Goal: Information Seeking & Learning: Find specific fact

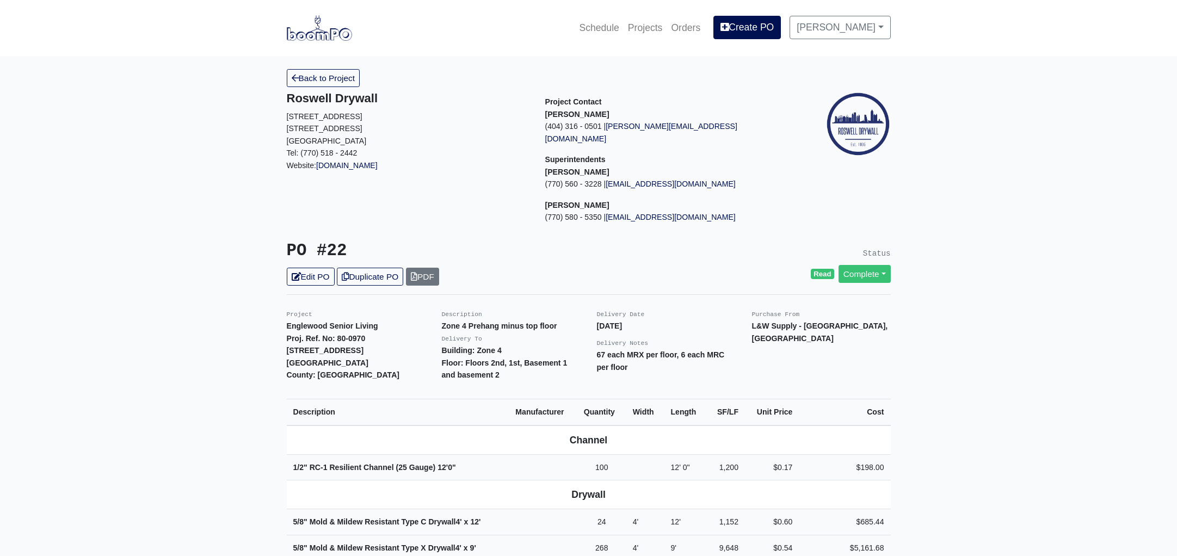
scroll to position [416, 0]
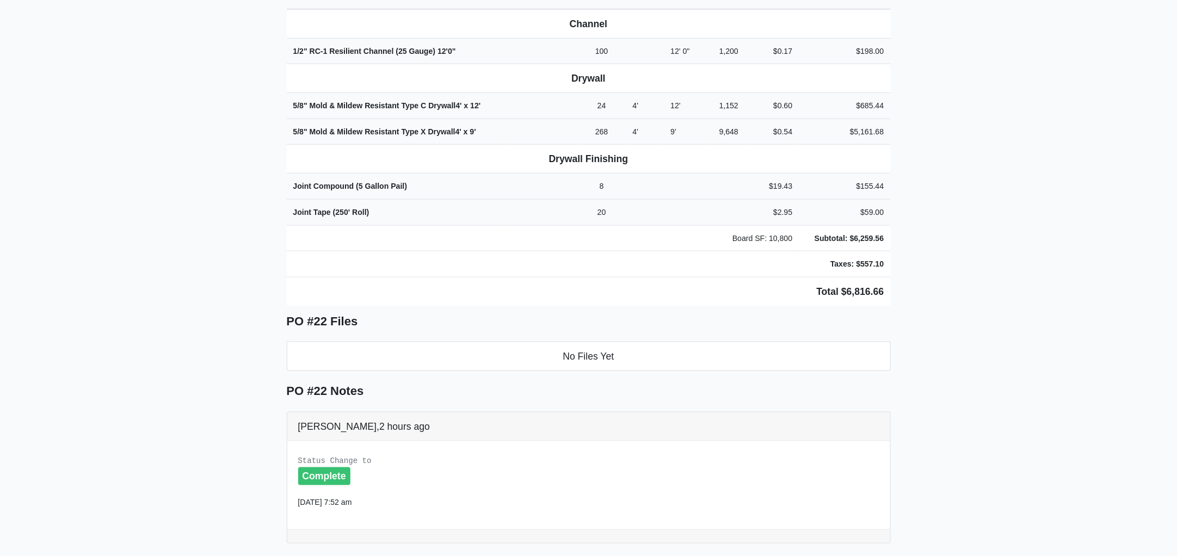
click at [110, 173] on main "Back to Project Roswell Drywall 7000 Peachtree Dunwoody Rd NE Building 5, Suite…" at bounding box center [588, 241] width 1177 height 1203
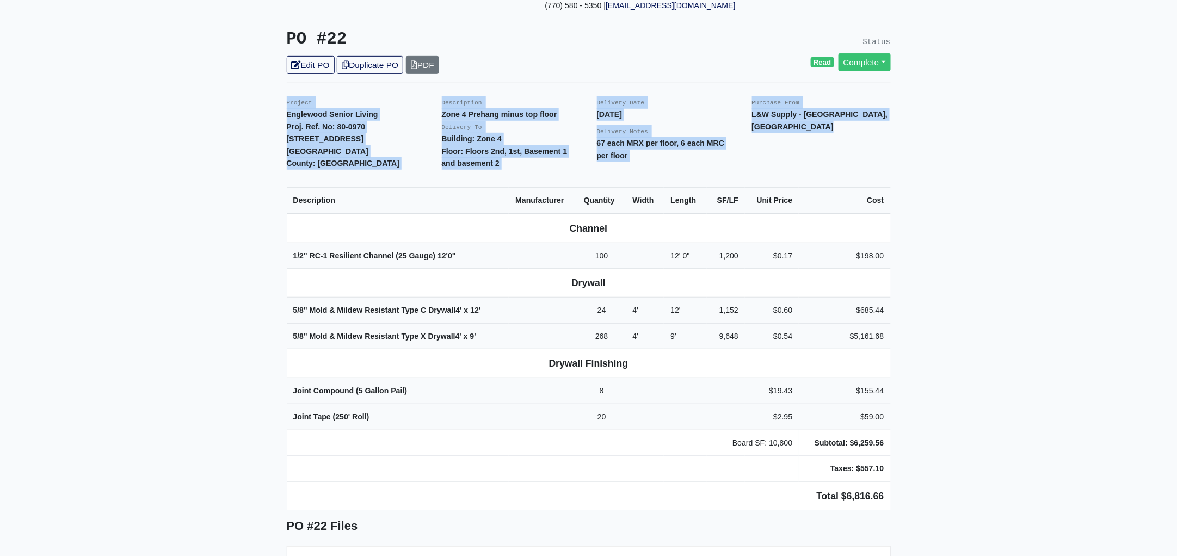
scroll to position [0, 0]
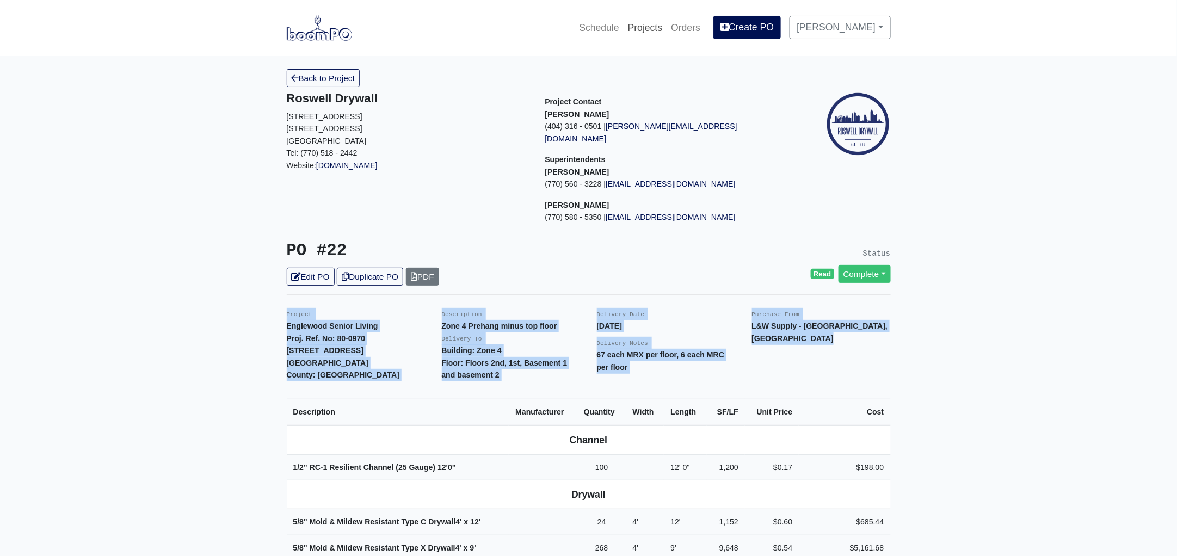
click at [662, 26] on link "Projects" at bounding box center [645, 28] width 44 height 24
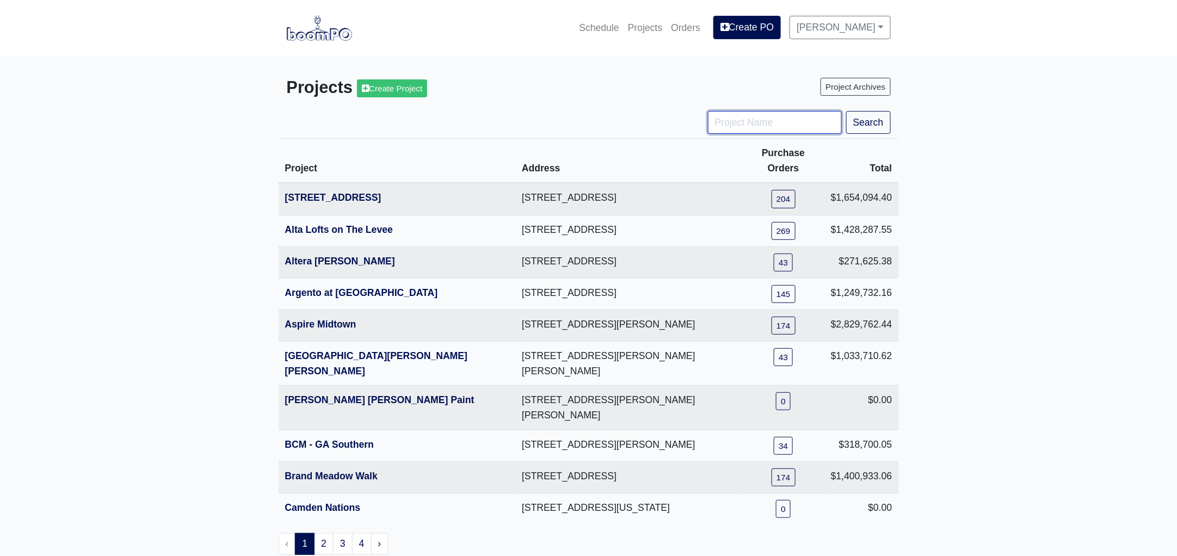
click at [732, 130] on input "Project Name" at bounding box center [775, 122] width 134 height 23
type input "hub"
click at [846, 111] on button "Search" at bounding box center [868, 122] width 45 height 23
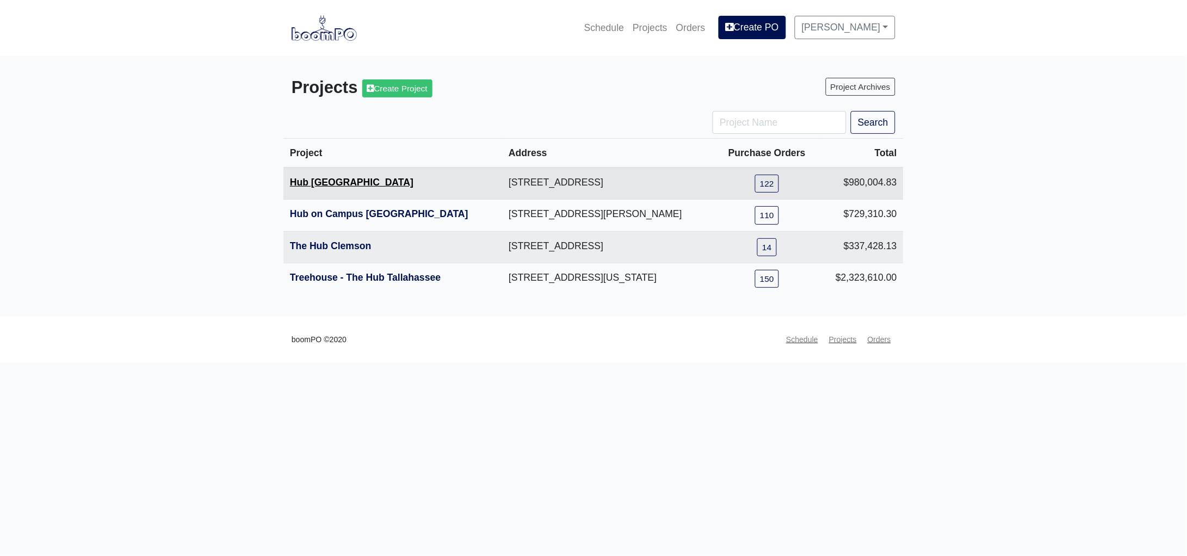
click at [328, 183] on link "Hub [GEOGRAPHIC_DATA]" at bounding box center [351, 182] width 123 height 11
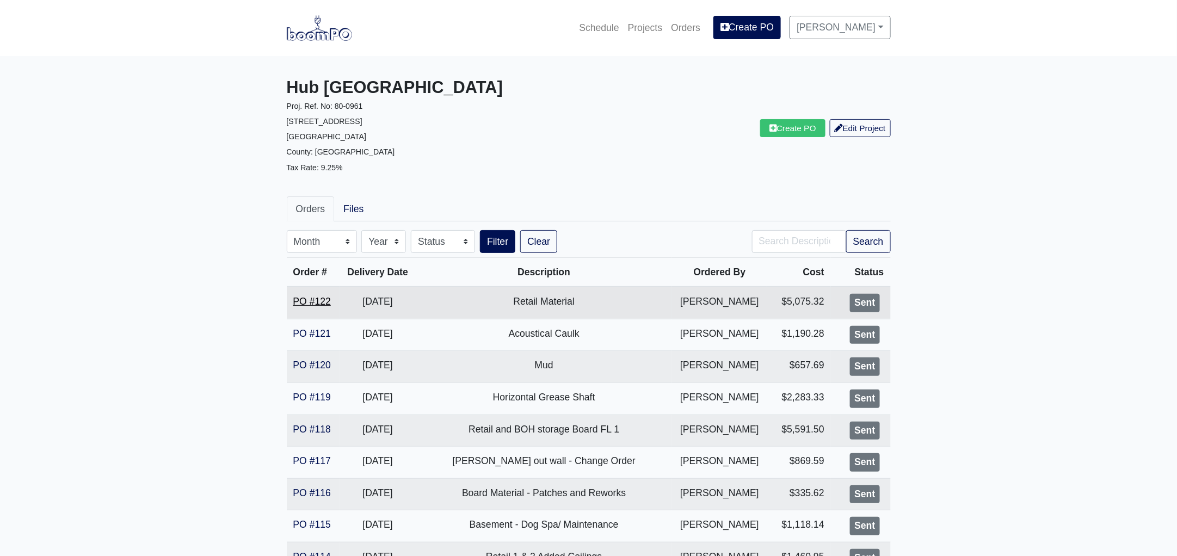
click at [308, 299] on link "PO #122" at bounding box center [312, 301] width 38 height 11
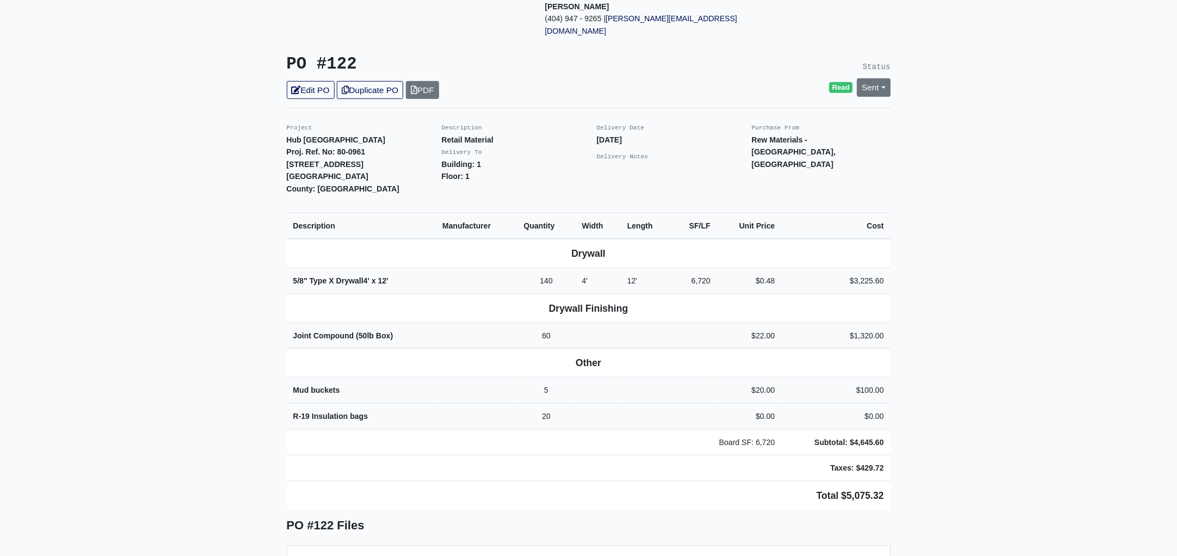
scroll to position [203, 0]
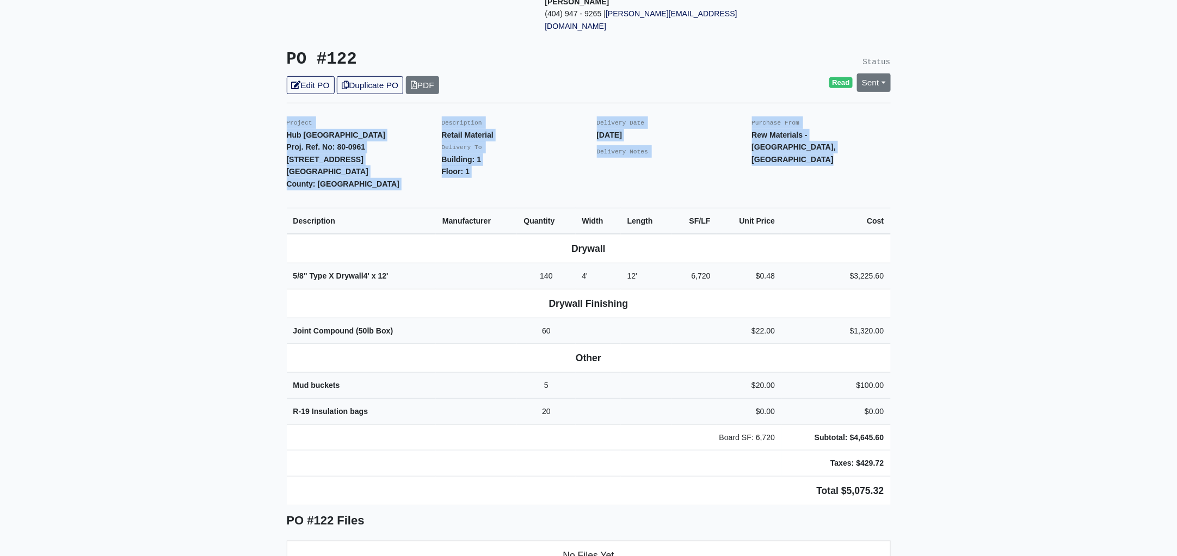
drag, startPoint x: 279, startPoint y: 95, endPoint x: 1050, endPoint y: 446, distance: 847.2
click at [1050, 446] on main "Back to Project Roswell Drywall 7000 Peachtree Dunwoody Rd NE Building 5, Suite…" at bounding box center [588, 375] width 1177 height 1045
copy div "Project Hub Knoxville Proj. Ref. No: 80-0961 1901 Cumberland Avenue Knoxville, …"
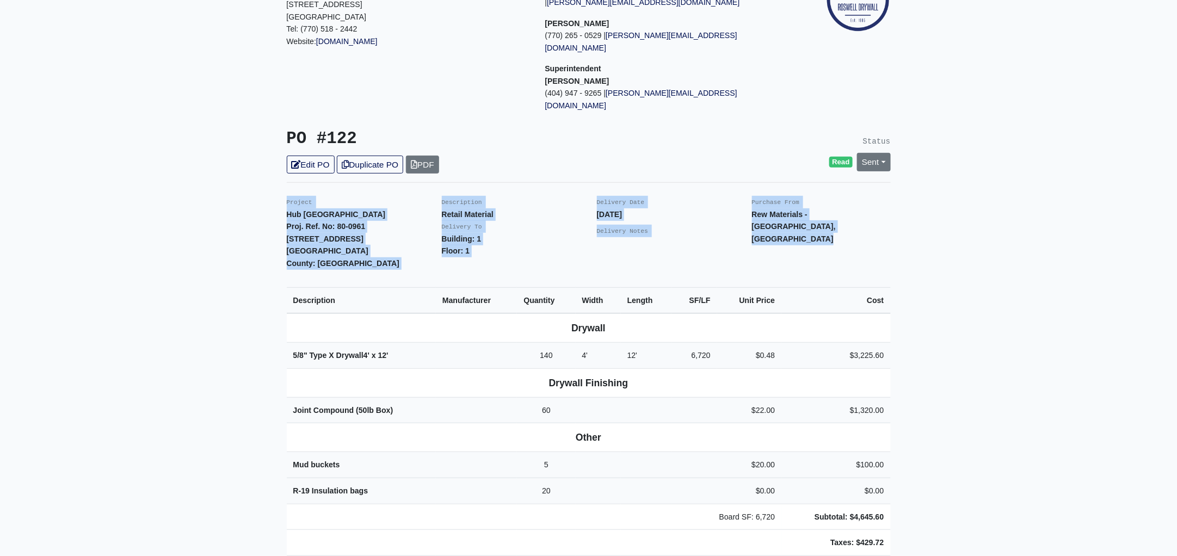
scroll to position [0, 0]
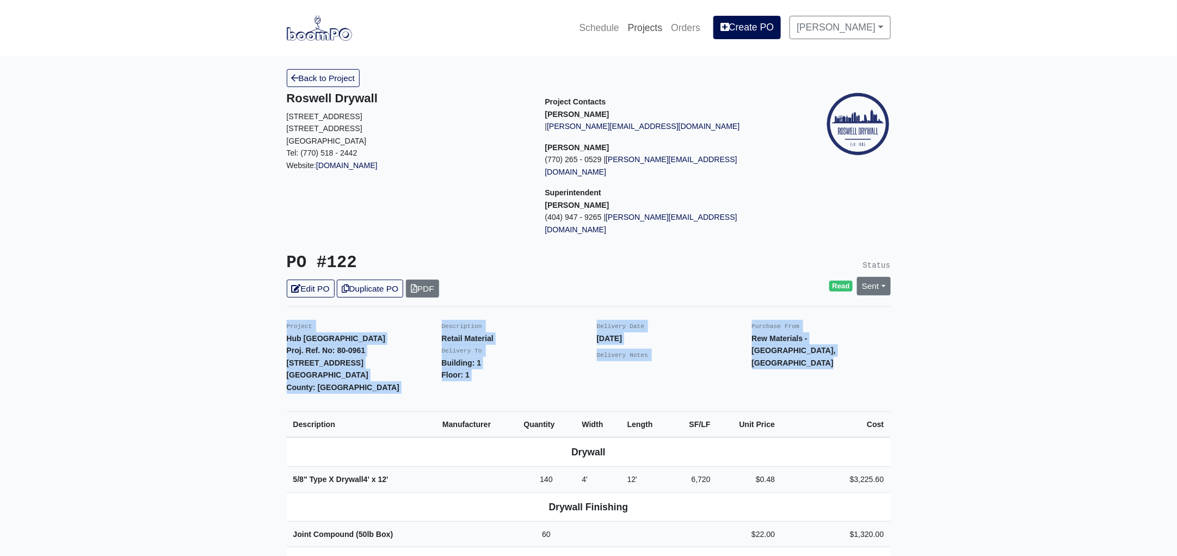
click at [656, 26] on link "Projects" at bounding box center [645, 28] width 44 height 24
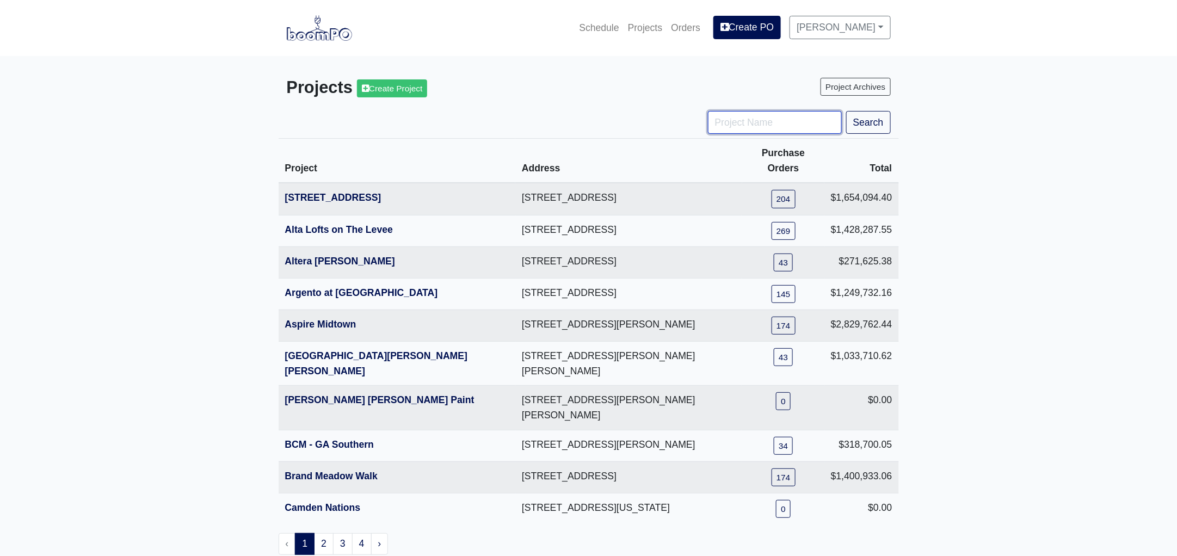
click at [744, 126] on input "Project Name" at bounding box center [775, 122] width 134 height 23
type input "nova"
click at [846, 111] on button "Search" at bounding box center [868, 122] width 45 height 23
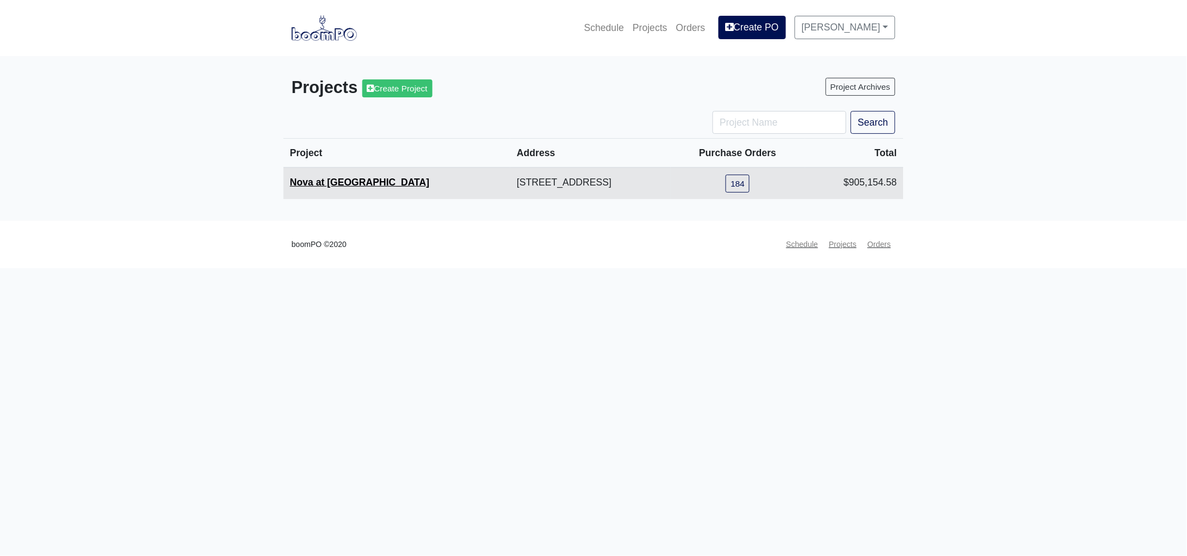
click link "Nova at River District"
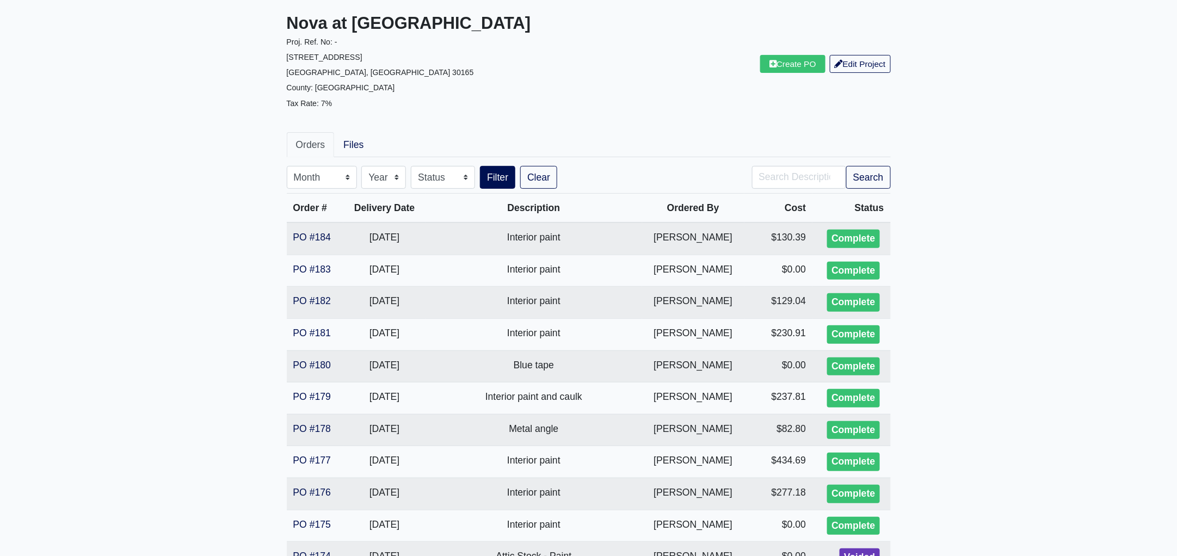
scroll to position [67, 0]
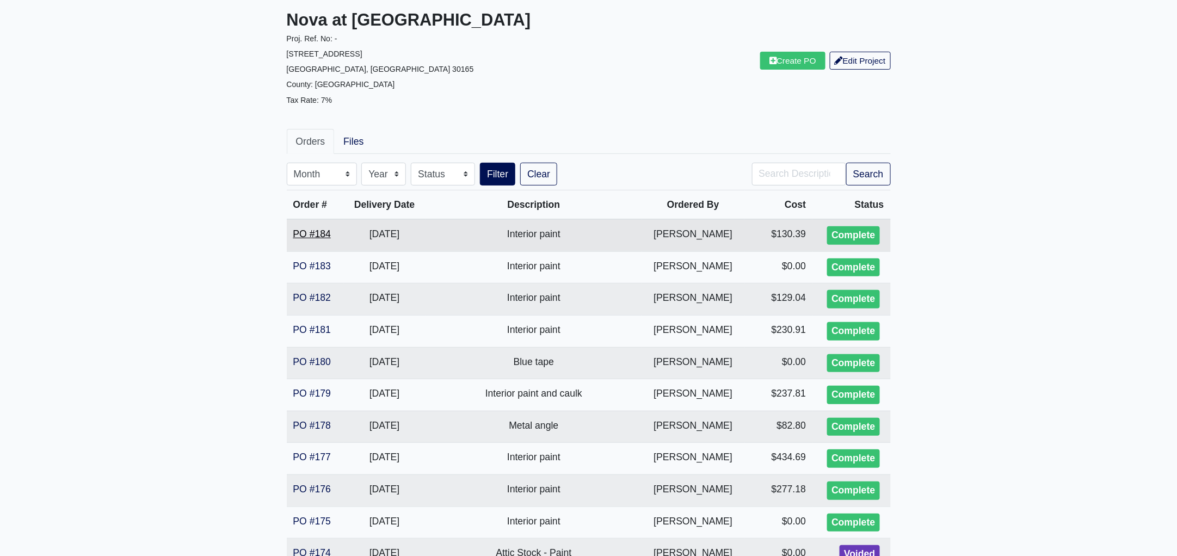
click at [313, 232] on link "PO #184" at bounding box center [312, 233] width 38 height 11
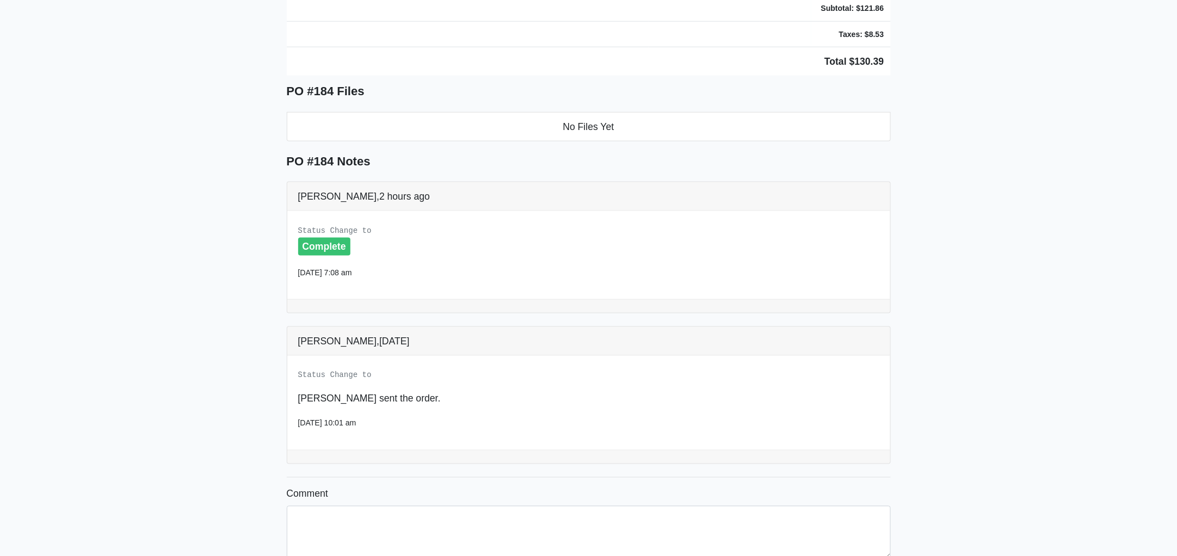
scroll to position [560, 0]
drag, startPoint x: 279, startPoint y: 299, endPoint x: 987, endPoint y: 21, distance: 760.4
click at [987, 21] on main "Back to Project Roswell Drywall [STREET_ADDRESS] Tel: (770) 518 - 2442 Website:…" at bounding box center [588, 55] width 1177 height 1118
copy div "Project Nova at [GEOGRAPHIC_DATA]. Ref. No: - [STREET_ADDRESS]: [GEOGRAPHIC_DAT…"
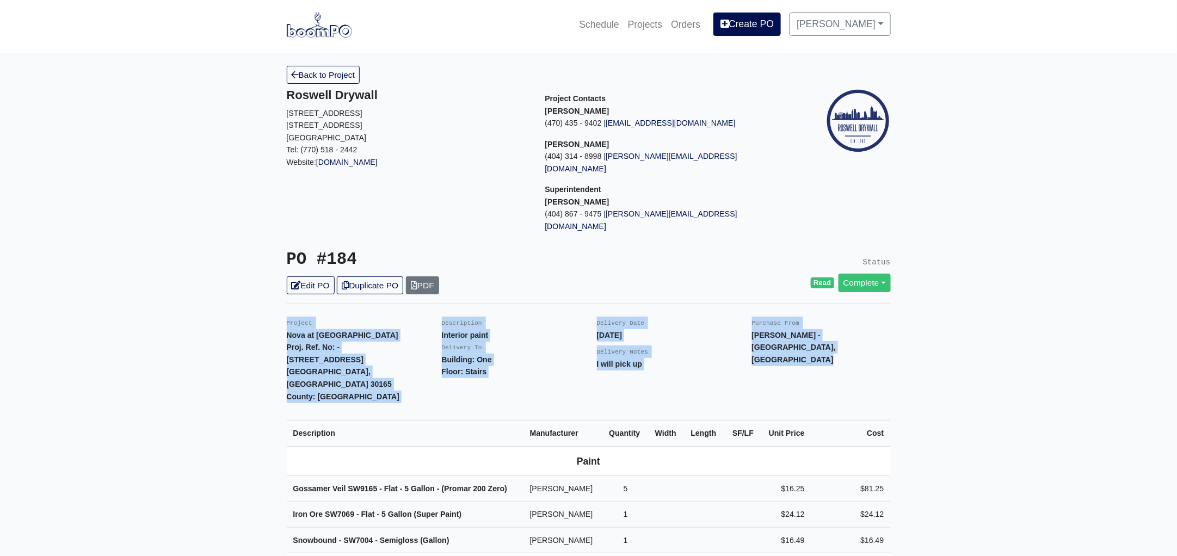
scroll to position [0, 0]
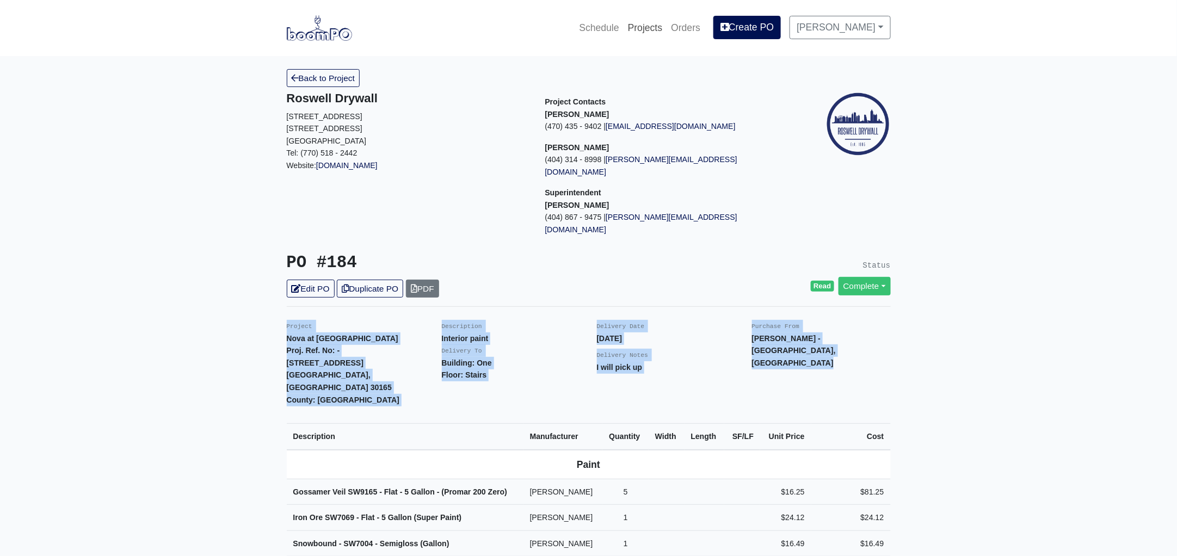
click at [656, 24] on link "Projects" at bounding box center [645, 28] width 44 height 24
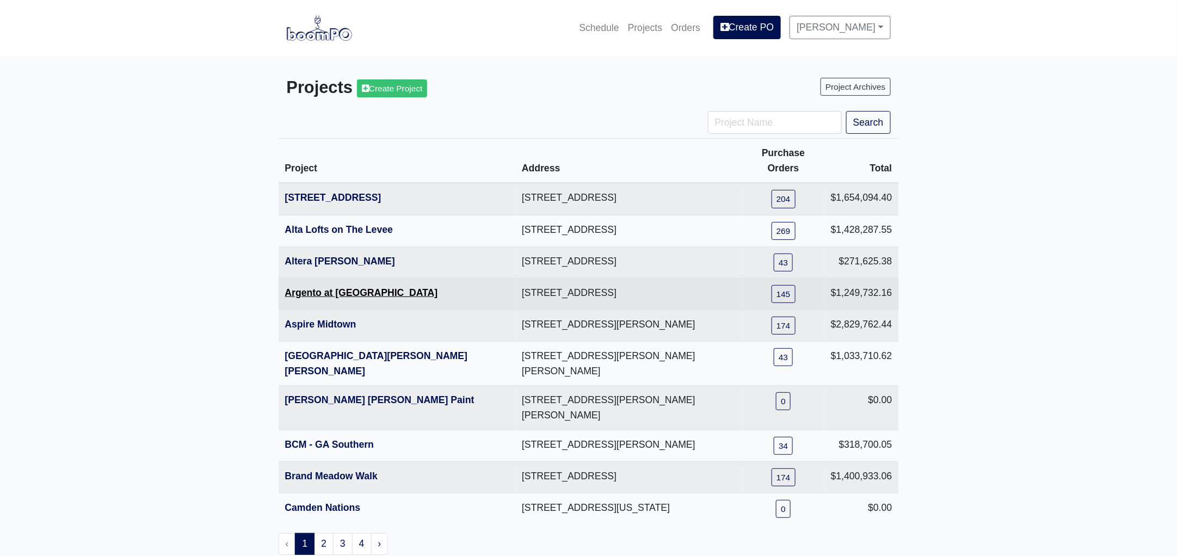
click at [375, 287] on link "Argento at [GEOGRAPHIC_DATA]" at bounding box center [361, 292] width 153 height 11
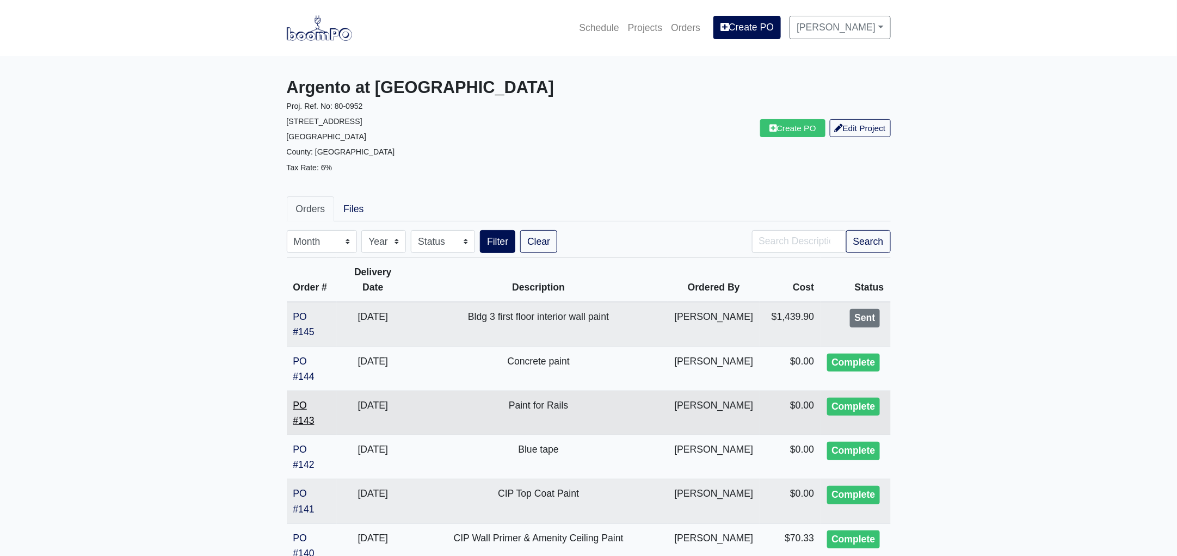
click at [302, 419] on link "PO #143" at bounding box center [303, 413] width 21 height 26
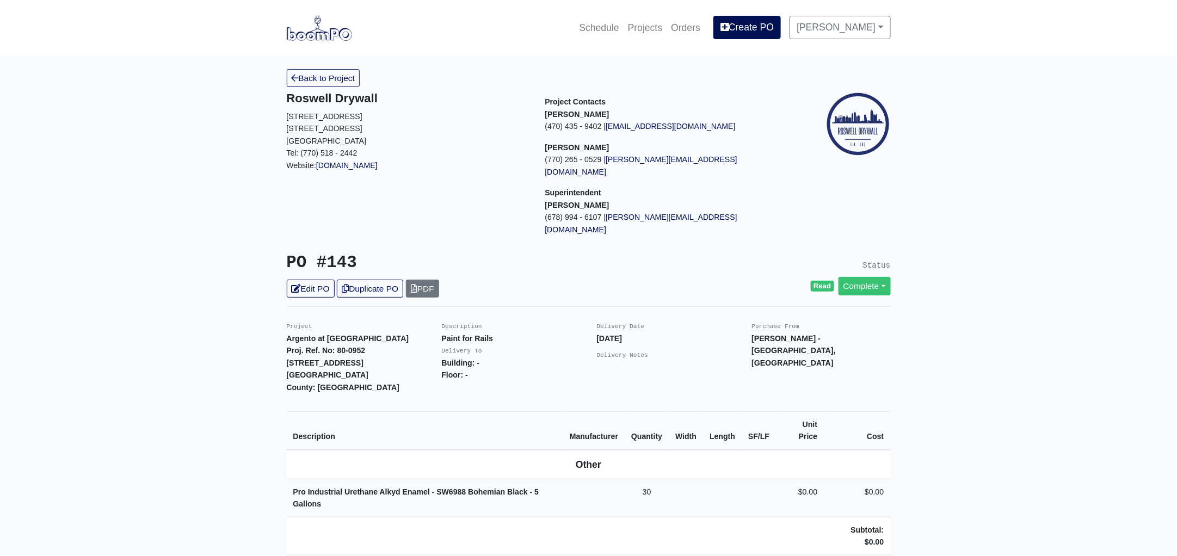
scroll to position [203, 0]
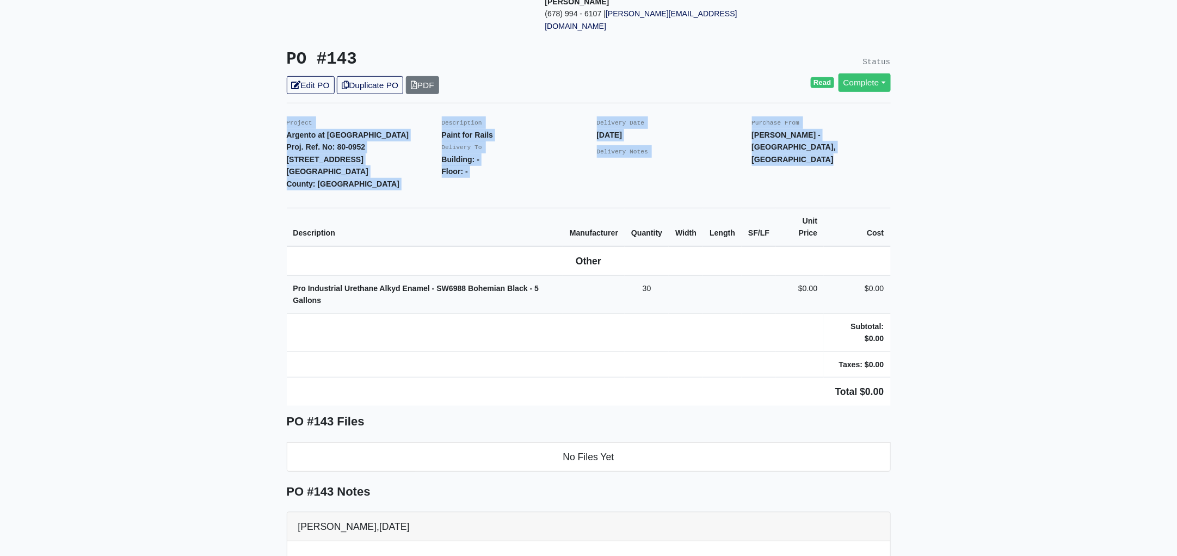
drag, startPoint x: 283, startPoint y: 96, endPoint x: 961, endPoint y: 324, distance: 715.9
click at [961, 324] on main "Back to Project Roswell Drywall [STREET_ADDRESS] Tel: (770) 518 - 2442 Website:…" at bounding box center [588, 398] width 1177 height 1091
copy div "Project Argento at [GEOGRAPHIC_DATA]. Ref. No: 80-0952 [STREET_ADDRESS]: [GEOGR…"
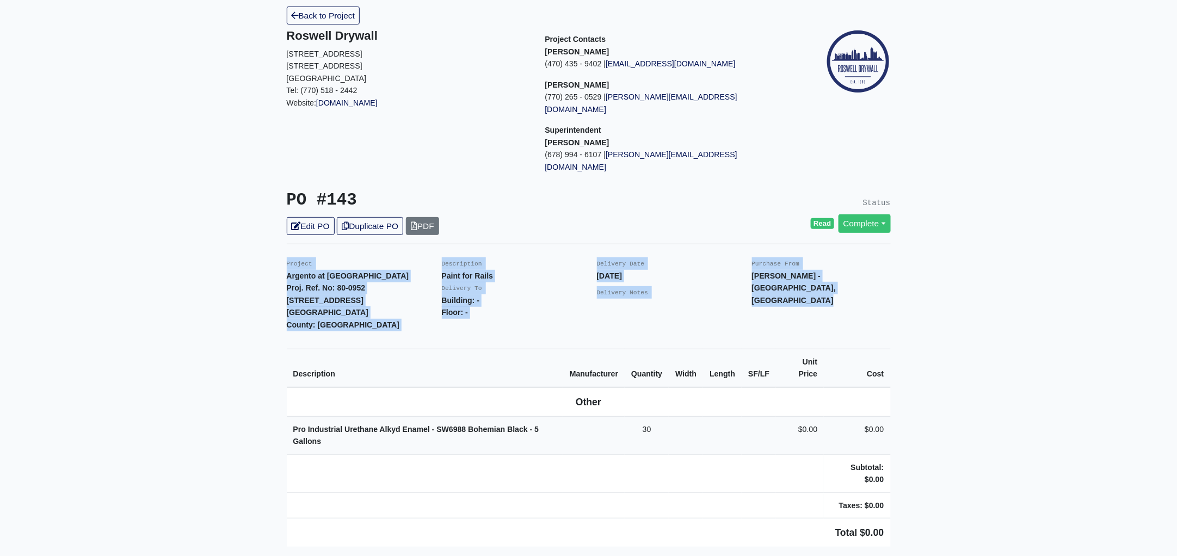
scroll to position [0, 0]
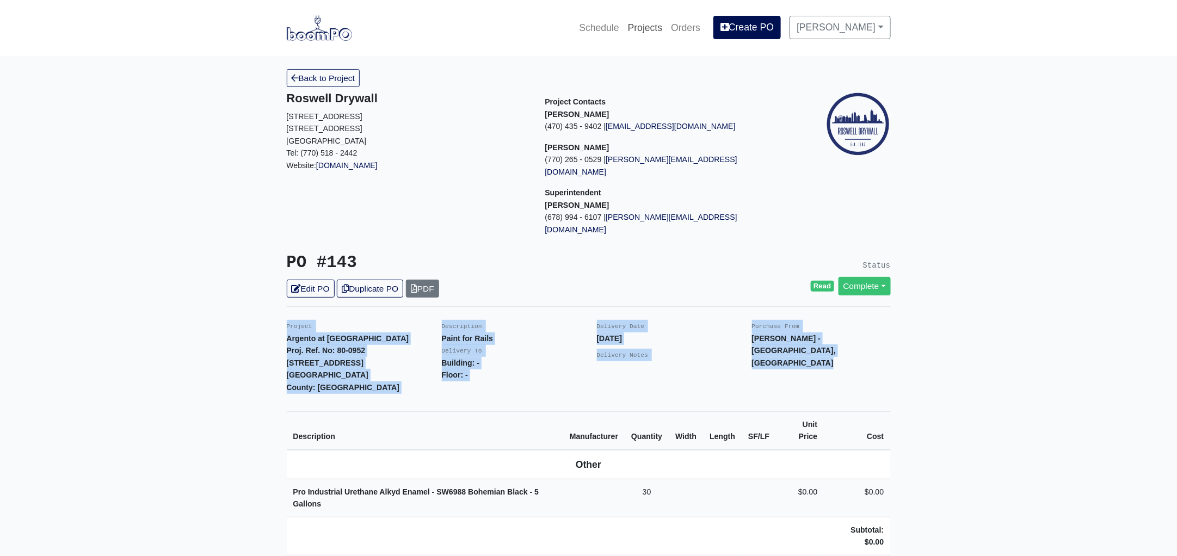
click at [658, 24] on link "Projects" at bounding box center [645, 28] width 44 height 24
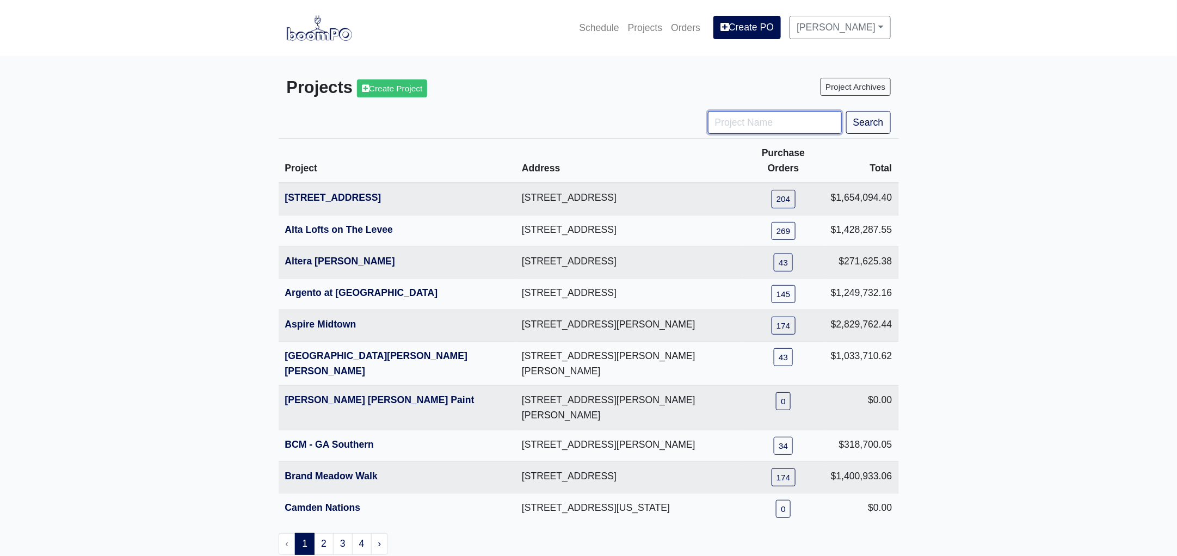
click at [754, 125] on input "Project Name" at bounding box center [775, 122] width 134 height 23
type input "ga"
click at [846, 111] on button "Search" at bounding box center [868, 122] width 45 height 23
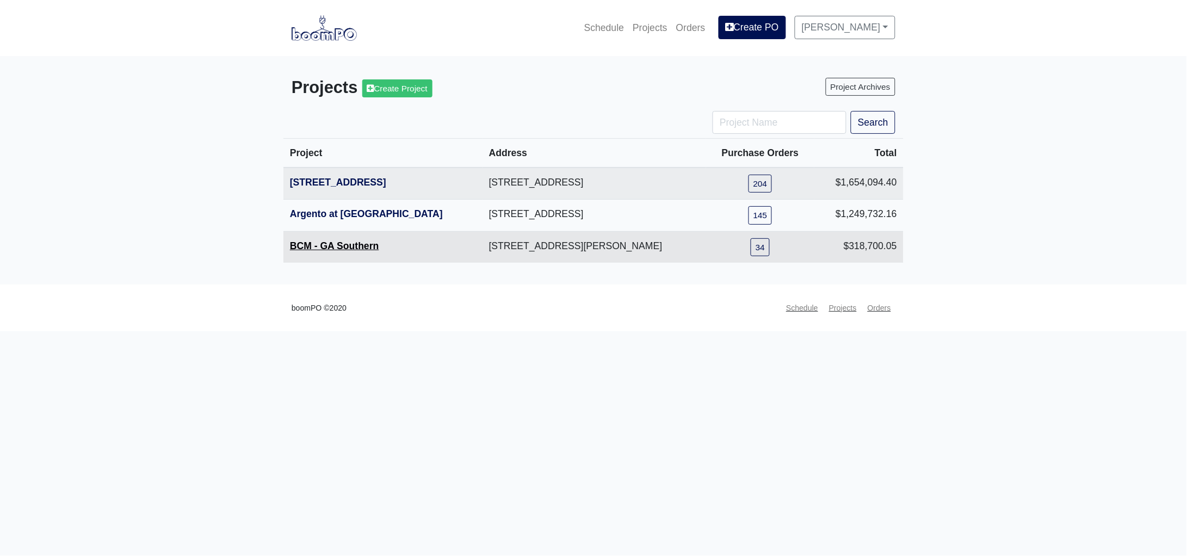
click at [319, 249] on link "BCM - GA Southern" at bounding box center [334, 245] width 89 height 11
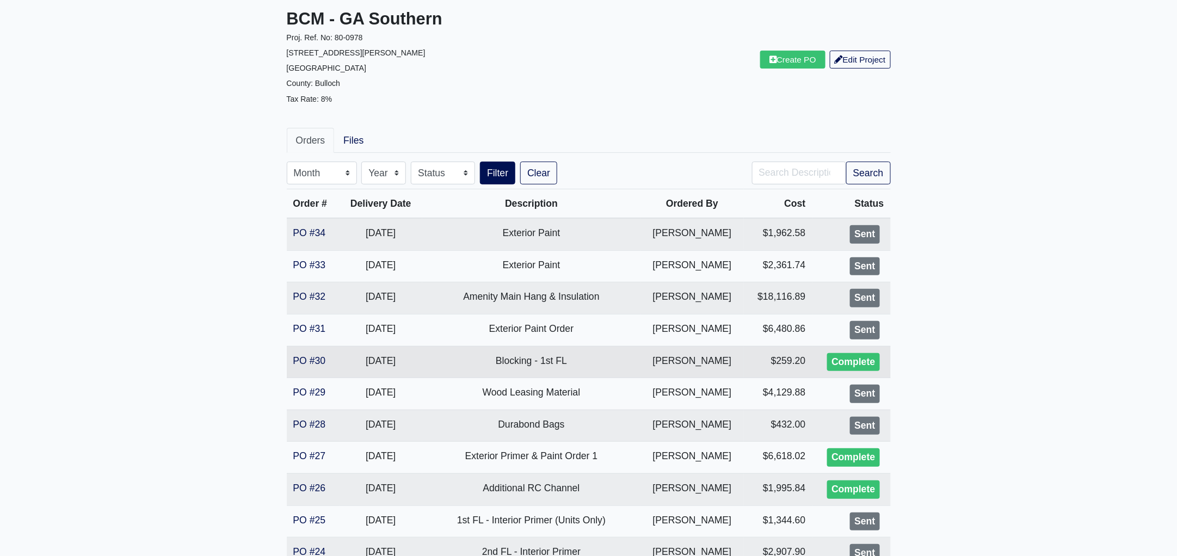
scroll to position [203, 0]
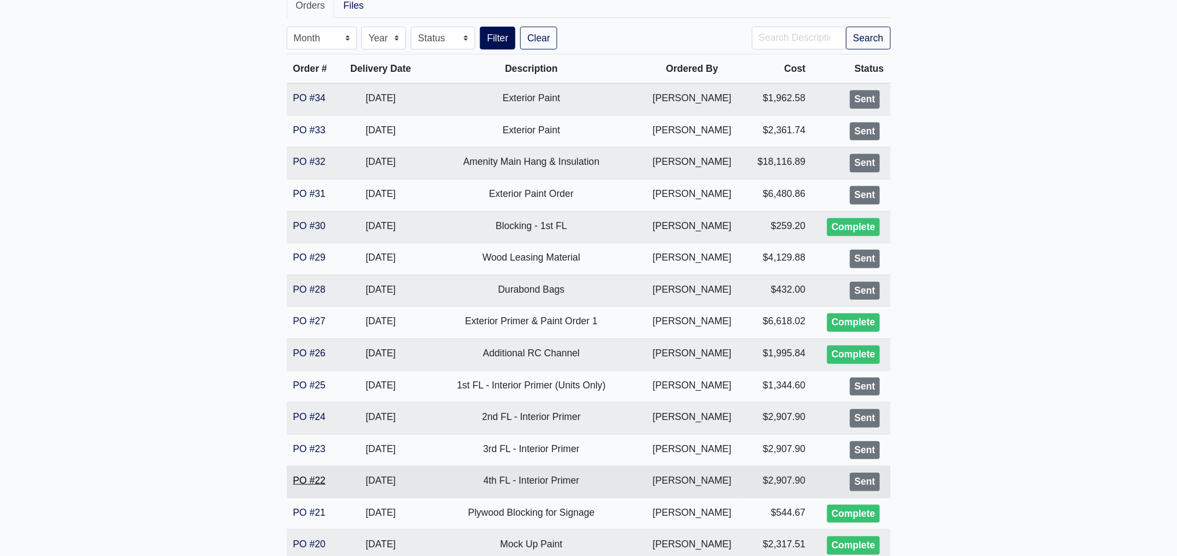
click at [316, 478] on link "PO #22" at bounding box center [309, 480] width 33 height 11
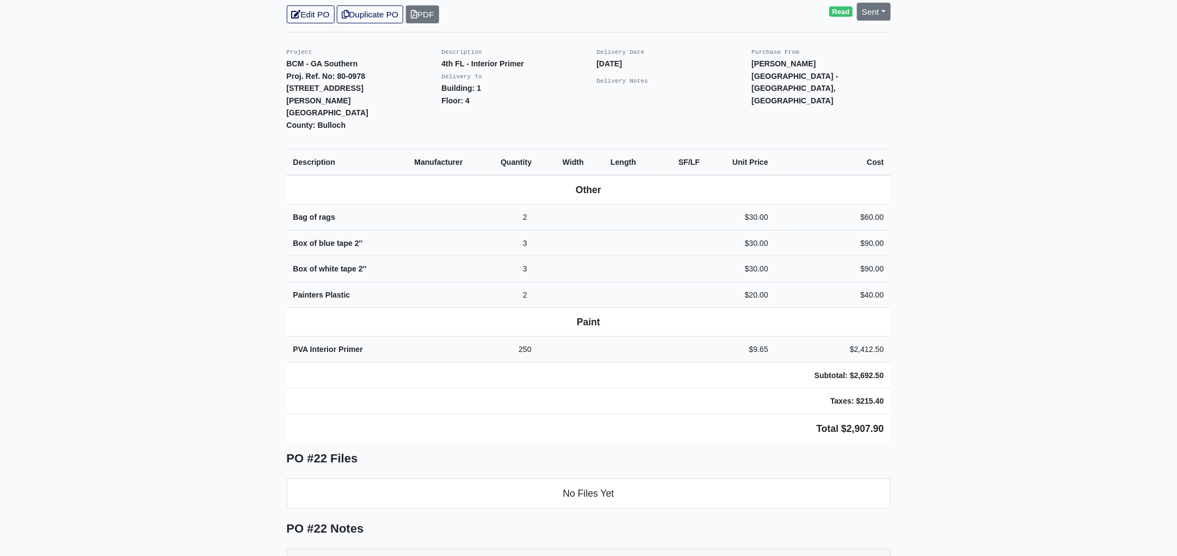
scroll to position [271, 0]
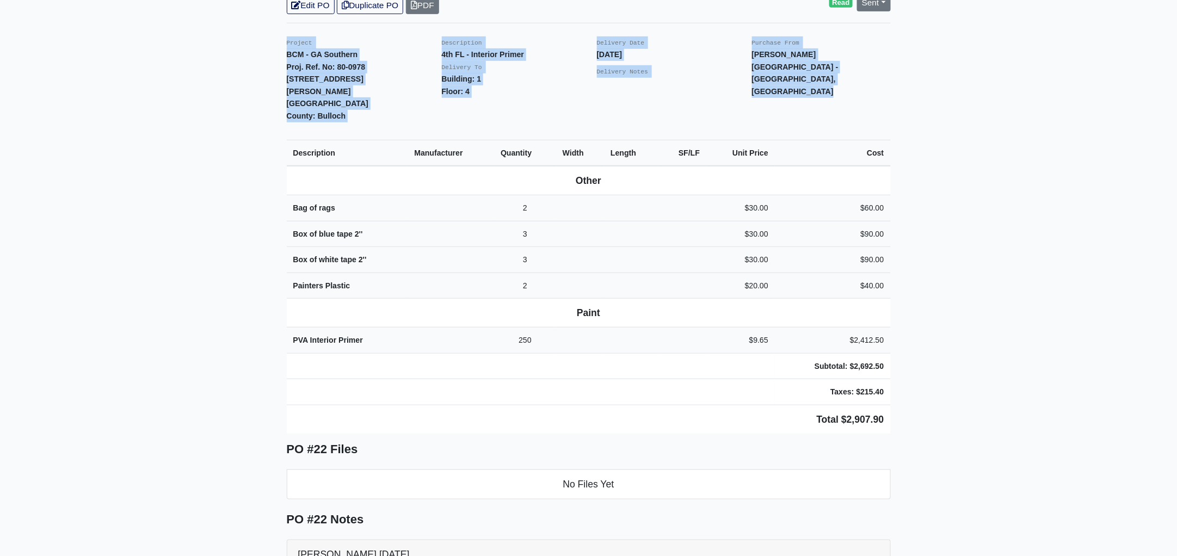
drag, startPoint x: 283, startPoint y: 28, endPoint x: 991, endPoint y: 384, distance: 792.2
click at [991, 384] on main "Back to Project Roswell Drywall 7000 Peachtree Dunwoody Rd NE Building 5, Suite…" at bounding box center [588, 305] width 1177 height 1041
copy div "Project BCM - GA Southern Proj. Ref. No: 80-0978 1701 Chandler Rd. Statesboro, …"
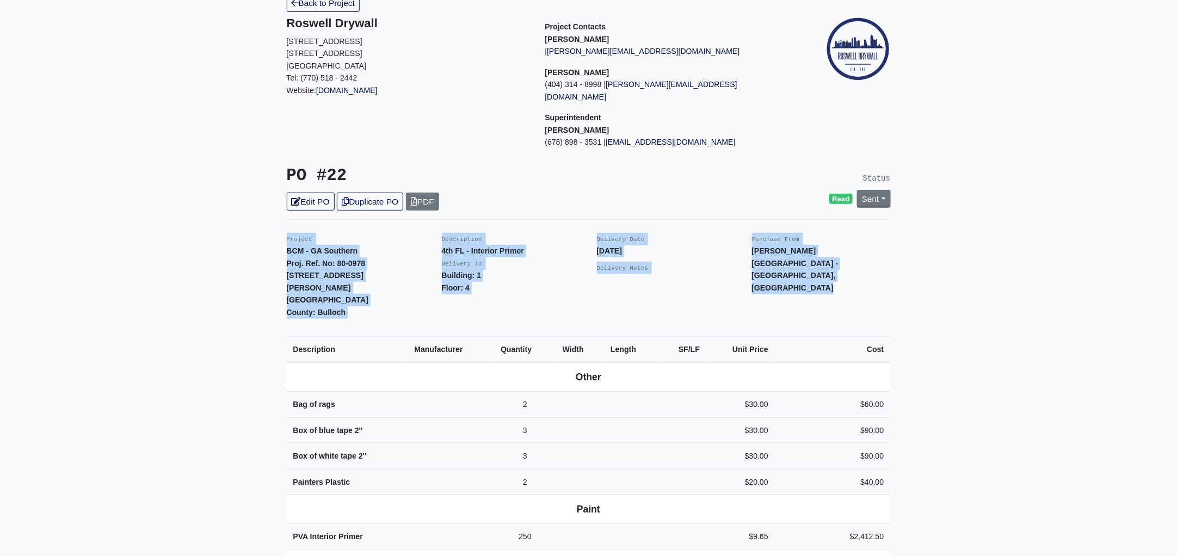
scroll to position [0, 0]
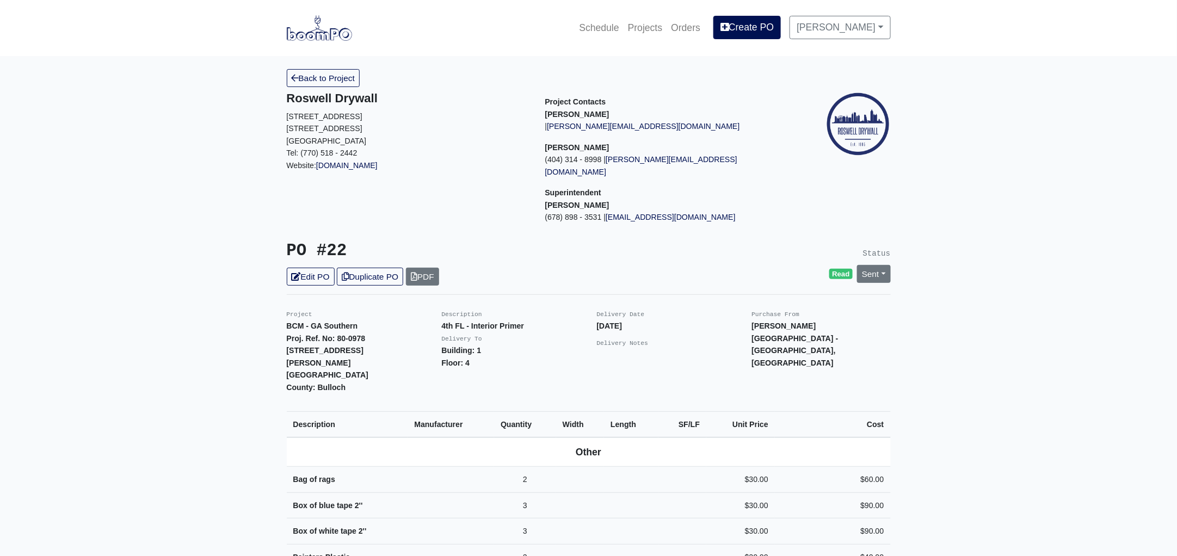
click at [309, 91] on h5 "Roswell Drywall" at bounding box center [408, 98] width 242 height 14
click at [312, 84] on link "Back to Project" at bounding box center [323, 78] width 73 height 18
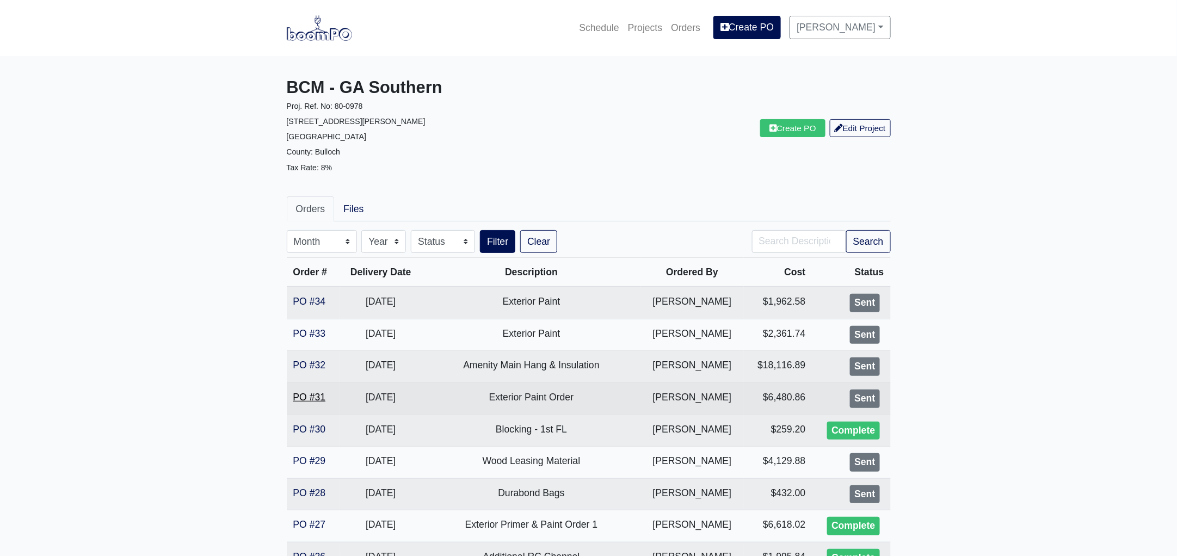
click at [300, 395] on link "PO #31" at bounding box center [309, 397] width 33 height 11
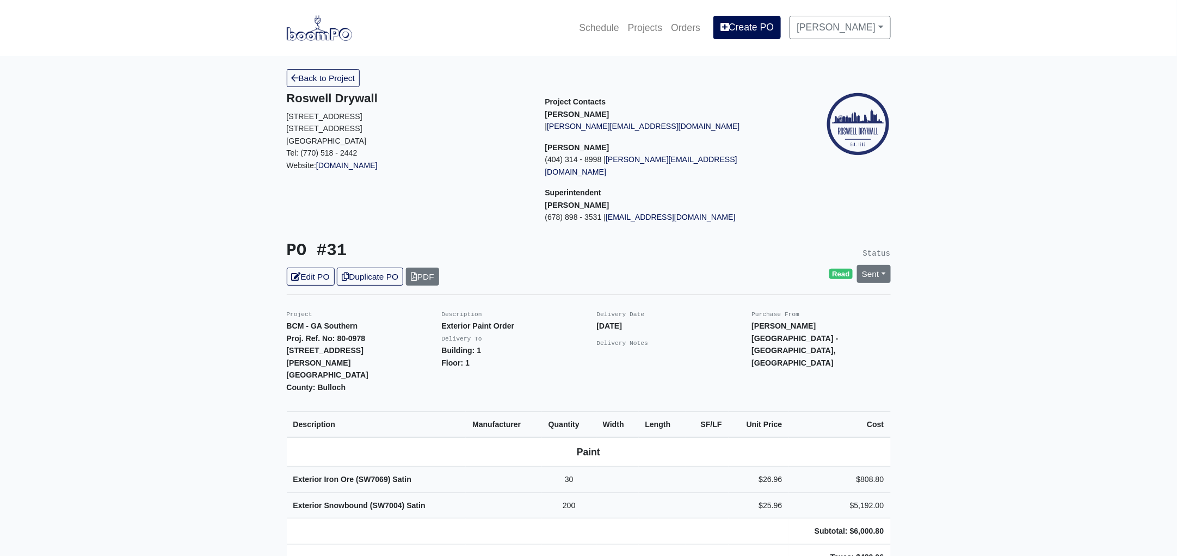
scroll to position [271, 0]
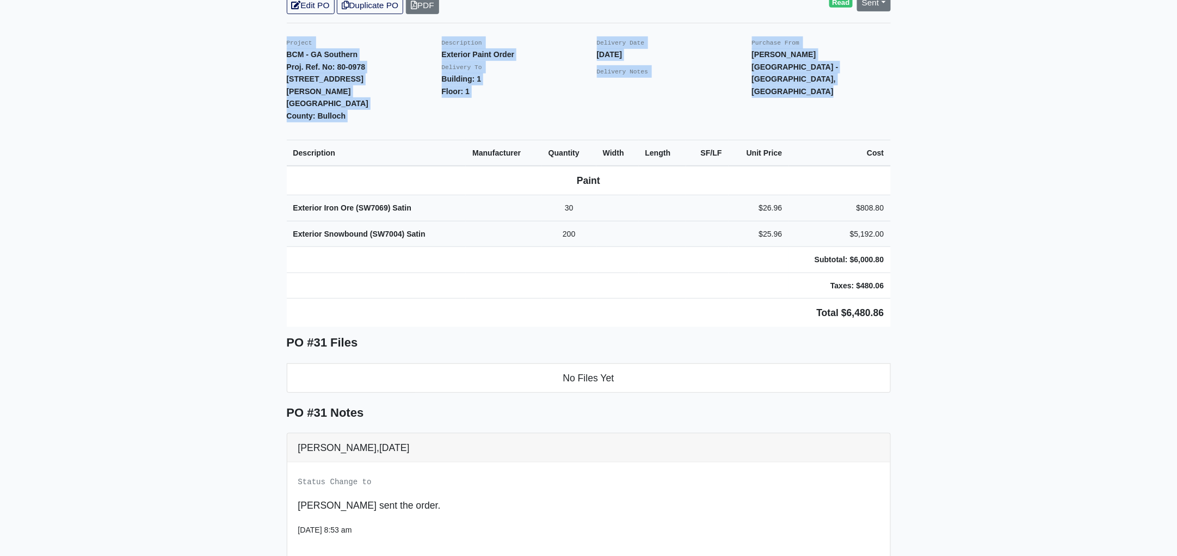
drag, startPoint x: 281, startPoint y: 28, endPoint x: 930, endPoint y: 248, distance: 685.4
click at [930, 248] on main "Back to Project Roswell Drywall [STREET_ADDRESS] Tel: (770) 518 - 2442 Website:…" at bounding box center [588, 252] width 1177 height 935
copy div "Project BCM - GA Southern Proj. Ref. No: 80-0978 1701 Chandler Rd. Statesboro, …"
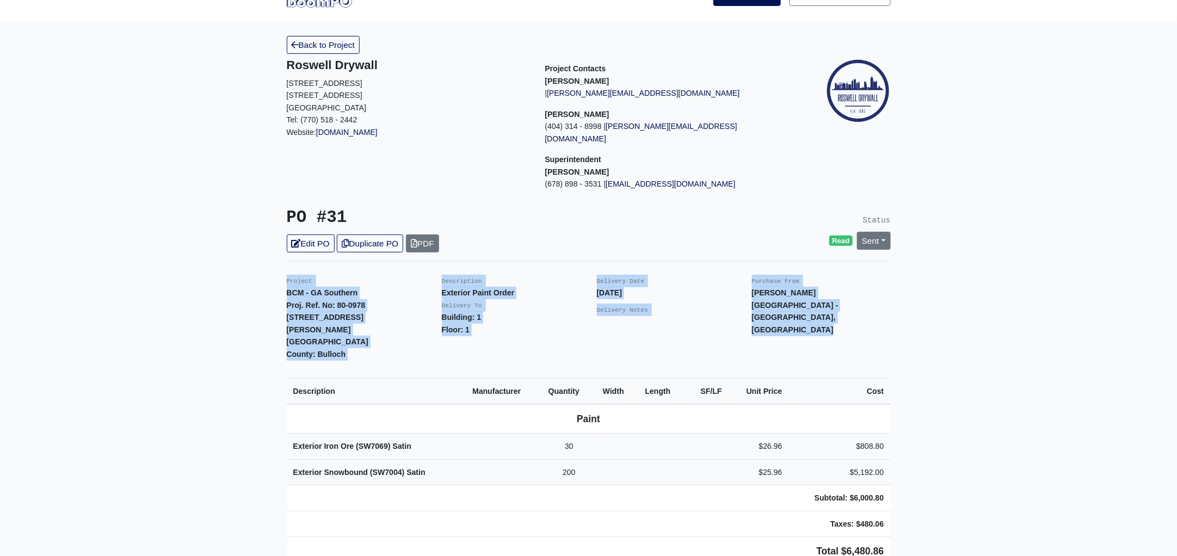
scroll to position [0, 0]
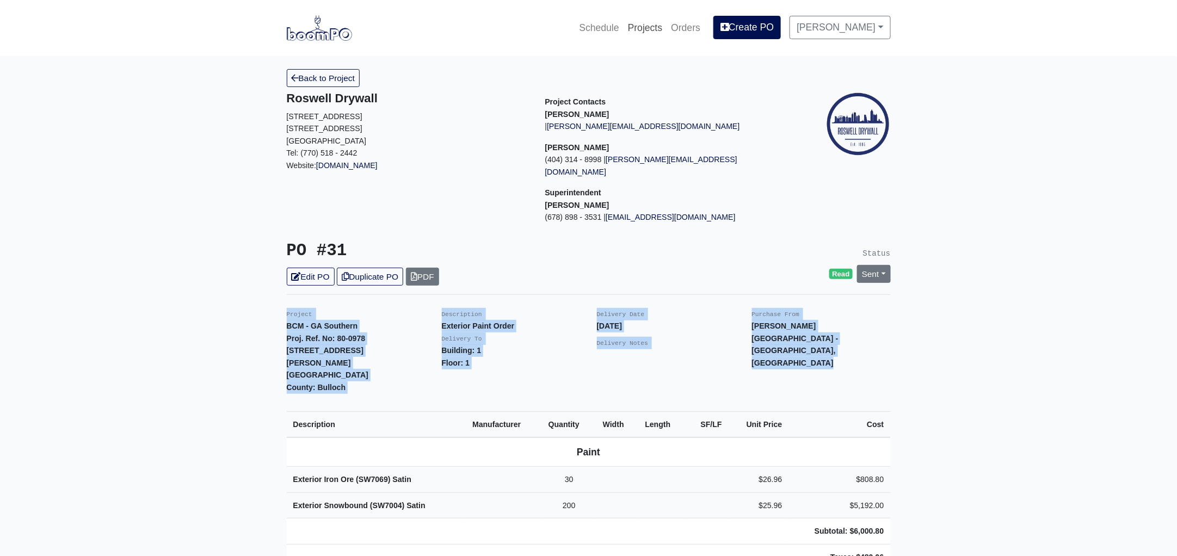
click at [643, 26] on link "Projects" at bounding box center [645, 28] width 44 height 24
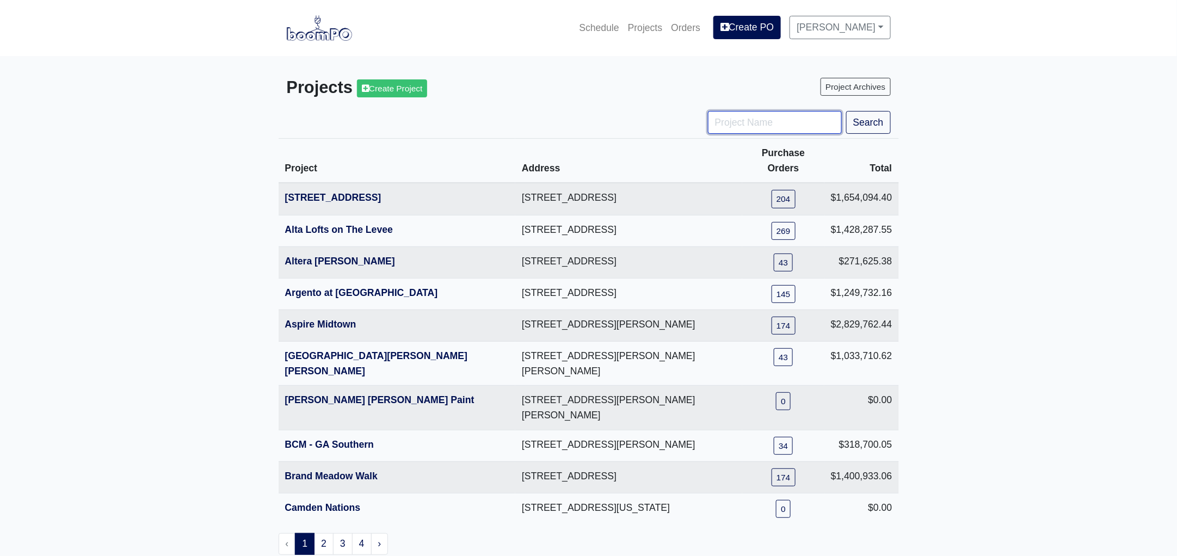
click at [733, 123] on input "Project Name" at bounding box center [775, 122] width 134 height 23
type input "metro"
click at [846, 111] on button "Search" at bounding box center [868, 122] width 45 height 23
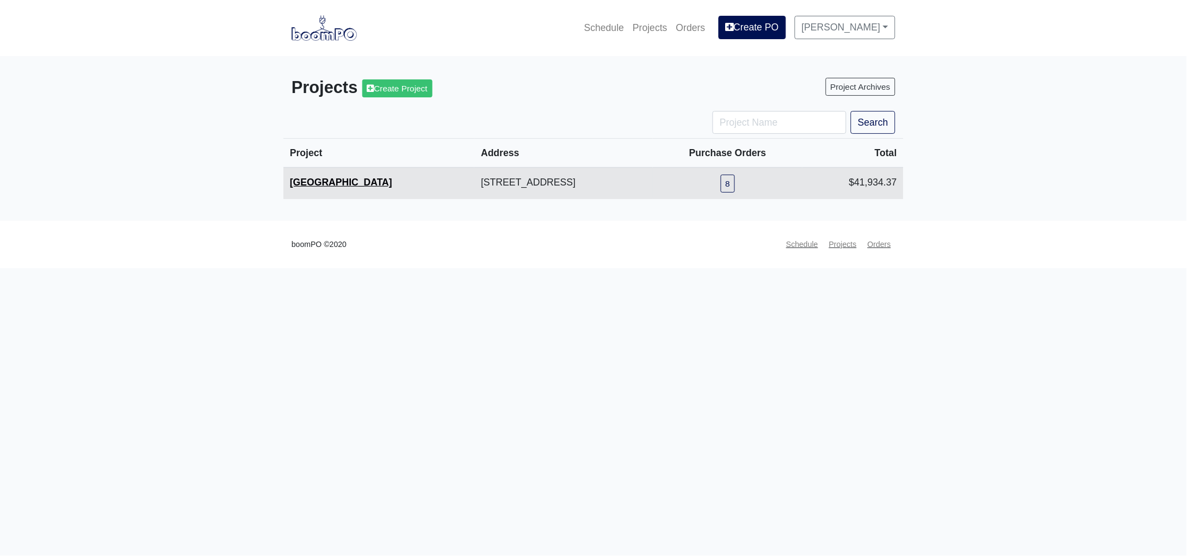
click at [334, 179] on link "[GEOGRAPHIC_DATA]" at bounding box center [341, 182] width 102 height 11
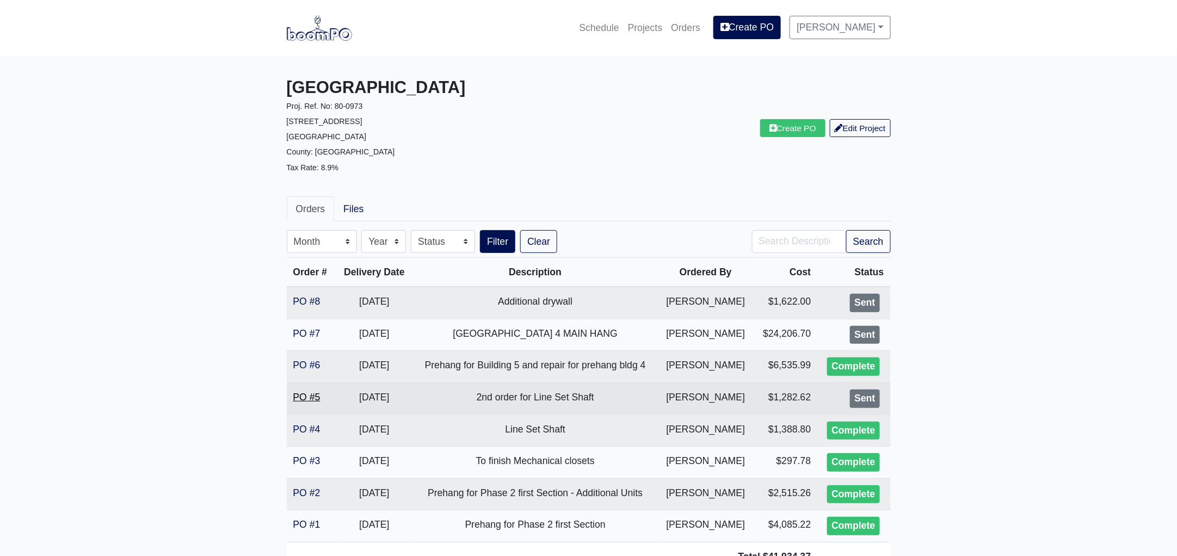
click at [305, 392] on link "PO #5" at bounding box center [306, 397] width 27 height 11
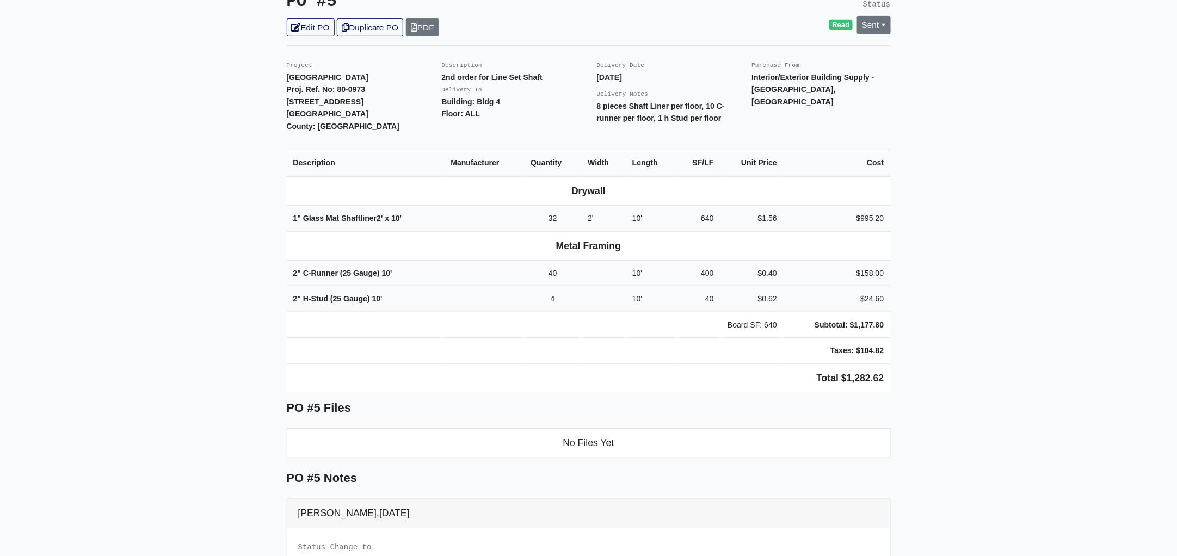
scroll to position [203, 0]
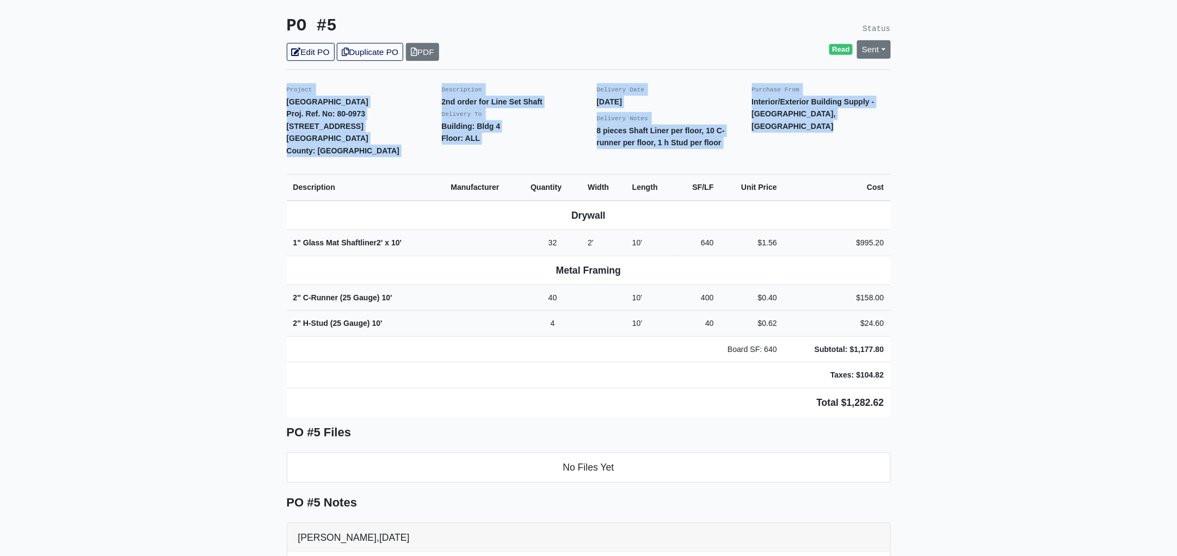
drag, startPoint x: 279, startPoint y: 60, endPoint x: 965, endPoint y: 317, distance: 732.0
click at [965, 317] on main "Back to Project Roswell Drywall 7000 Peachtree Dunwoody Rd NE Building 5, Suite…" at bounding box center [588, 331] width 1177 height 956
copy div "Project Metropolitan Place Proj. Ref. No: 80-0973 2333 Metropolitan Parkway SW …"
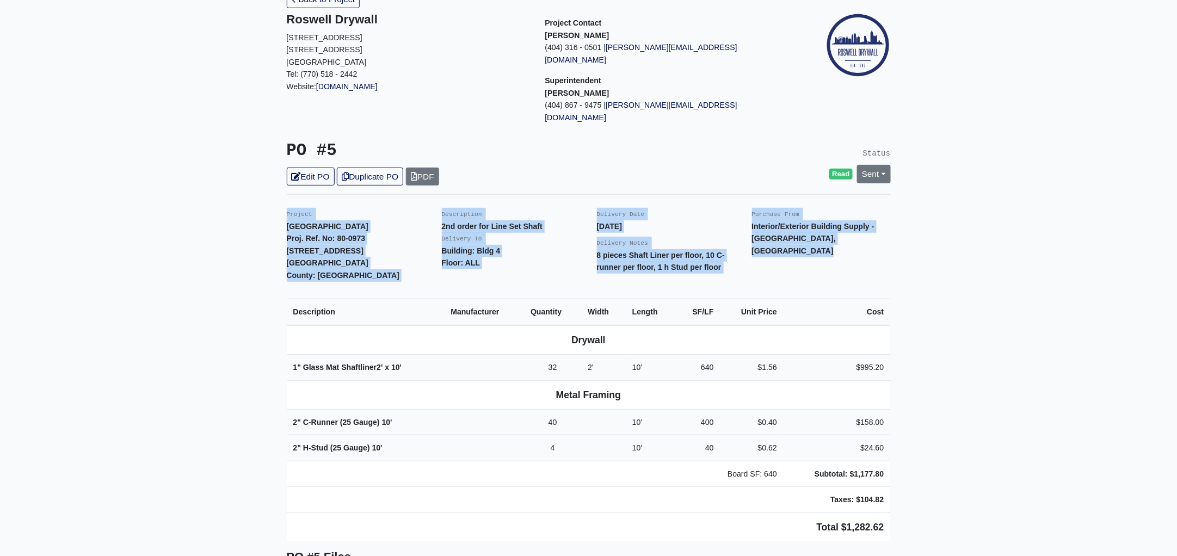
scroll to position [0, 0]
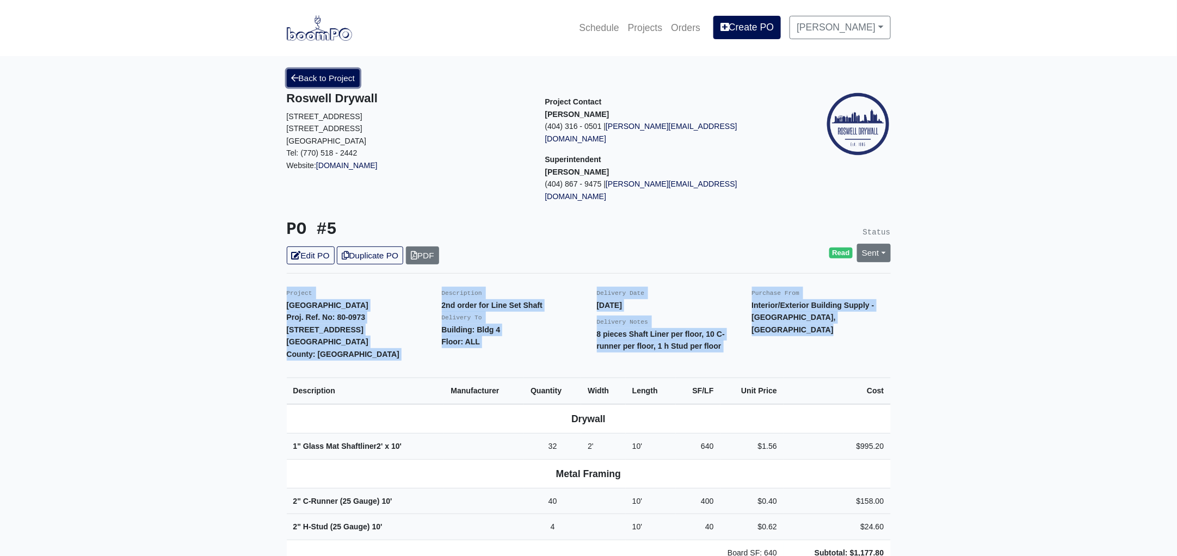
click at [306, 80] on link "Back to Project" at bounding box center [323, 78] width 73 height 18
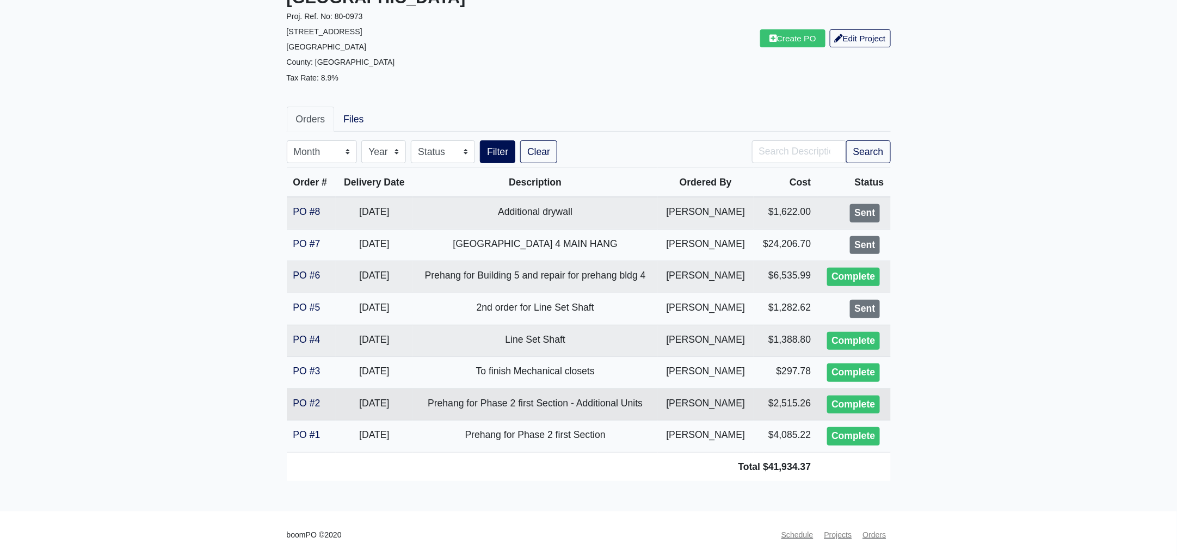
scroll to position [92, 0]
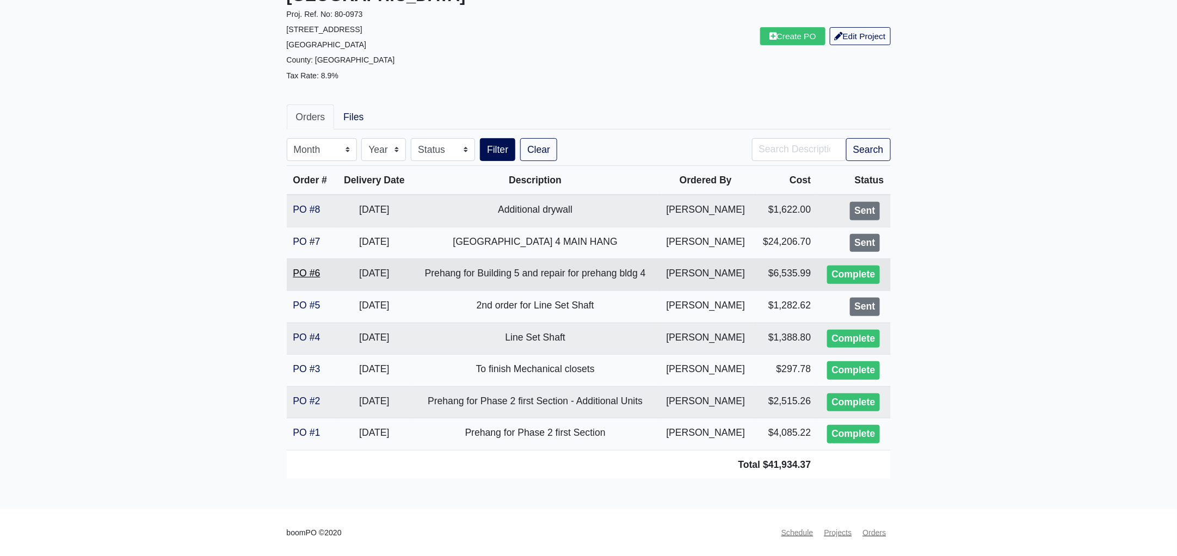
click at [300, 270] on link "PO #6" at bounding box center [306, 273] width 27 height 11
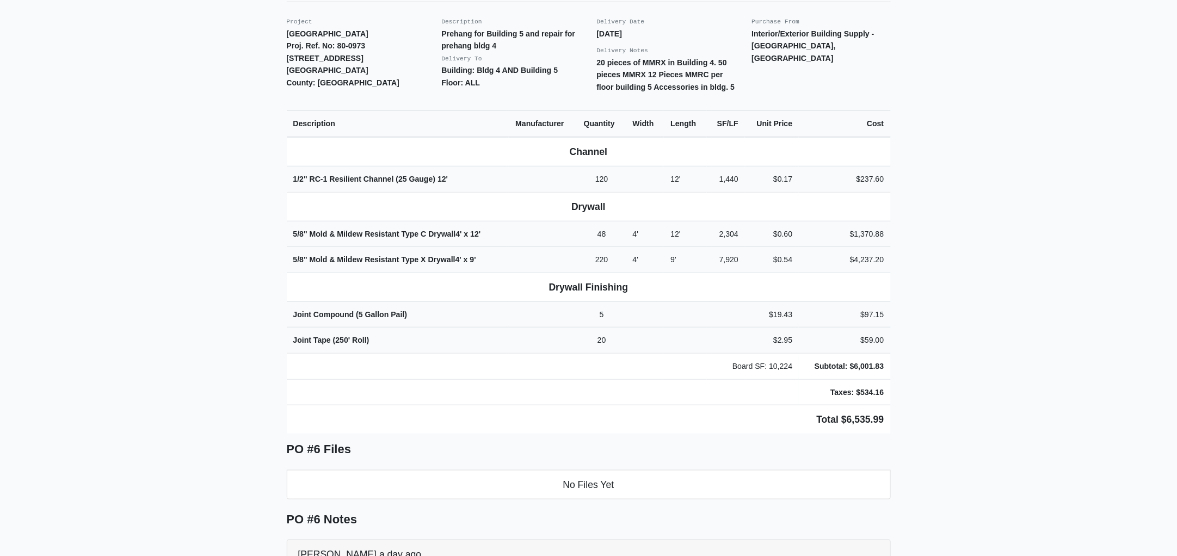
scroll to position [203, 0]
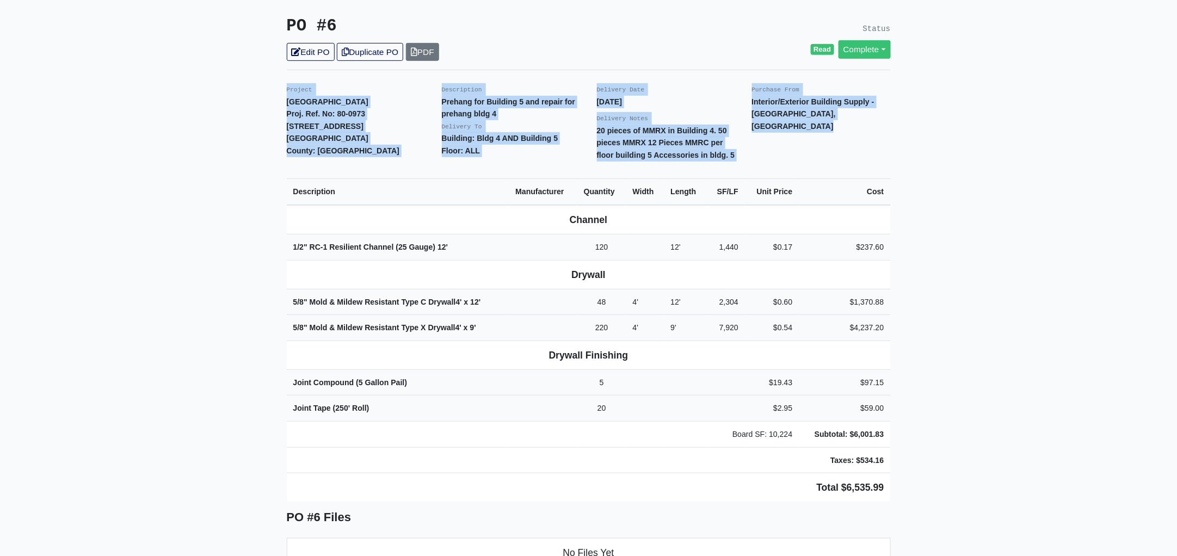
drag, startPoint x: 281, startPoint y: 59, endPoint x: 975, endPoint y: 455, distance: 799.0
click at [975, 455] on main "Back to Project Roswell Drywall 7000 Peachtree Dunwoody Rd NE Building 5, Suite…" at bounding box center [588, 524] width 1177 height 1343
copy div "Project Metropolitan Place Proj. Ref. No: 80-0973 2333 Metropolitan Parkway SW …"
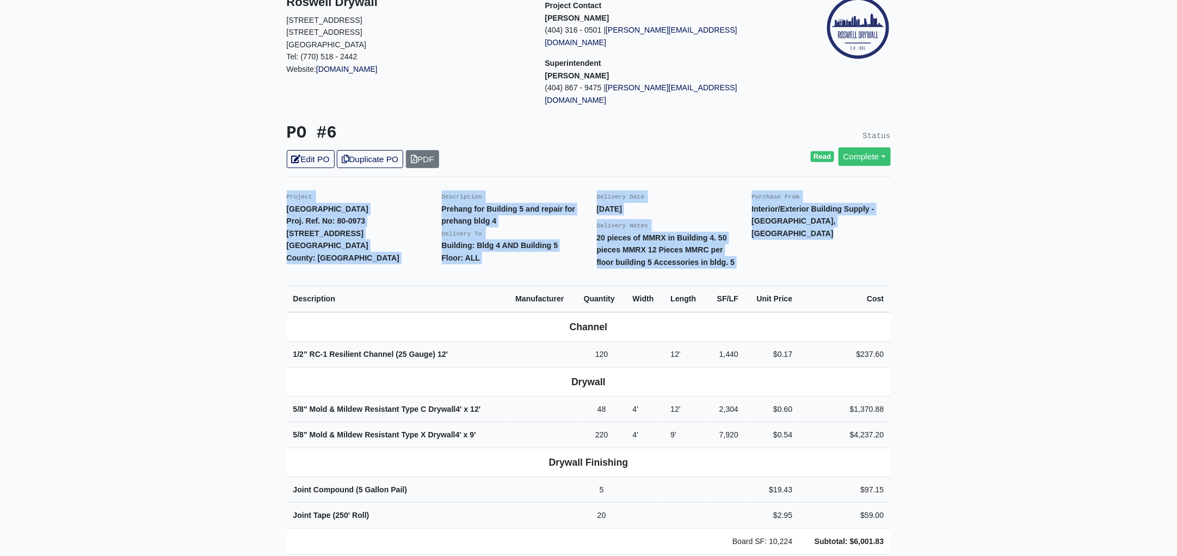
scroll to position [0, 0]
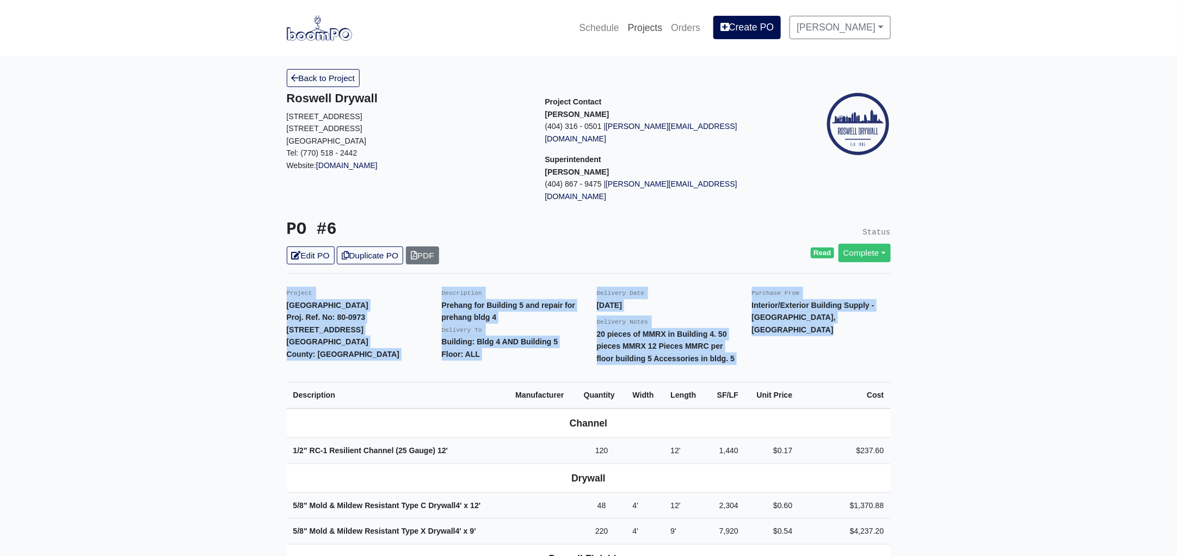
click at [658, 23] on link "Projects" at bounding box center [645, 28] width 44 height 24
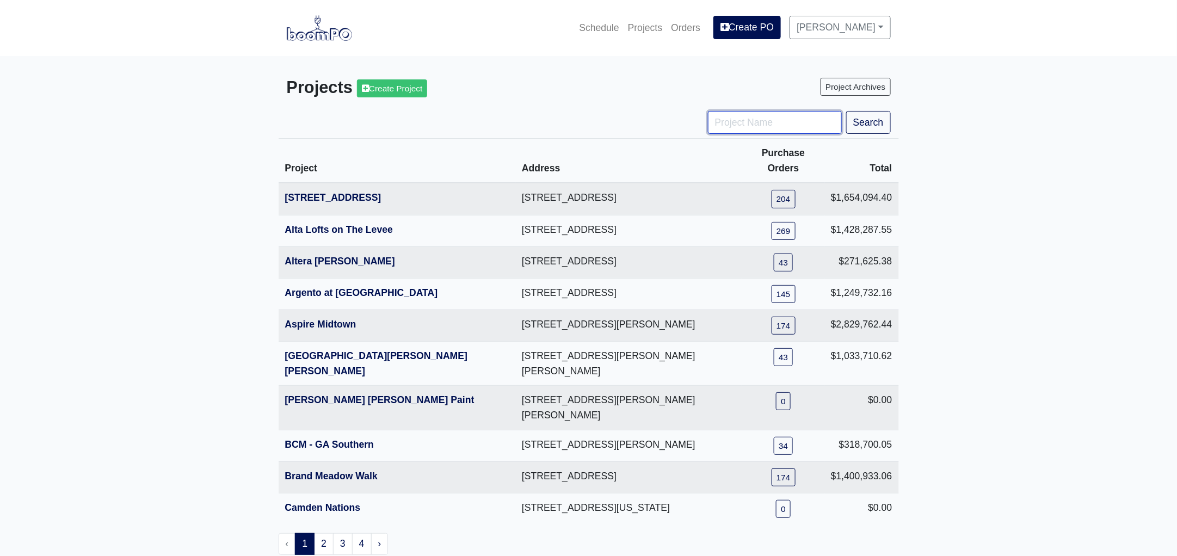
click at [737, 129] on input "Project Name" at bounding box center [775, 122] width 134 height 23
type input "distri"
click at [846, 111] on button "Search" at bounding box center [868, 122] width 45 height 23
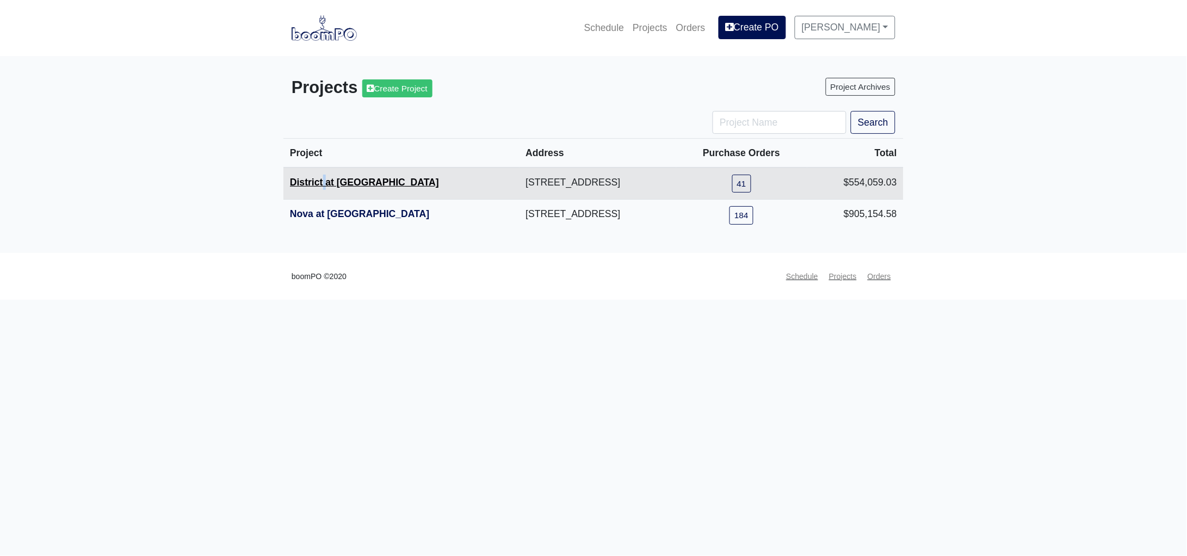
click at [325, 178] on th "District at [GEOGRAPHIC_DATA]" at bounding box center [401, 184] width 236 height 32
click at [325, 182] on link "District at Etowah" at bounding box center [364, 182] width 149 height 11
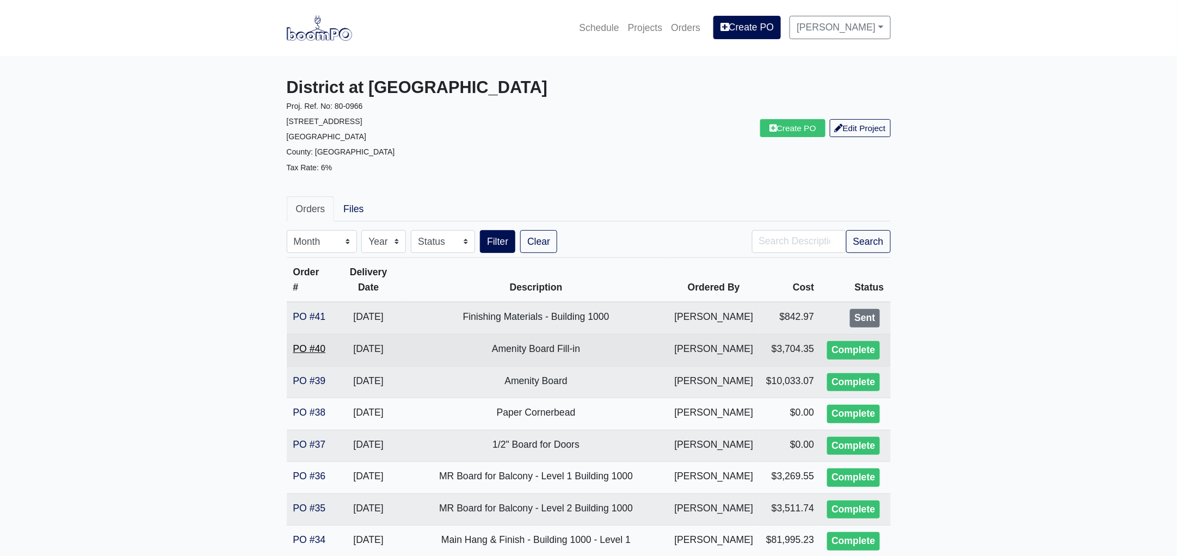
click at [312, 354] on link "PO #40" at bounding box center [309, 348] width 33 height 11
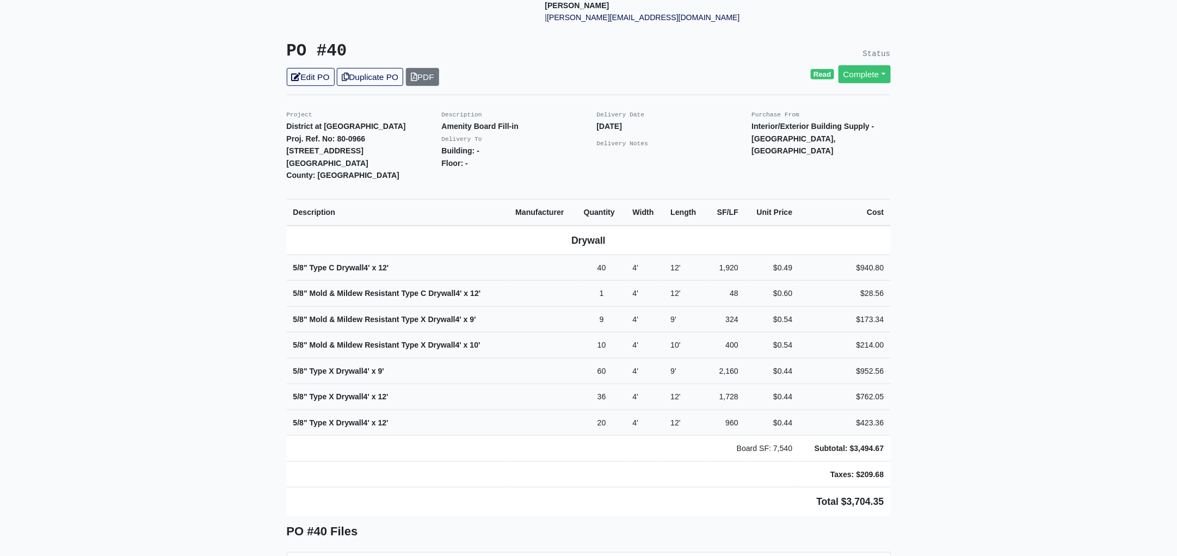
scroll to position [203, 0]
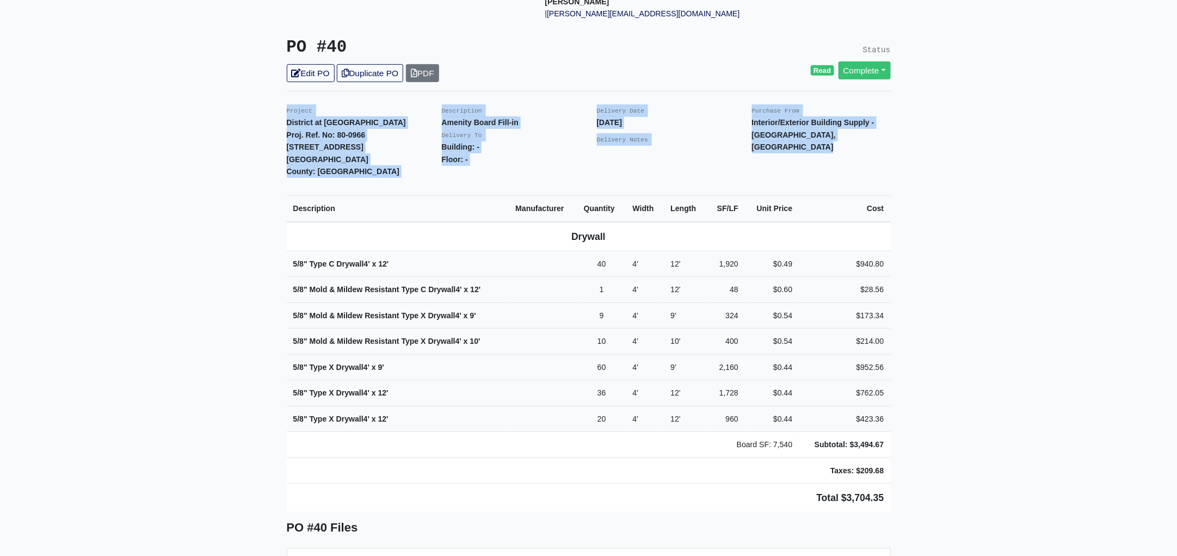
drag, startPoint x: 281, startPoint y: 93, endPoint x: 942, endPoint y: 419, distance: 736.7
copy div "Project District at [GEOGRAPHIC_DATA]. Ref. No: 80-0966 [STREET_ADDRESS]: [GEOG…"
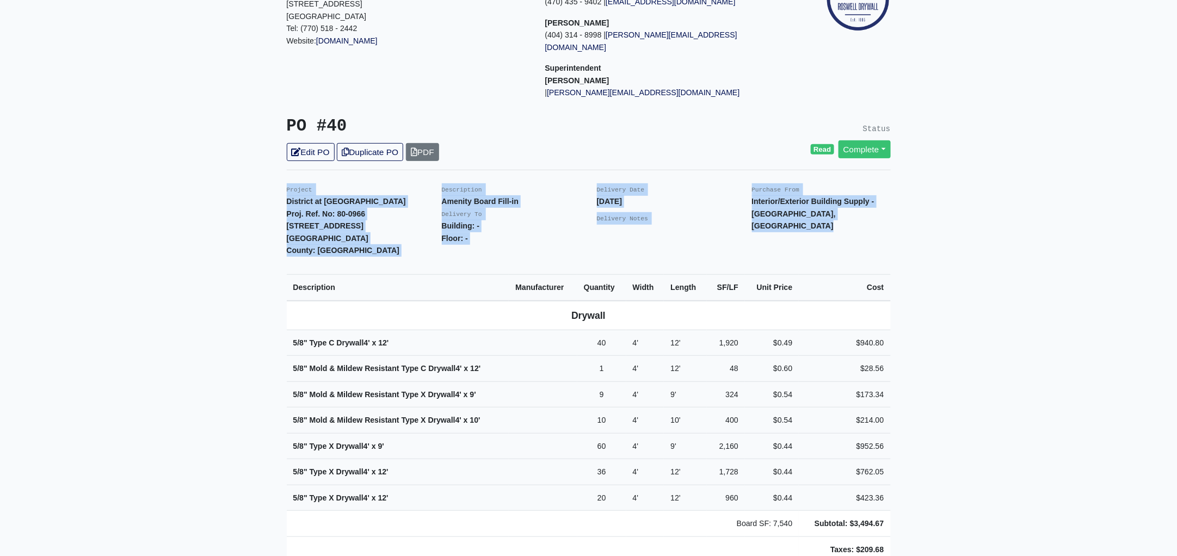
scroll to position [0, 0]
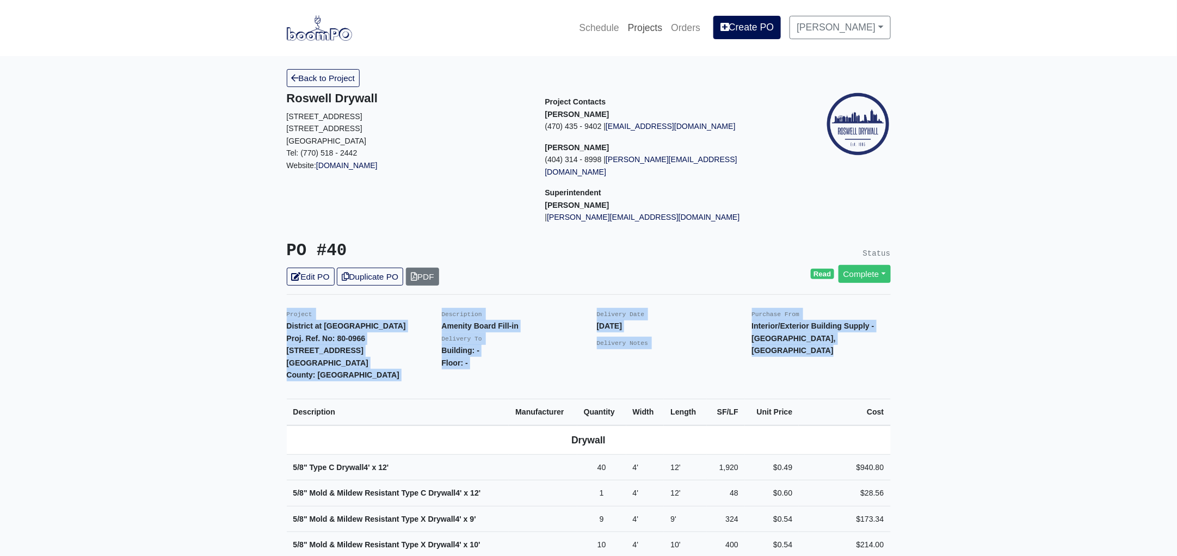
click at [655, 29] on link "Projects" at bounding box center [645, 28] width 44 height 24
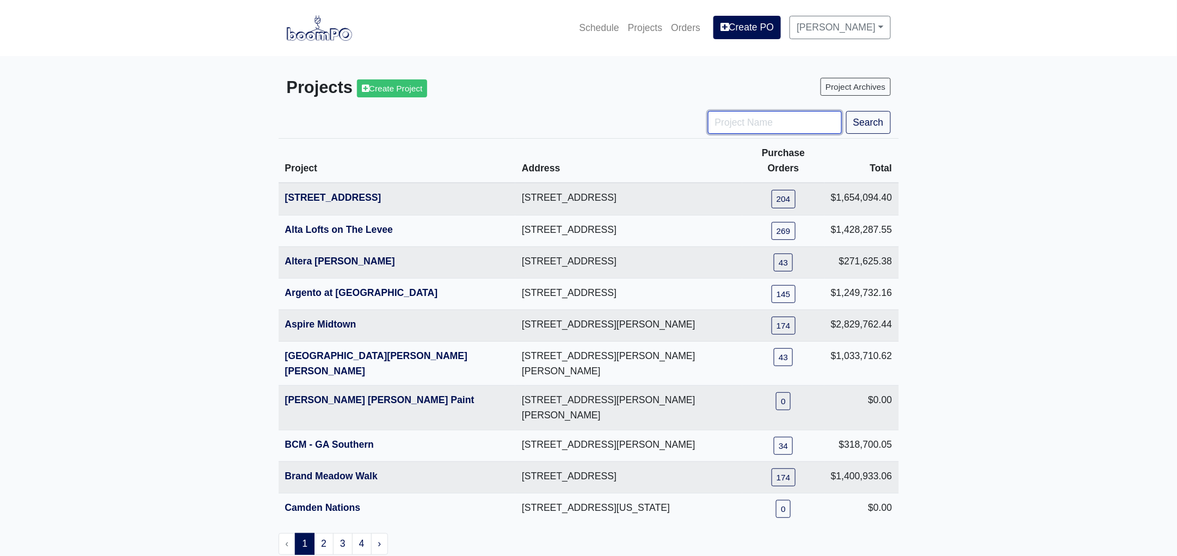
click at [722, 120] on input "Project Name" at bounding box center [775, 122] width 134 height 23
type input "ga"
click at [846, 111] on button "Search" at bounding box center [868, 122] width 45 height 23
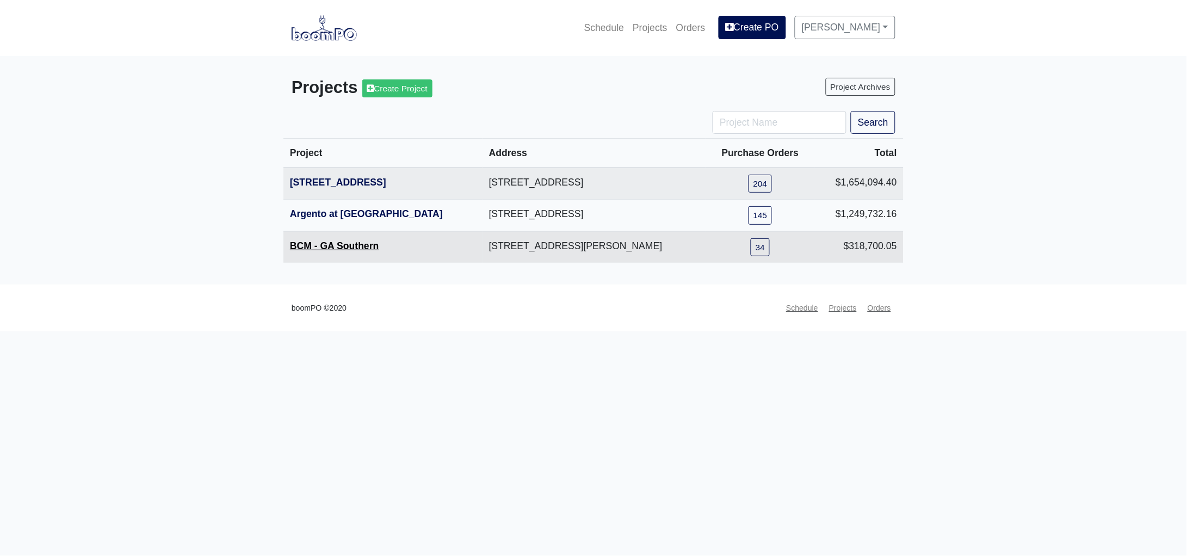
click at [329, 244] on link "BCM - GA Southern" at bounding box center [334, 245] width 89 height 11
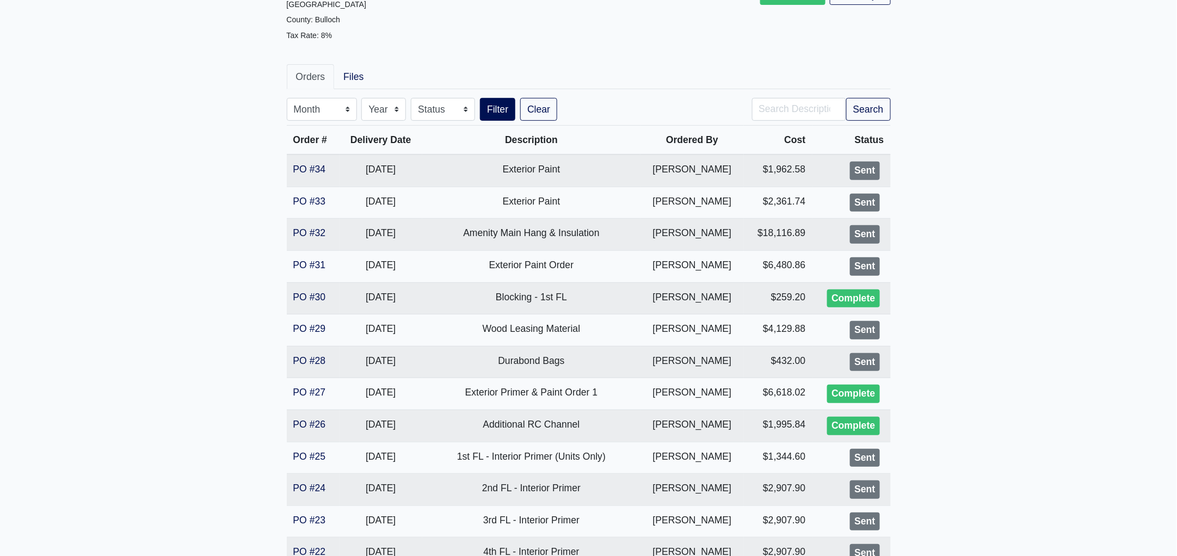
scroll to position [135, 0]
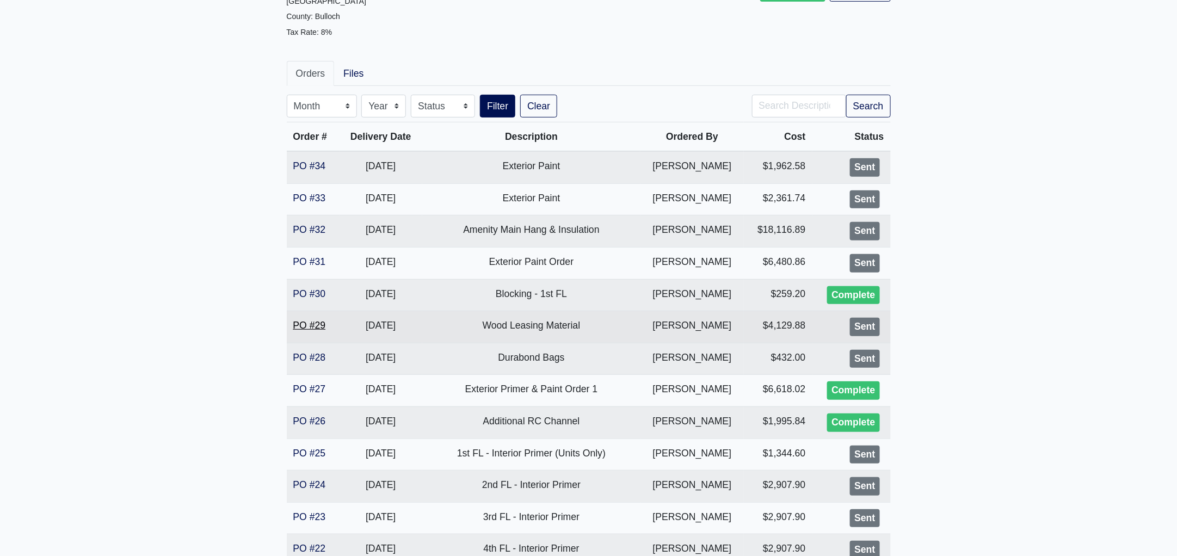
click at [316, 321] on link "PO #29" at bounding box center [309, 325] width 33 height 11
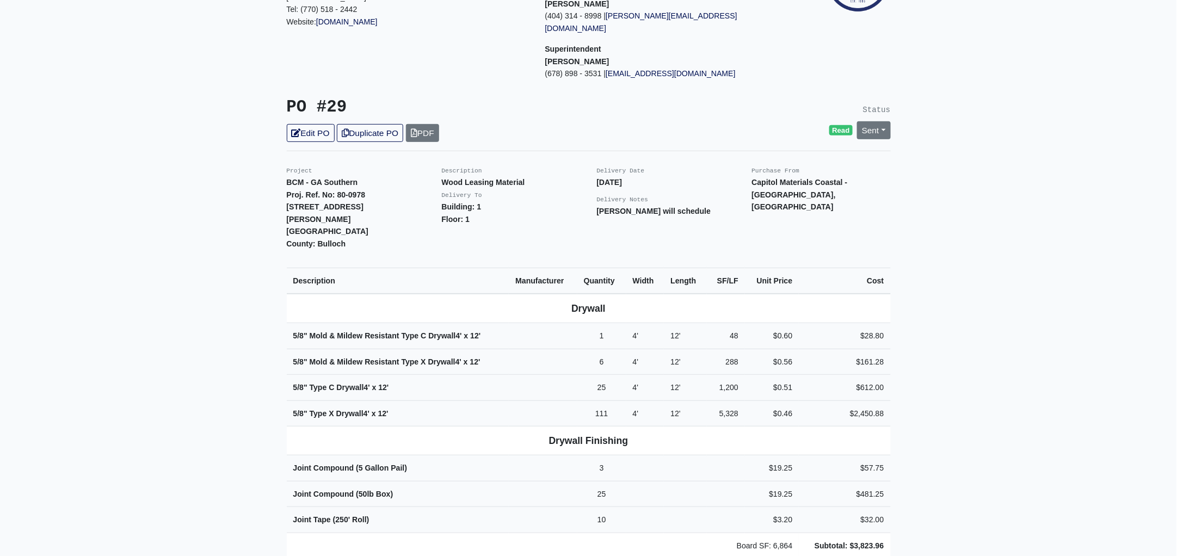
scroll to position [203, 0]
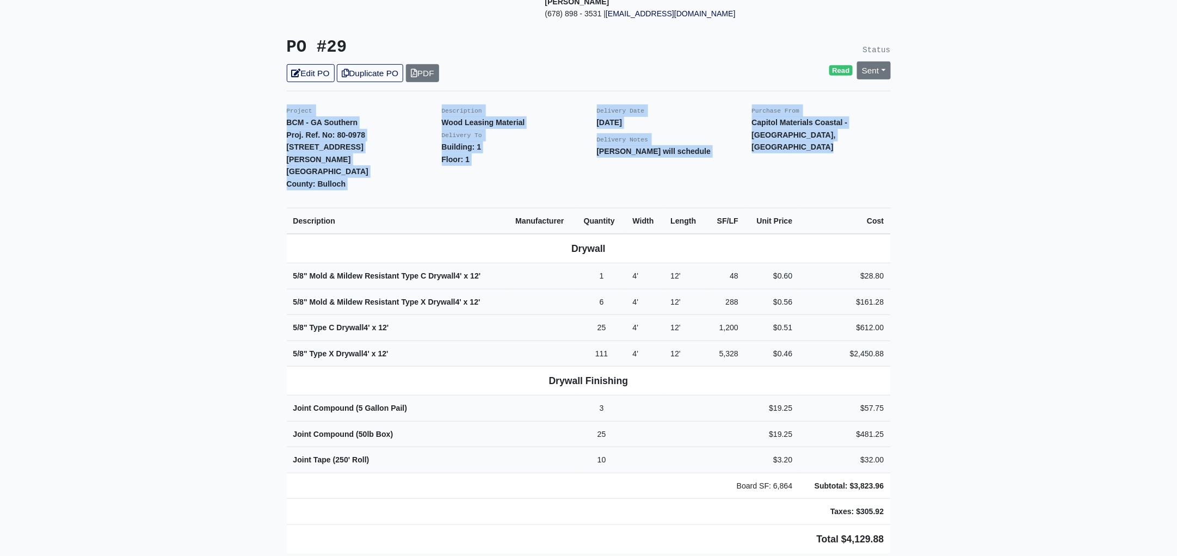
drag, startPoint x: 282, startPoint y: 96, endPoint x: 981, endPoint y: 422, distance: 771.8
click at [981, 422] on main "Back to Project Roswell Drywall 7000 Peachtree Dunwoody Rd NE Building 5, Suite…" at bounding box center [588, 399] width 1177 height 1093
copy div "Project BCM - GA Southern Proj. Ref. No: 80-0978 1701 Chandler Rd. Statesboro, …"
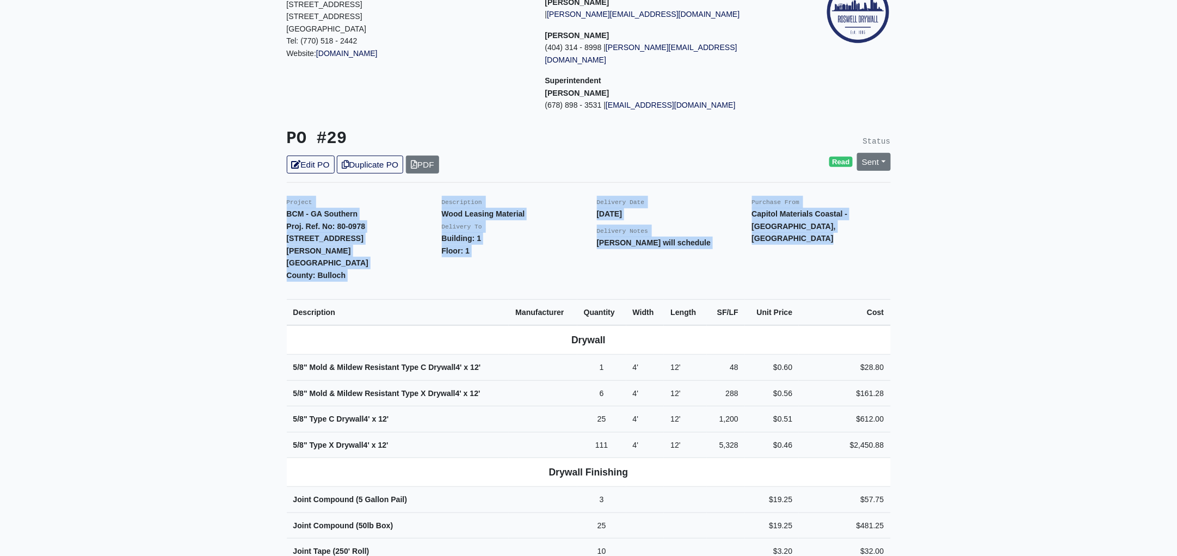
scroll to position [0, 0]
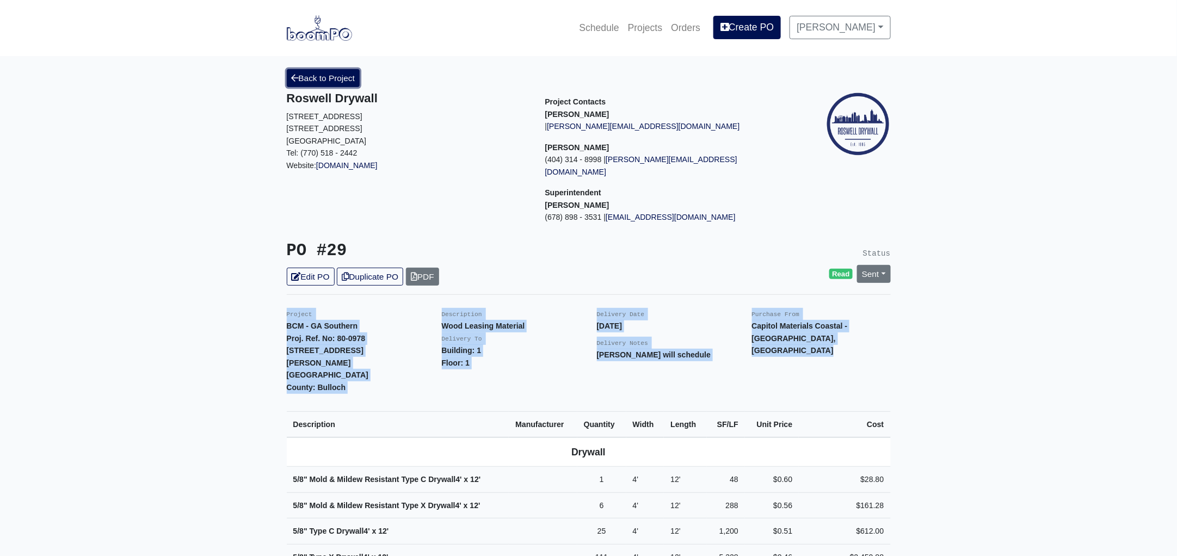
click at [330, 78] on link "Back to Project" at bounding box center [323, 78] width 73 height 18
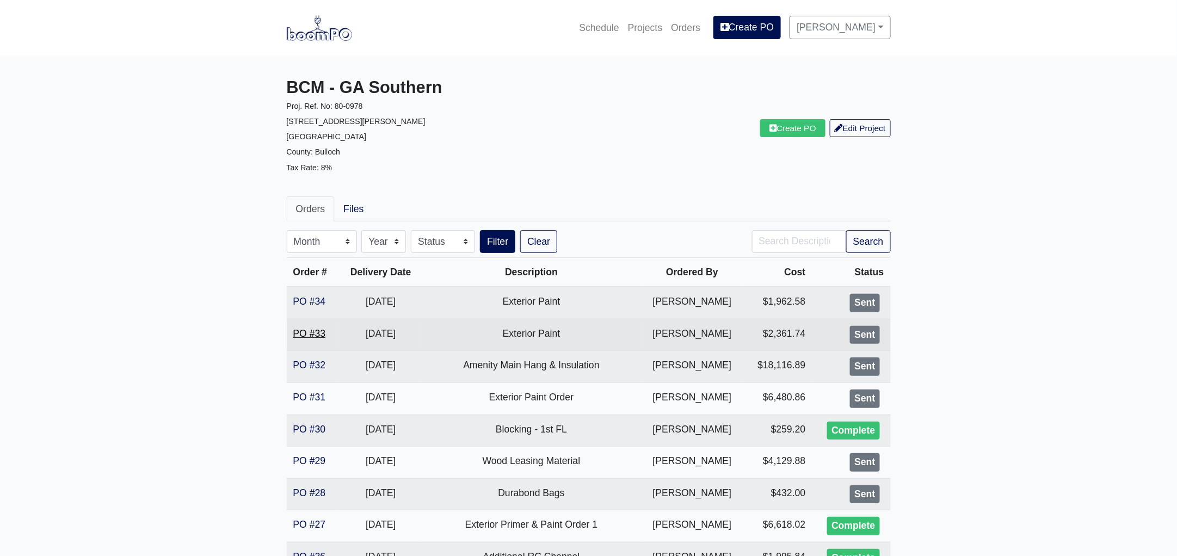
click at [303, 329] on link "PO #33" at bounding box center [309, 333] width 33 height 11
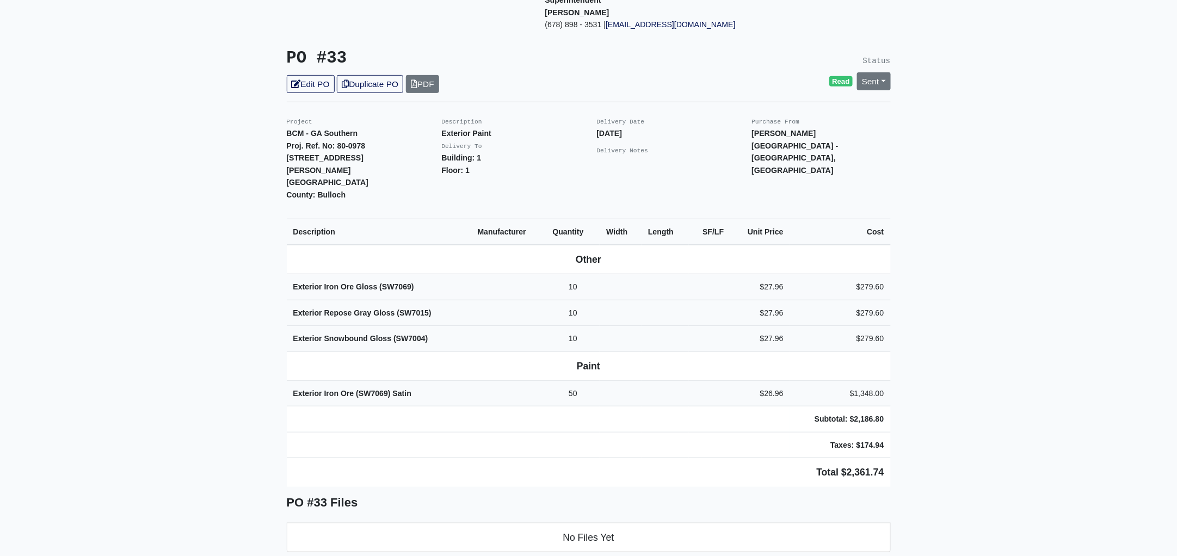
scroll to position [203, 0]
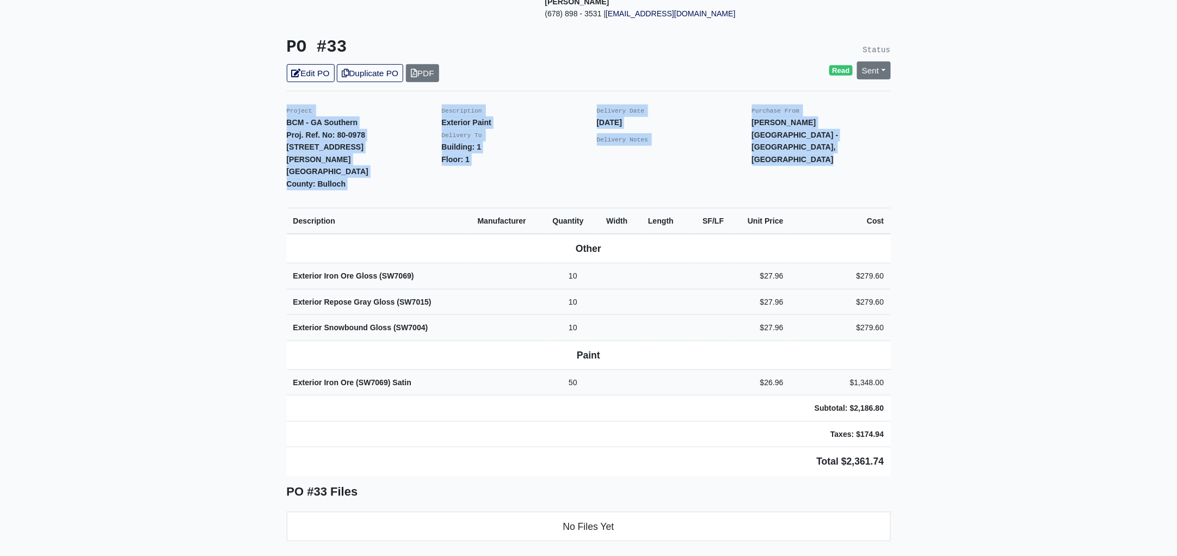
drag, startPoint x: 281, startPoint y: 96, endPoint x: 922, endPoint y: 409, distance: 713.2
click at [922, 409] on main "Back to Project Roswell Drywall 7000 Peachtree Dunwoody Rd NE Building 5, Suite…" at bounding box center [588, 361] width 1177 height 1016
copy div "Project BCM - GA Southern Proj. Ref. No: 80-0978 1701 Chandler Rd. Statesboro, …"
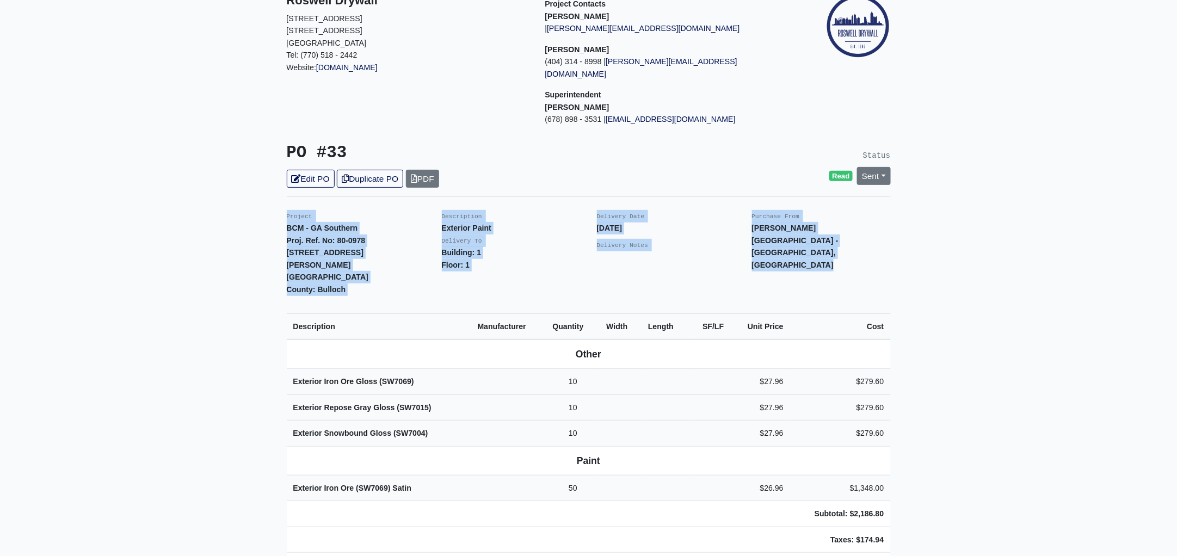
scroll to position [0, 0]
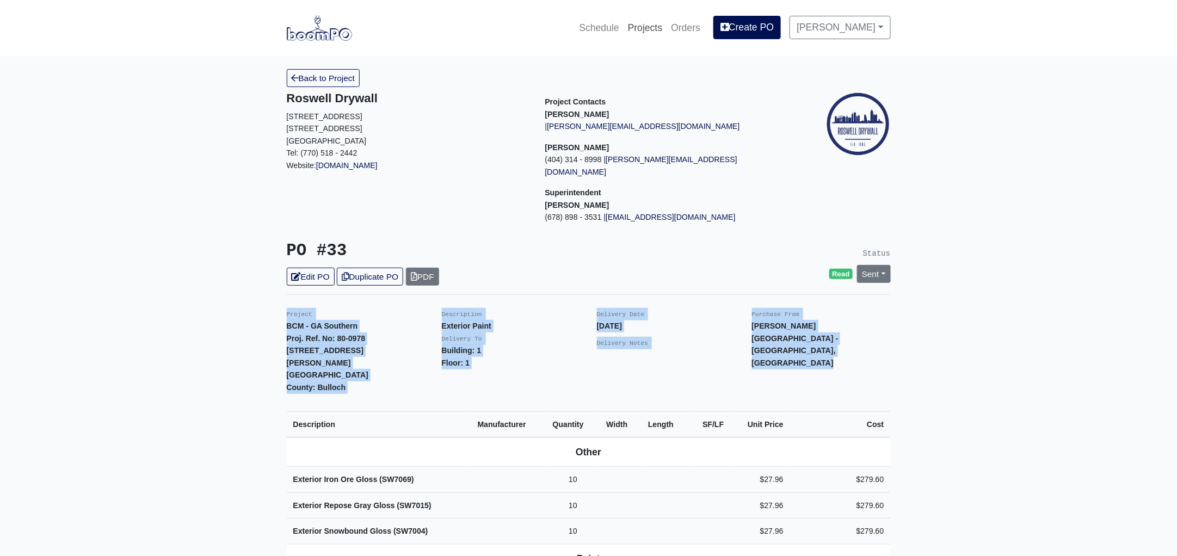
click at [651, 26] on link "Projects" at bounding box center [645, 28] width 44 height 24
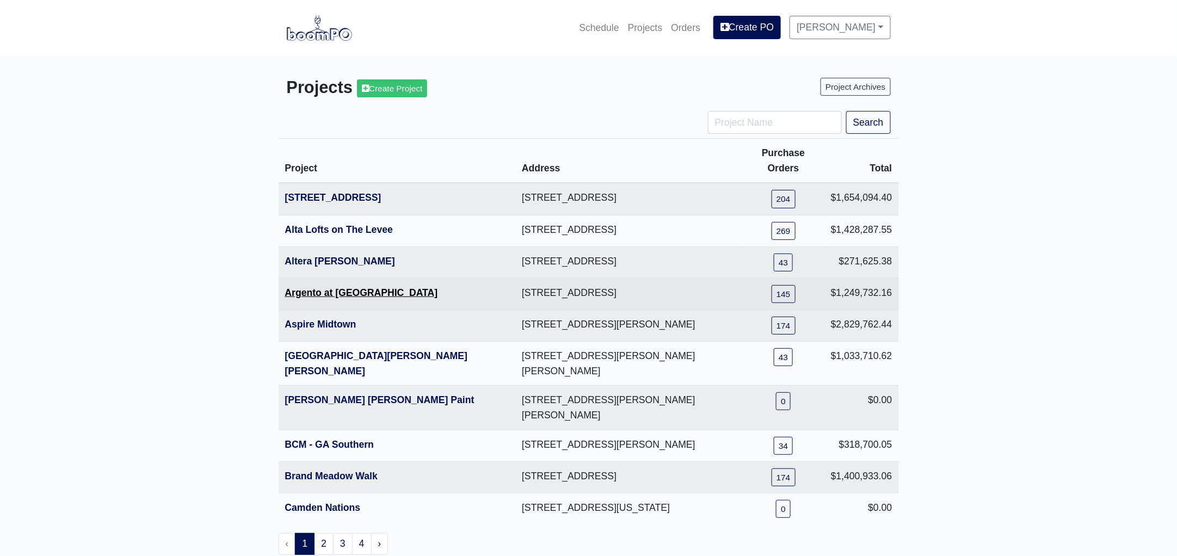
click at [320, 287] on link "Argento at [GEOGRAPHIC_DATA]" at bounding box center [361, 292] width 153 height 11
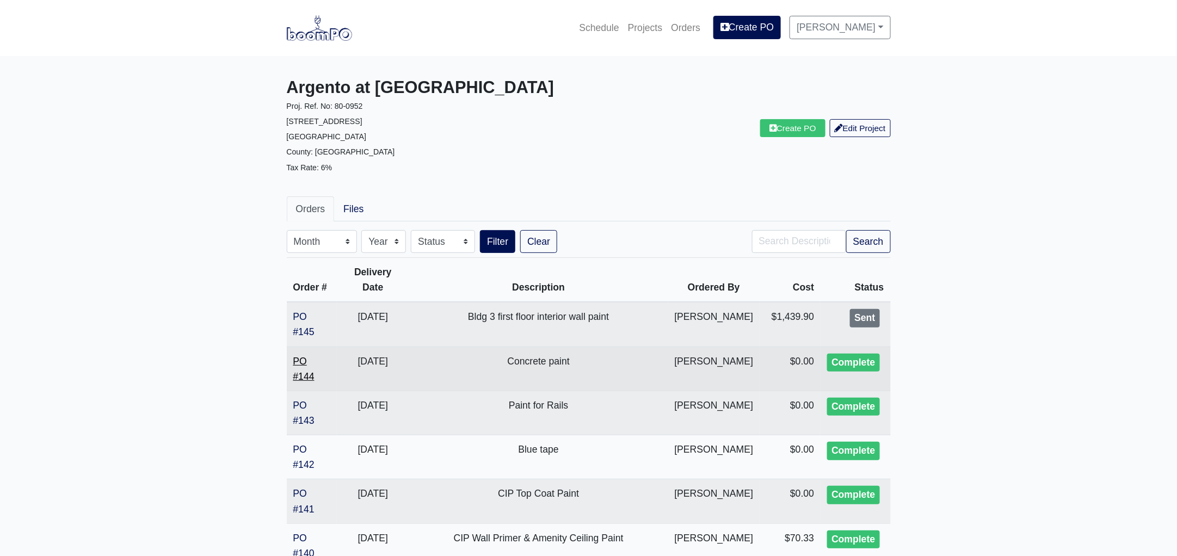
click at [298, 378] on link "PO #144" at bounding box center [303, 369] width 21 height 26
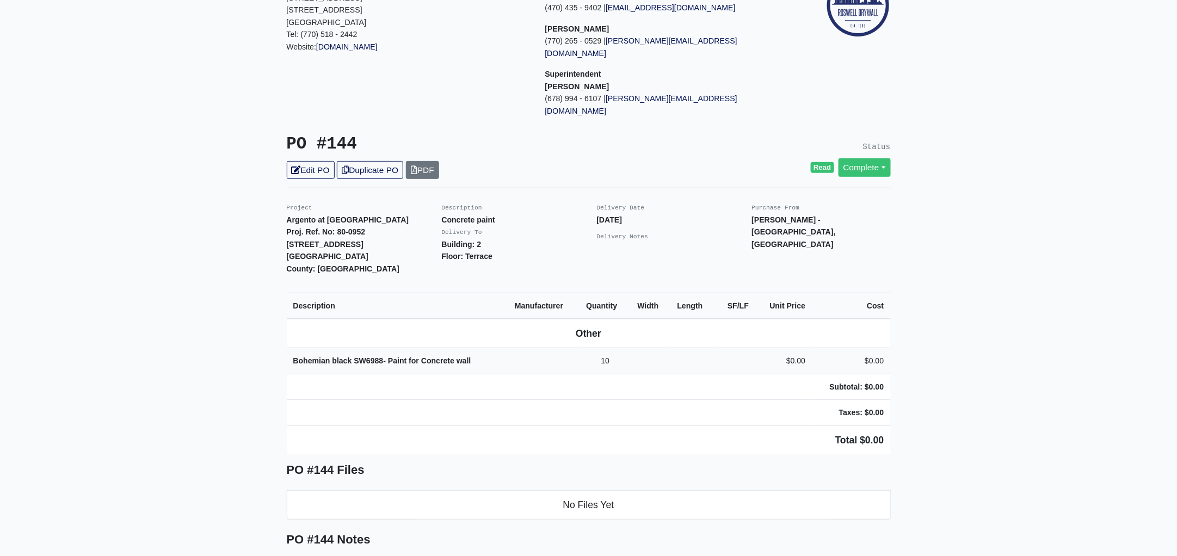
scroll to position [135, 0]
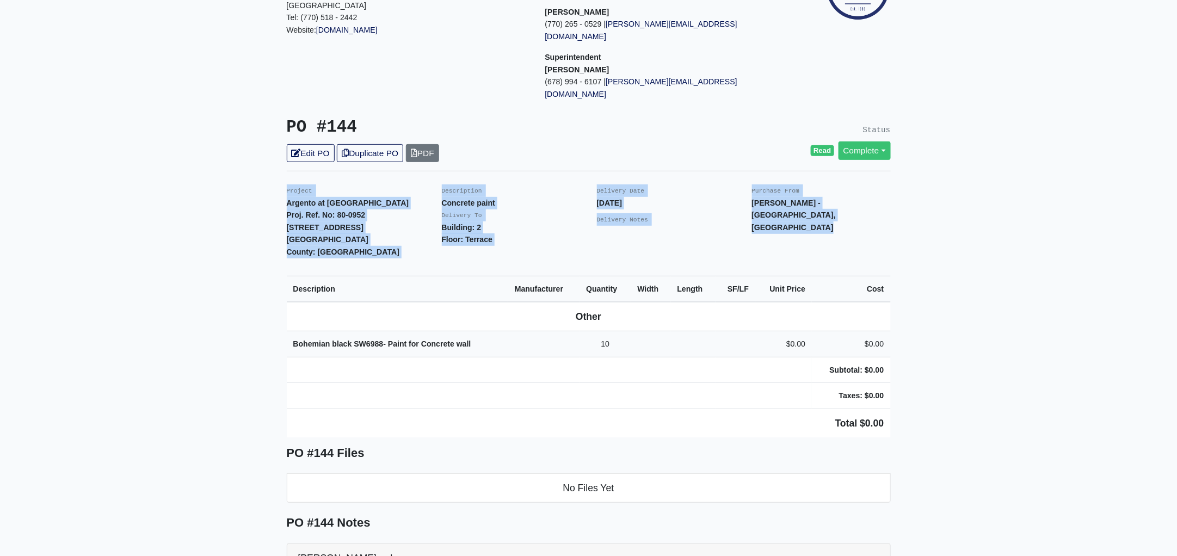
drag, startPoint x: 280, startPoint y: 162, endPoint x: 1035, endPoint y: 397, distance: 790.3
click at [1035, 397] on main "Back to Project Roswell Drywall [STREET_ADDRESS] Tel: (770) 518 - 2442 Website:…" at bounding box center [588, 448] width 1177 height 1054
copy div "Project Argento at [GEOGRAPHIC_DATA]. Ref. No: 80-0952 [STREET_ADDRESS]: [GEOGR…"
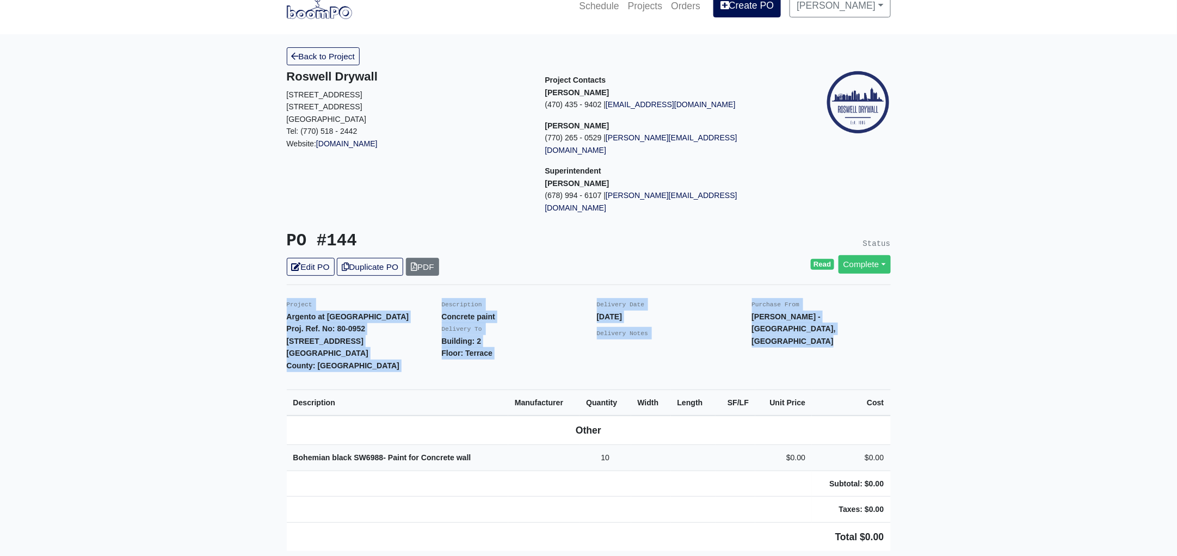
scroll to position [0, 0]
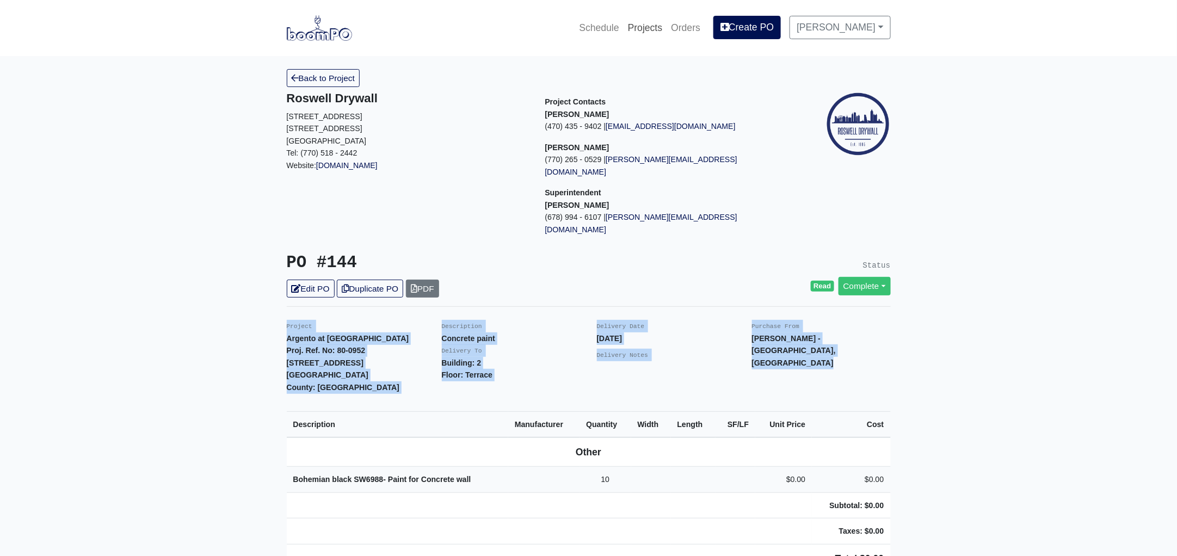
click at [657, 28] on link "Projects" at bounding box center [645, 28] width 44 height 24
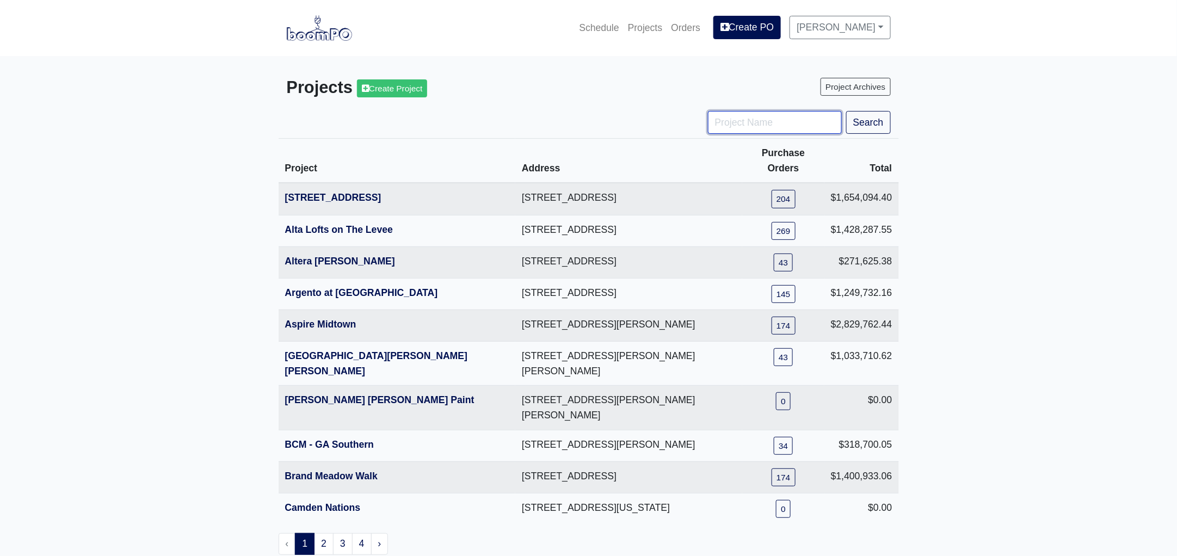
click at [769, 129] on input "Project Name" at bounding box center [775, 122] width 134 height 23
type input "tpa"
click at [846, 111] on button "Search" at bounding box center [868, 122] width 45 height 23
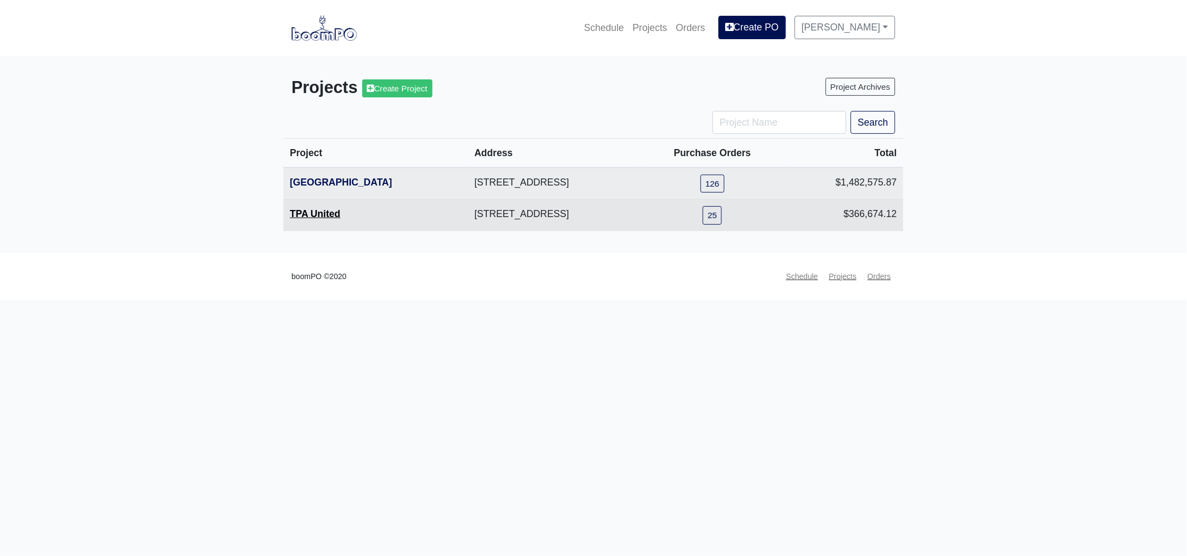
click at [314, 211] on link "TPA United" at bounding box center [315, 213] width 51 height 11
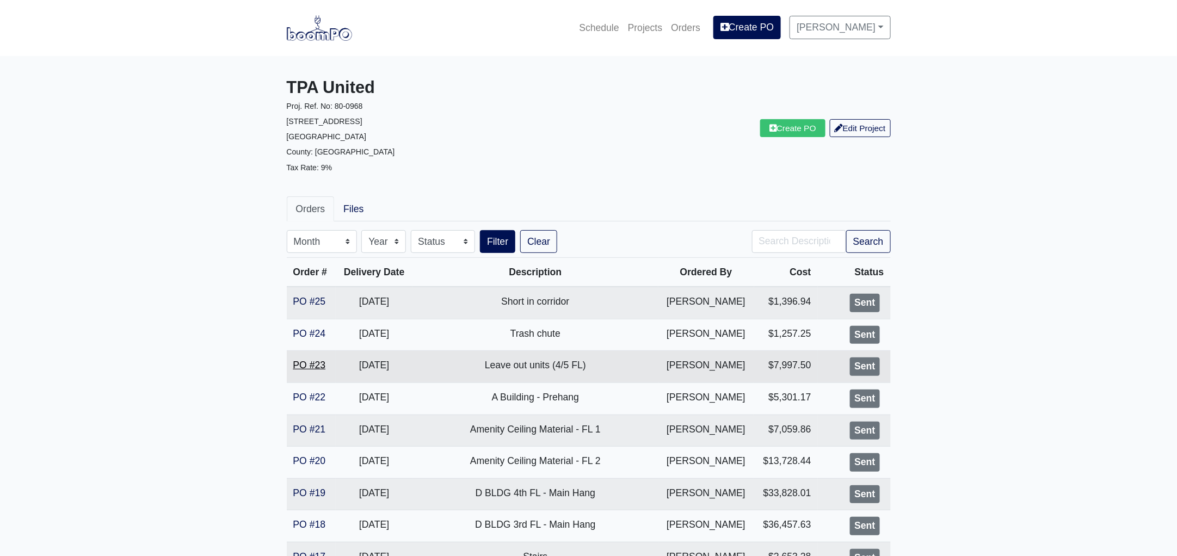
click at [314, 360] on link "PO #23" at bounding box center [309, 365] width 33 height 11
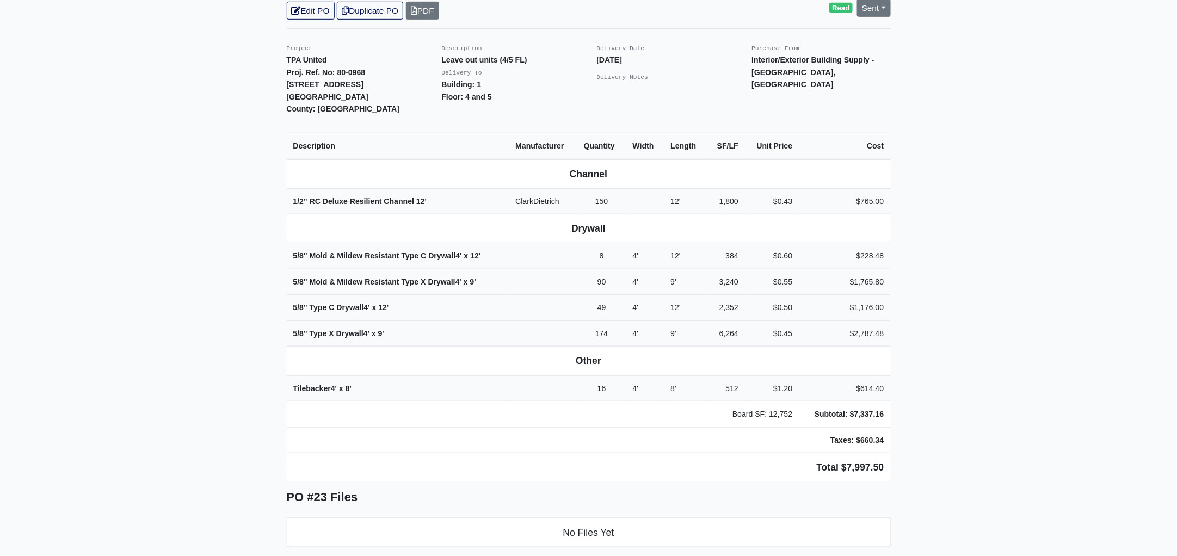
scroll to position [271, 0]
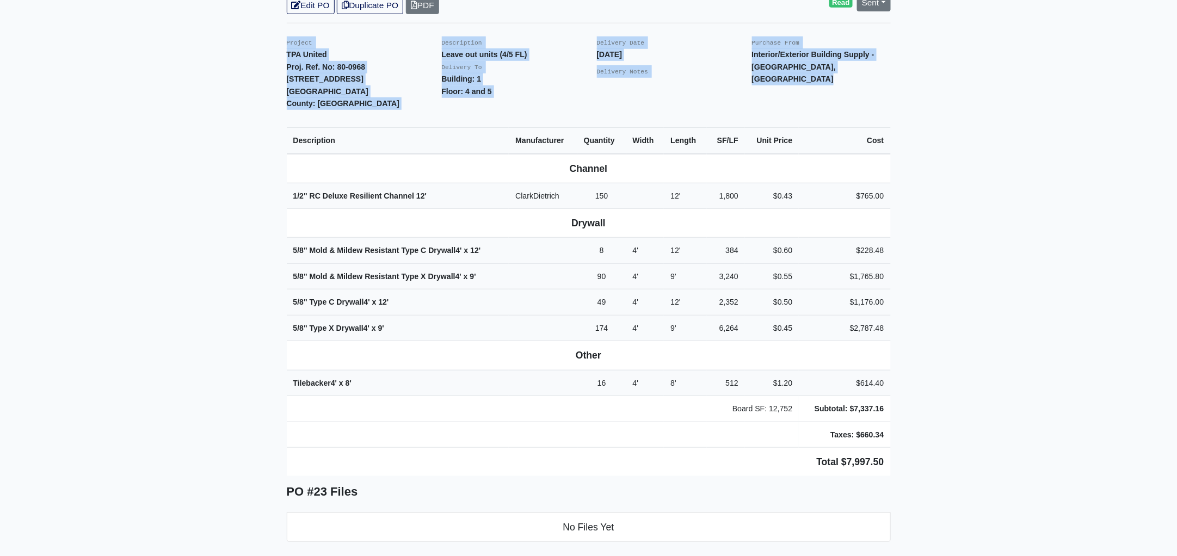
drag, startPoint x: 280, startPoint y: 28, endPoint x: 942, endPoint y: 409, distance: 763.5
click at [942, 409] on main "Back to Project Roswell Drywall 7000 Peachtree Dunwoody Rd NE Building 5, Suite…" at bounding box center [588, 327] width 1177 height 1084
copy div "Project TPA United Proj. Ref. No: 80-0968 1104 Avondale Avenue SE Atlanta, GA 3…"
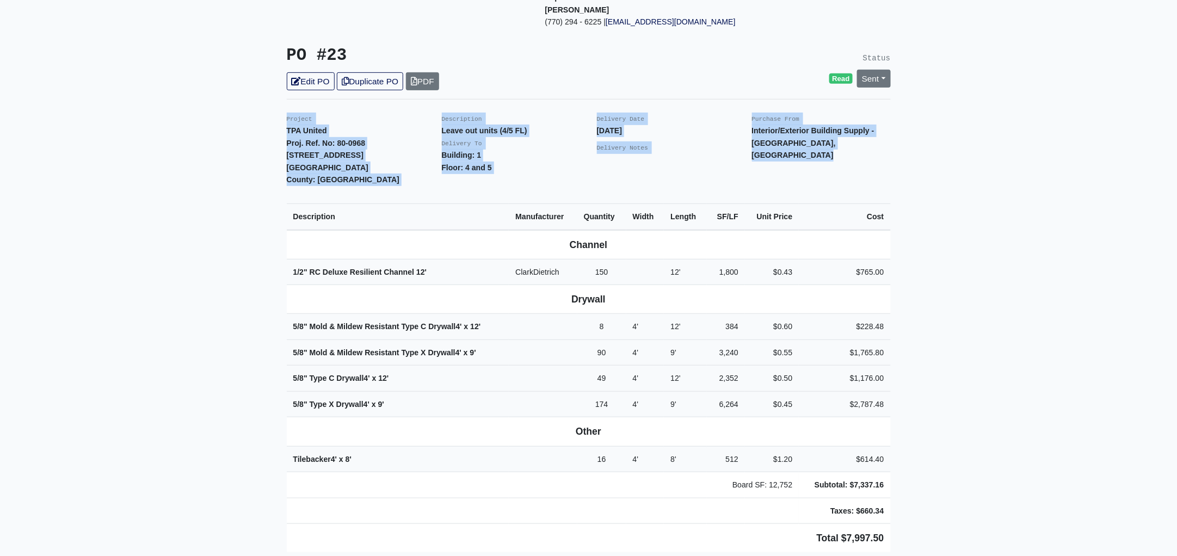
scroll to position [0, 0]
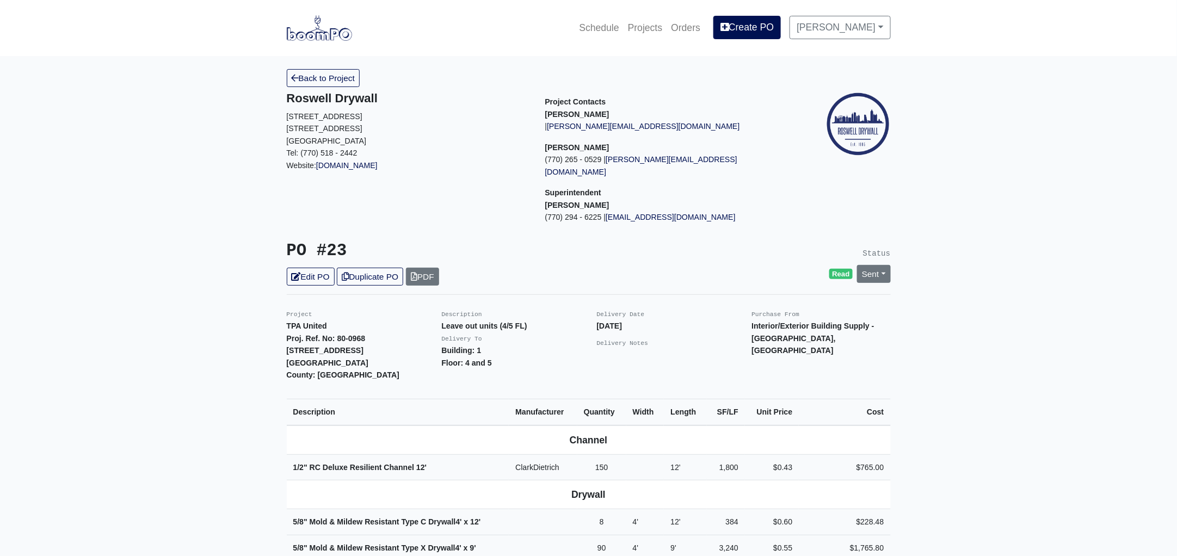
click at [330, 81] on link "Back to Project" at bounding box center [323, 78] width 73 height 18
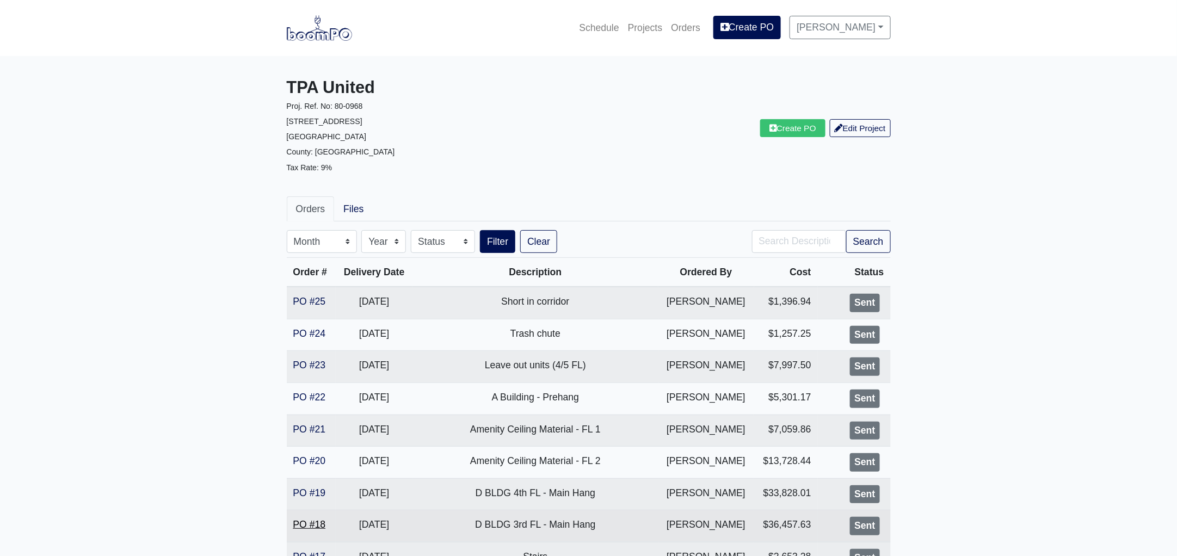
click at [316, 523] on link "PO #18" at bounding box center [309, 524] width 33 height 11
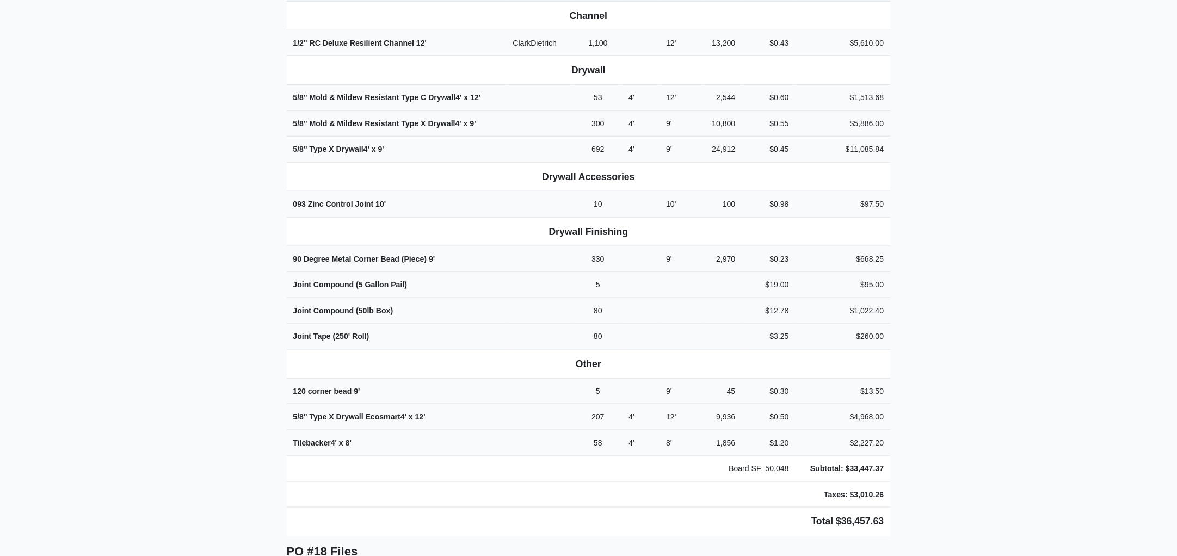
scroll to position [553, 0]
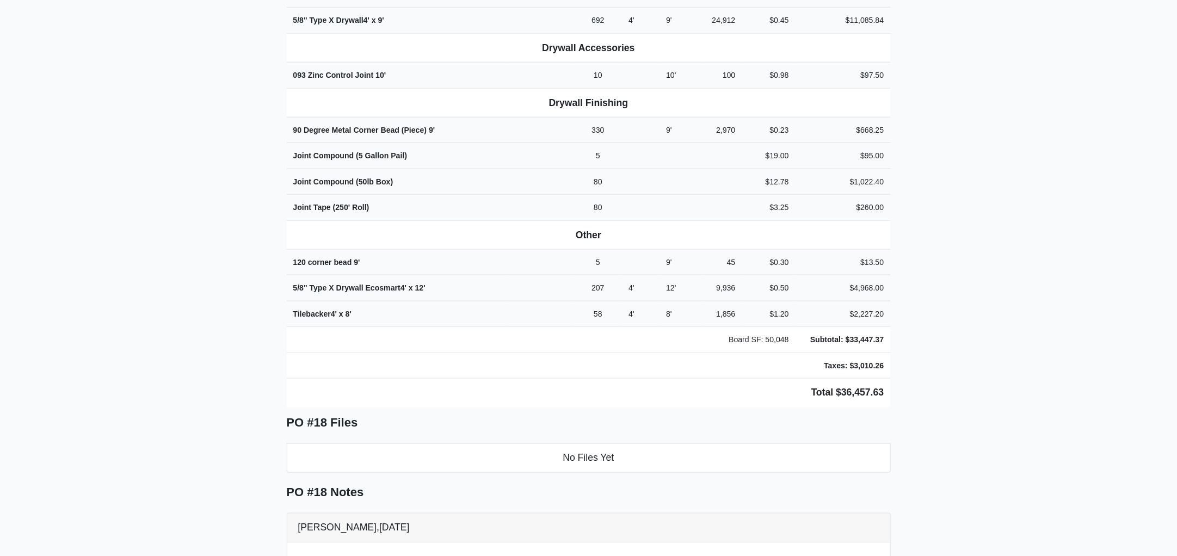
drag, startPoint x: 279, startPoint y: 29, endPoint x: 958, endPoint y: 329, distance: 741.7
copy div "Project TPA United Proj. Ref. No: 80-0968 [STREET_ADDRESS]: [GEOGRAPHIC_DATA] D…"
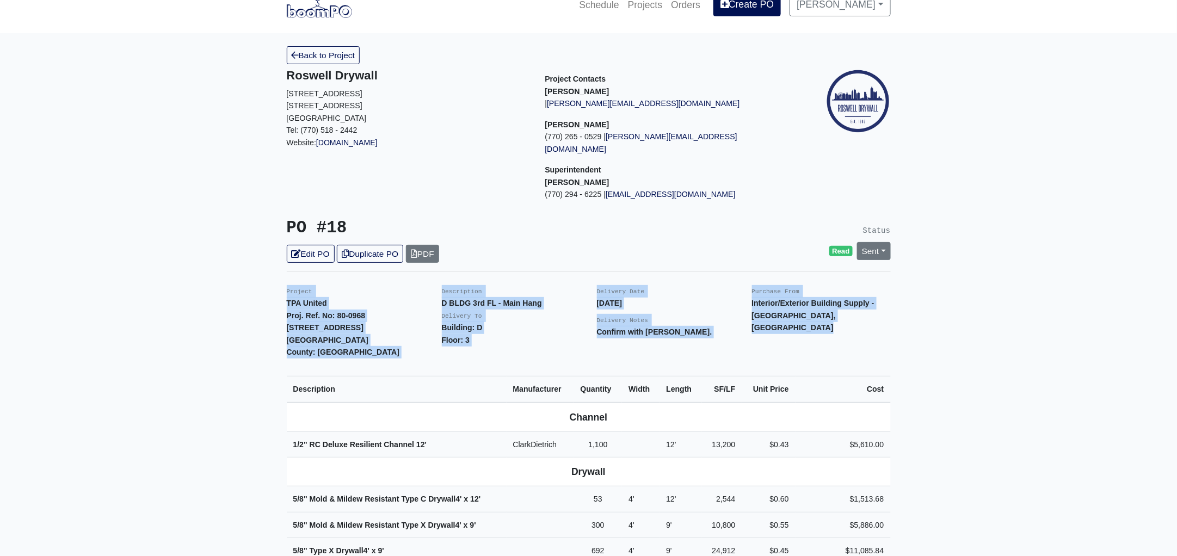
scroll to position [0, 0]
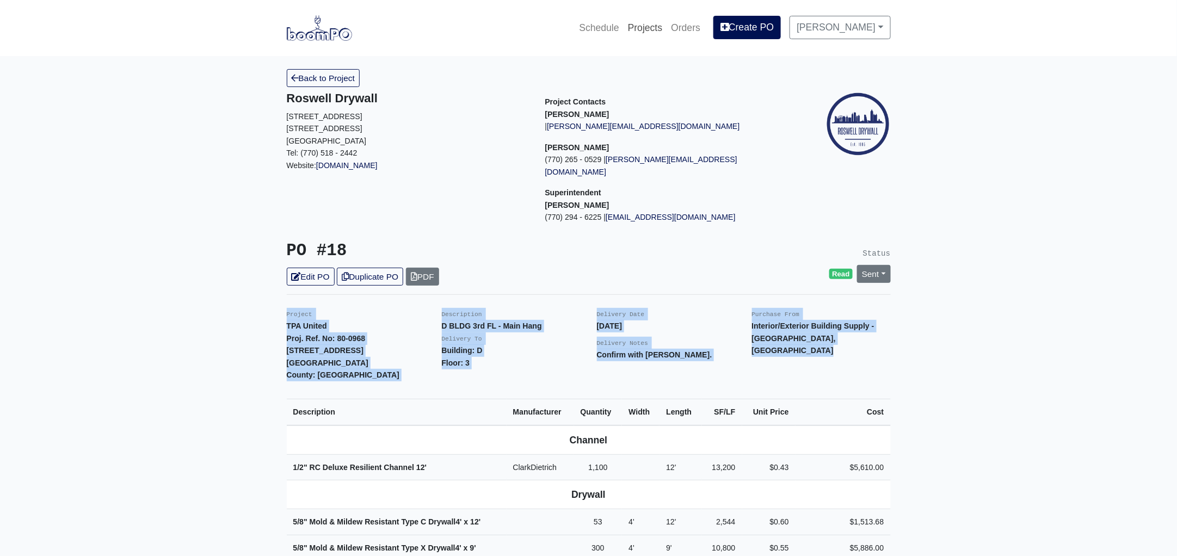
click at [663, 22] on link "Projects" at bounding box center [645, 28] width 44 height 24
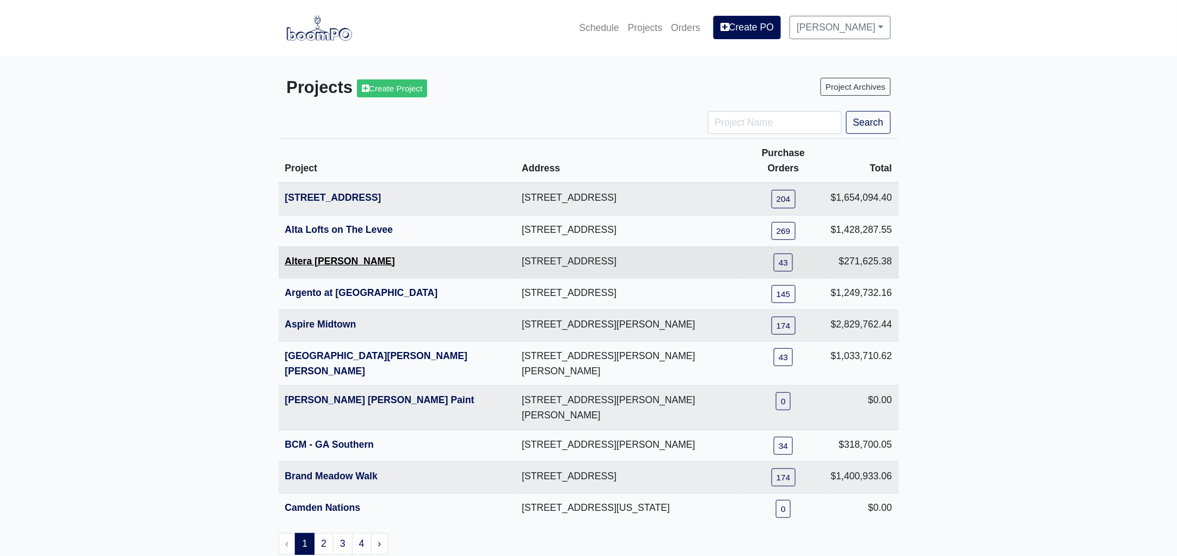
click at [333, 256] on link "Altera [PERSON_NAME]" at bounding box center [340, 261] width 110 height 11
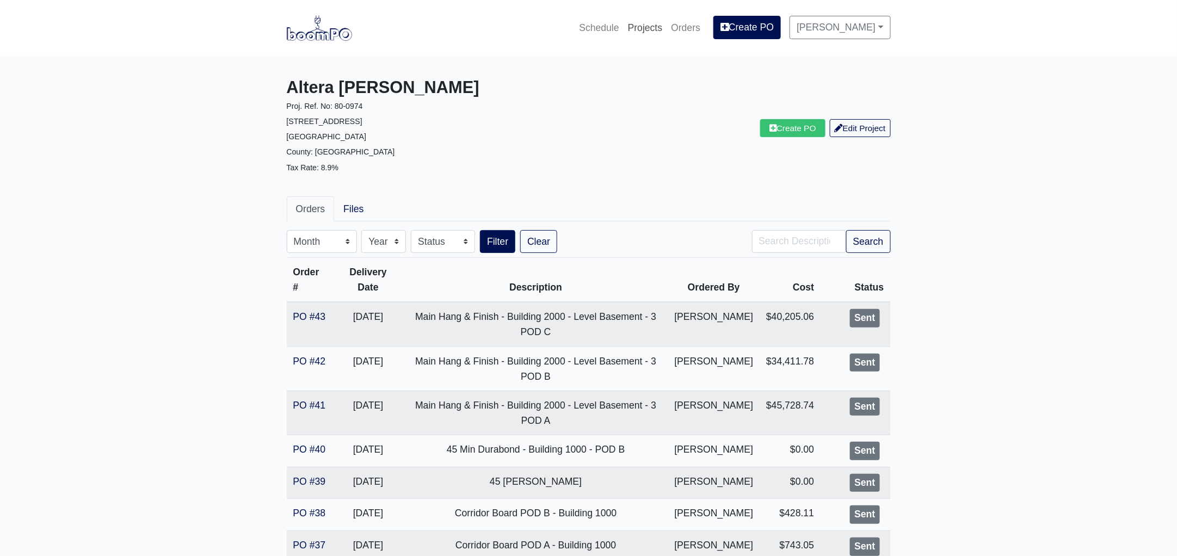
click at [661, 28] on link "Projects" at bounding box center [645, 28] width 44 height 24
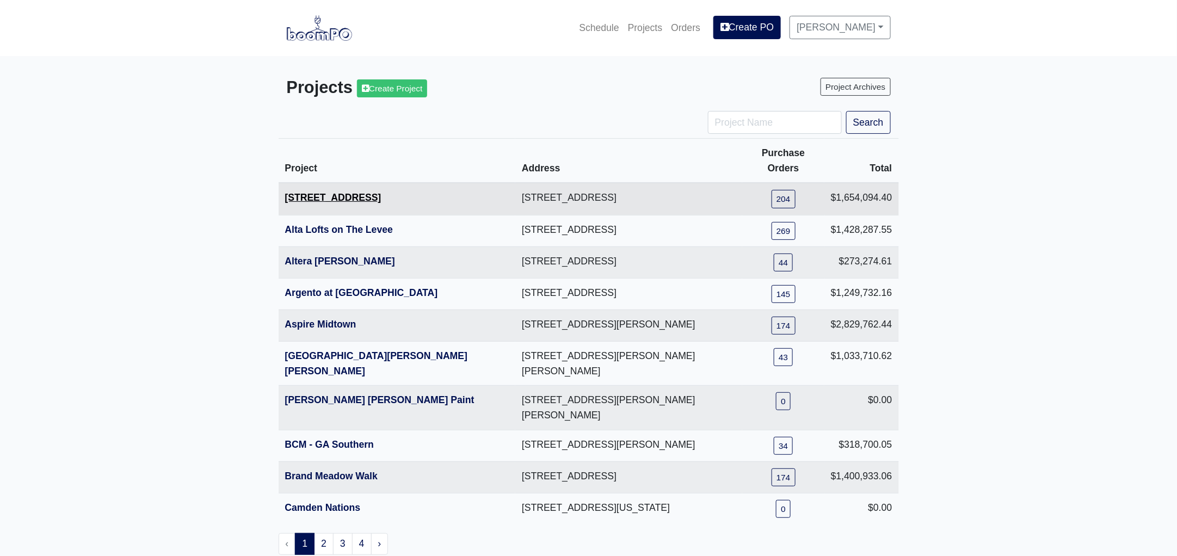
click at [324, 192] on link "[STREET_ADDRESS]" at bounding box center [333, 197] width 96 height 11
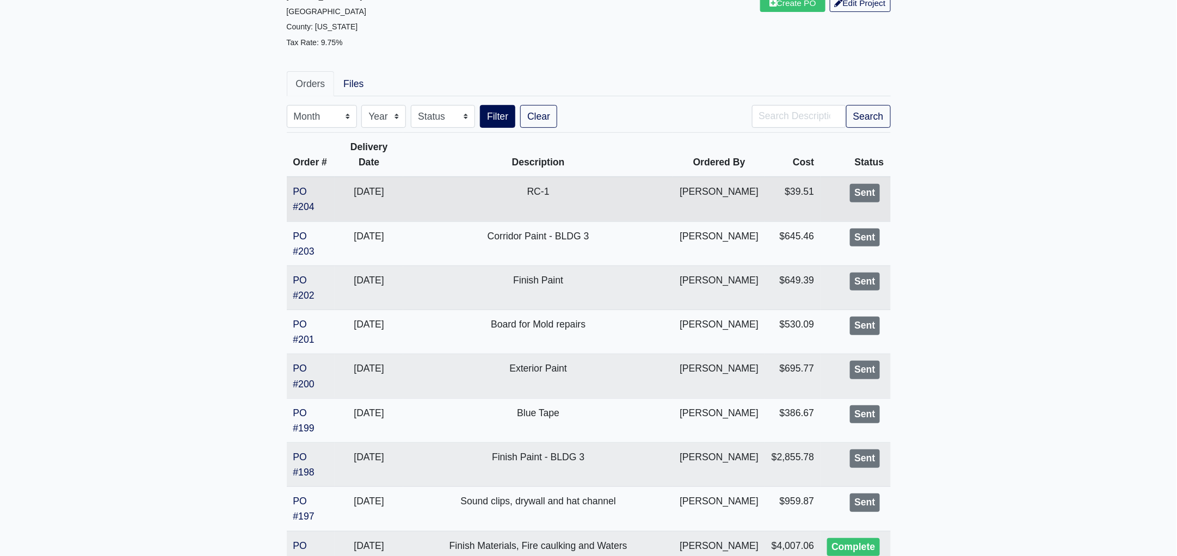
scroll to position [135, 0]
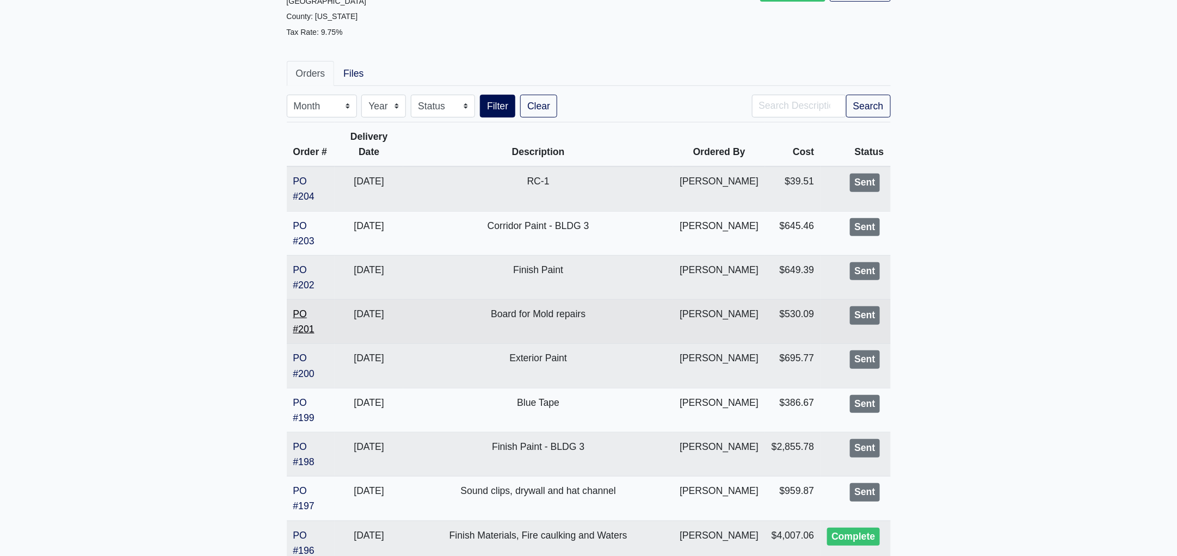
click at [300, 324] on link "PO #201" at bounding box center [303, 321] width 21 height 26
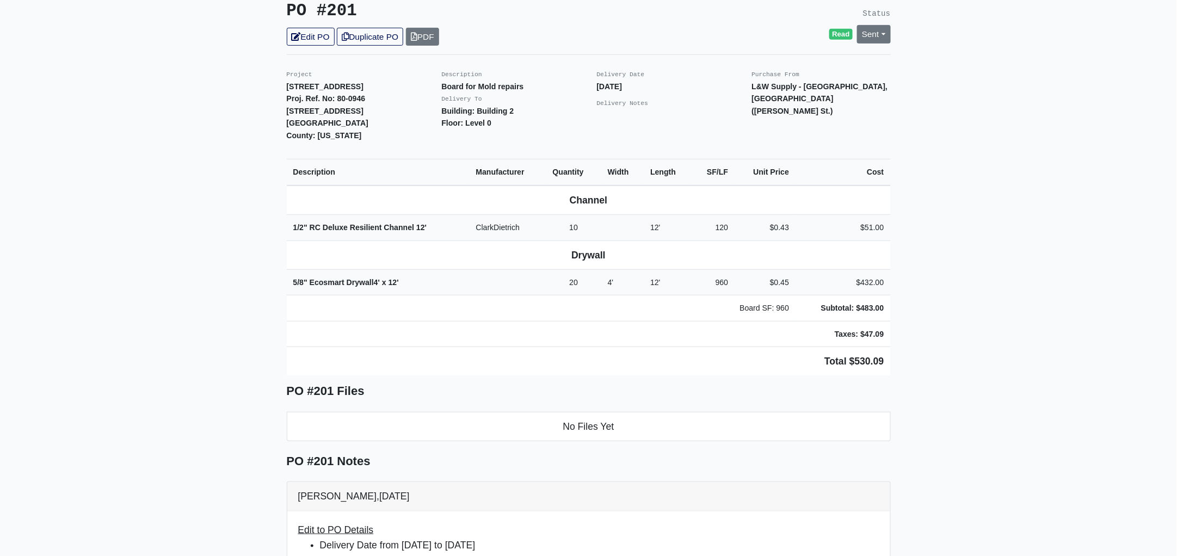
scroll to position [203, 0]
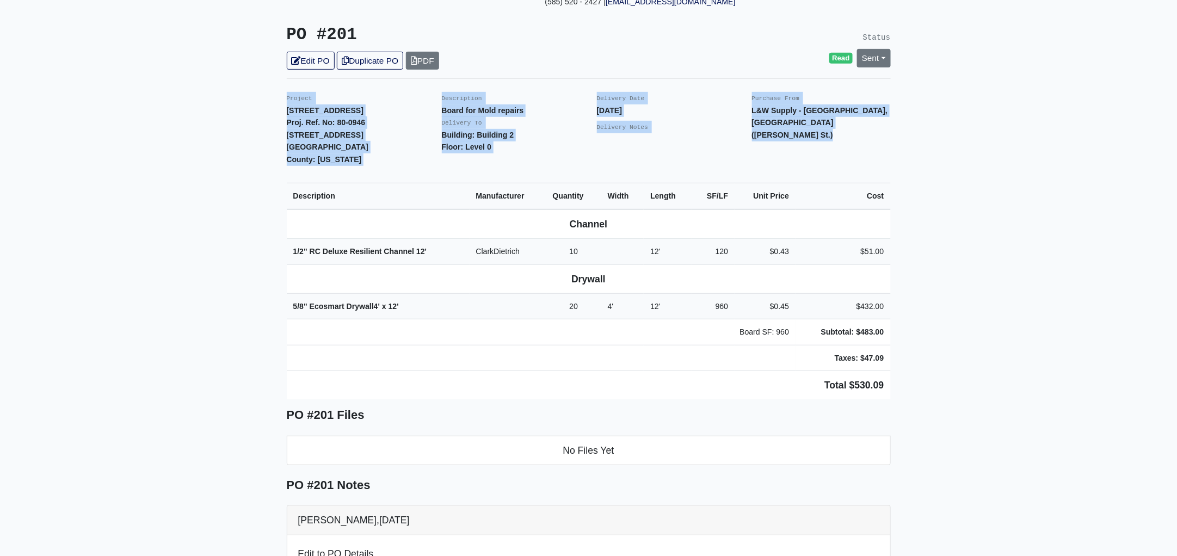
drag, startPoint x: 284, startPoint y: 97, endPoint x: 1033, endPoint y: 380, distance: 801.0
click at [1033, 380] on main "Back to Project Roswell Drywall 7000 Peachtree Dunwoody Rd NE Building 5, Suite…" at bounding box center [588, 405] width 1177 height 1105
copy div "Project 1401 Gallatin Pike Proj. Ref. No: 80-0946 1401 Gallatin Pike N Madison,…"
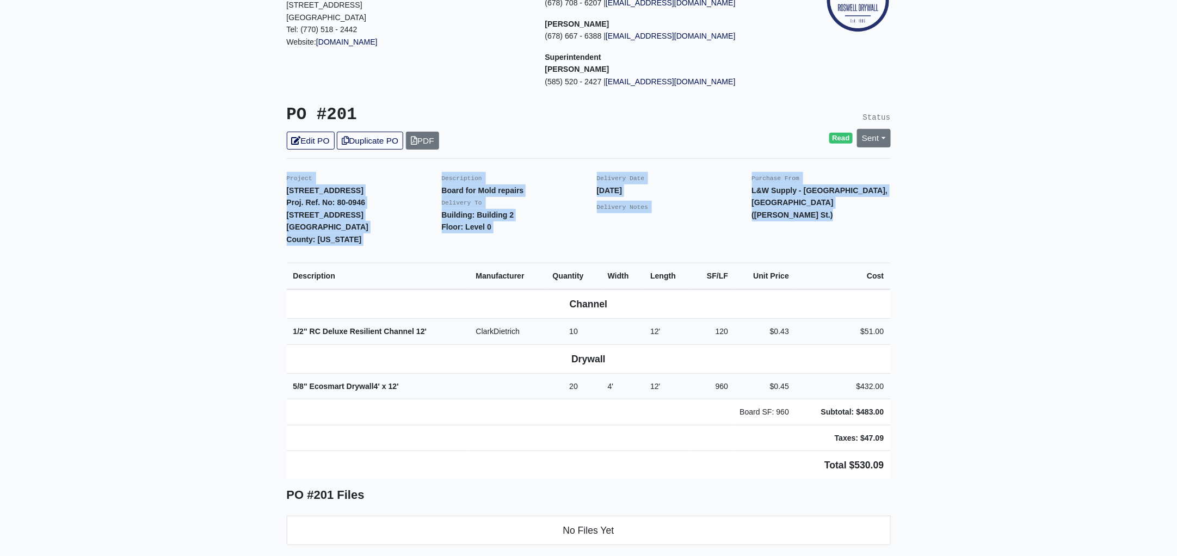
scroll to position [0, 0]
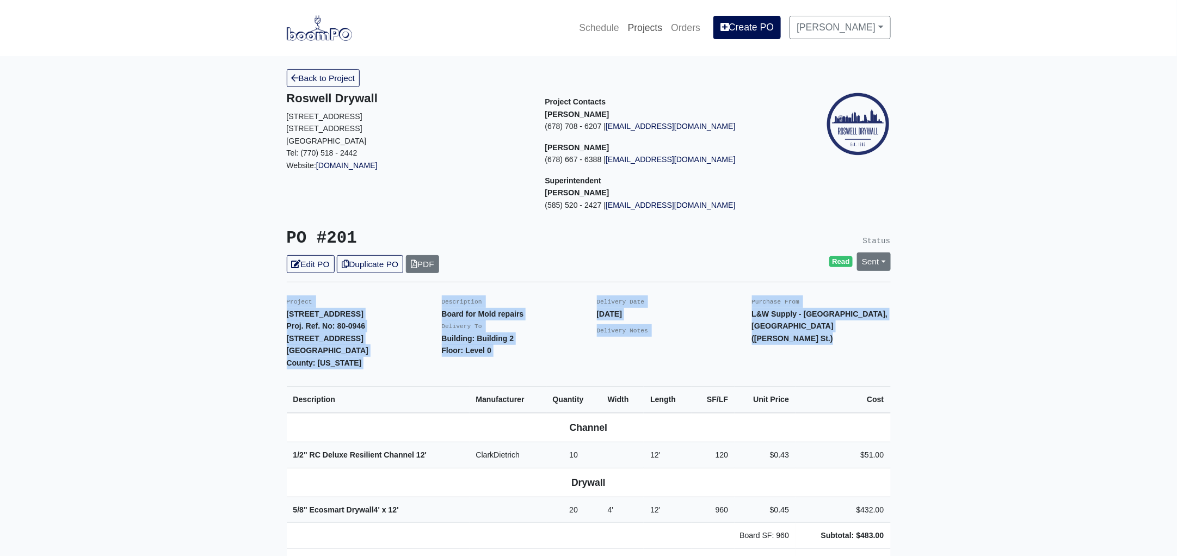
click at [654, 24] on link "Projects" at bounding box center [645, 28] width 44 height 24
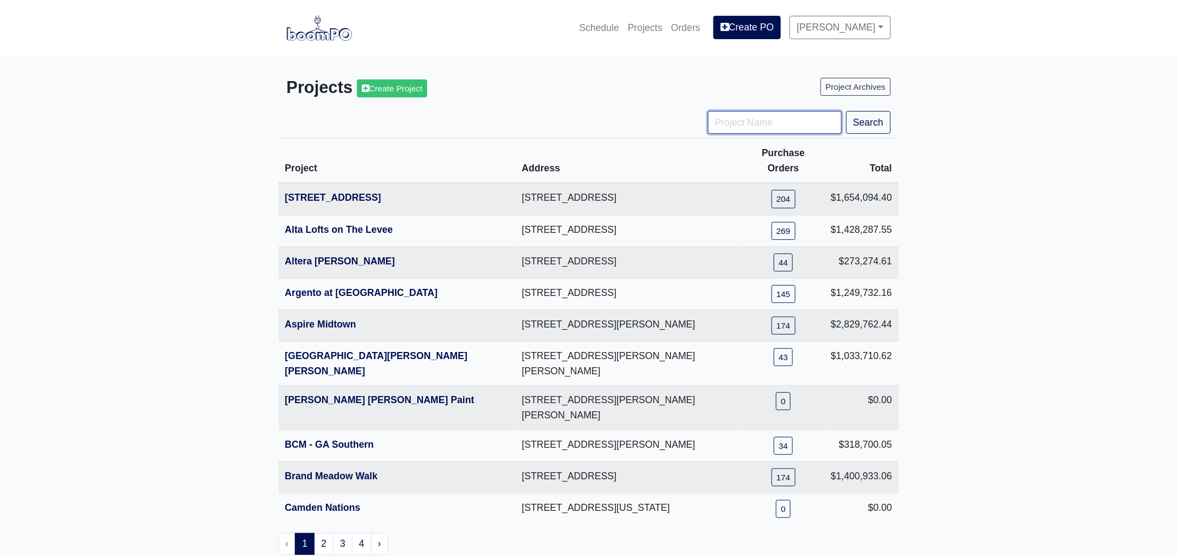
click at [751, 126] on input "Project Name" at bounding box center [775, 122] width 134 height 23
type input "[PERSON_NAME]"
click at [846, 111] on button "Search" at bounding box center [868, 122] width 45 height 23
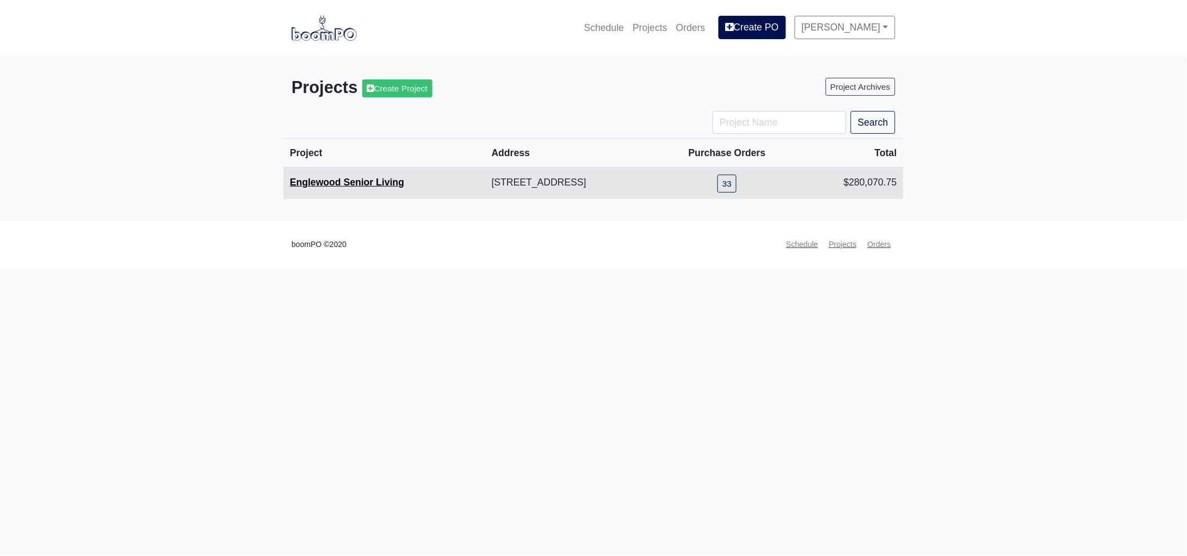
click at [377, 182] on link "Englewood Senior Living" at bounding box center [347, 182] width 114 height 11
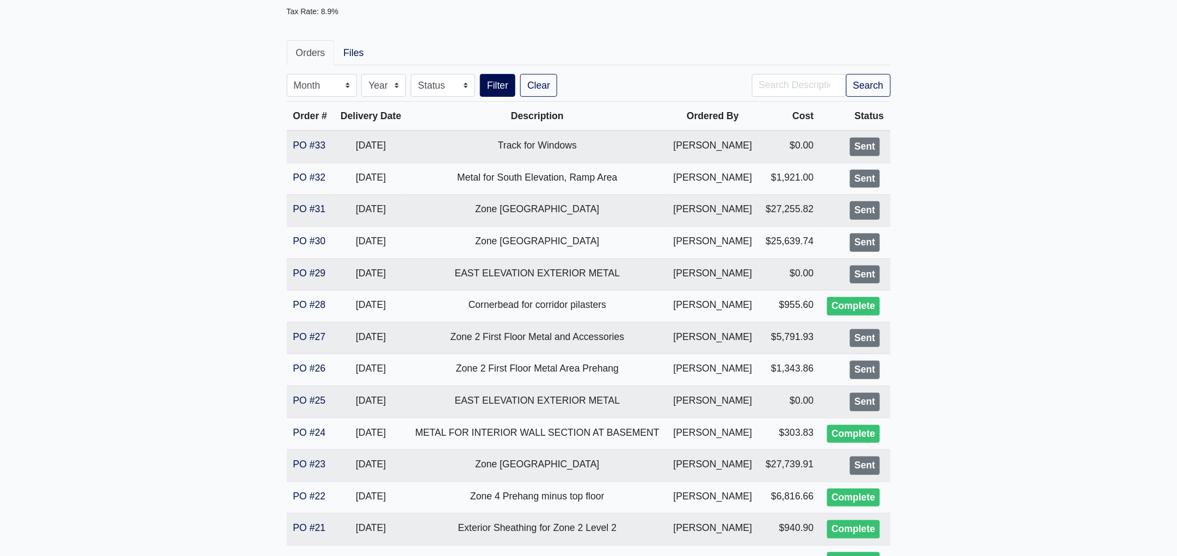
scroll to position [203, 0]
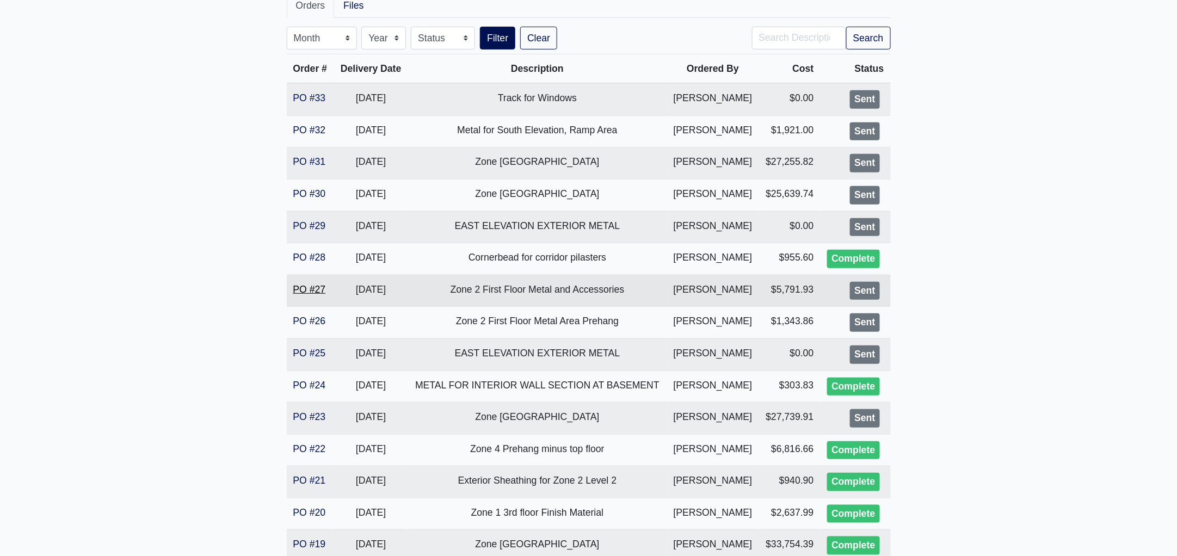
click at [306, 288] on link "PO #27" at bounding box center [309, 289] width 33 height 11
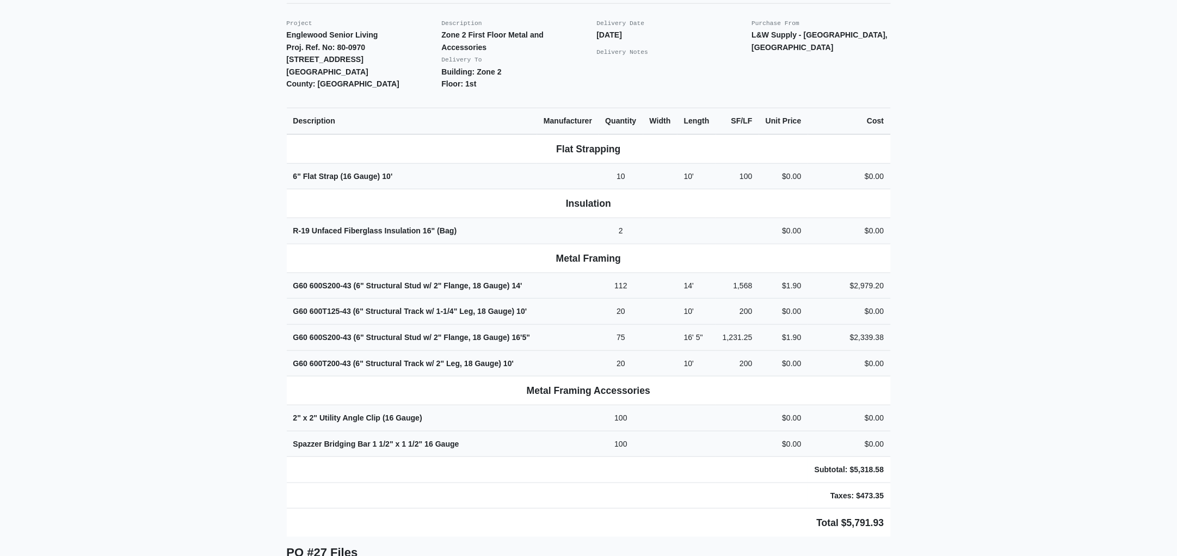
scroll to position [448, 0]
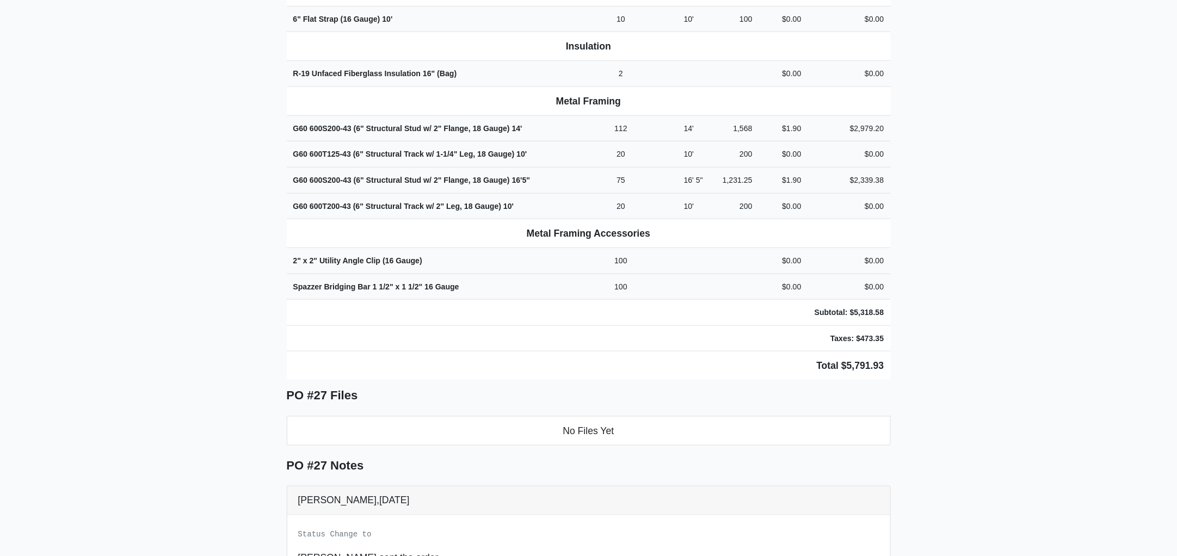
drag, startPoint x: 282, startPoint y: 160, endPoint x: 1026, endPoint y: 362, distance: 770.1
click at [1026, 362] on main "Back to Project Roswell Drywall 7000 Peachtree Dunwoody Rd NE Building 5, Suite…" at bounding box center [588, 190] width 1177 height 1164
copy div "Project Englewood Senior Living Proj. Ref. No: 80-0970 505 Englewood Avenue Atl…"
click at [173, 438] on main "Back to Project Roswell Drywall 7000 Peachtree Dunwoody Rd NE Building 5, Suite…" at bounding box center [588, 190] width 1177 height 1164
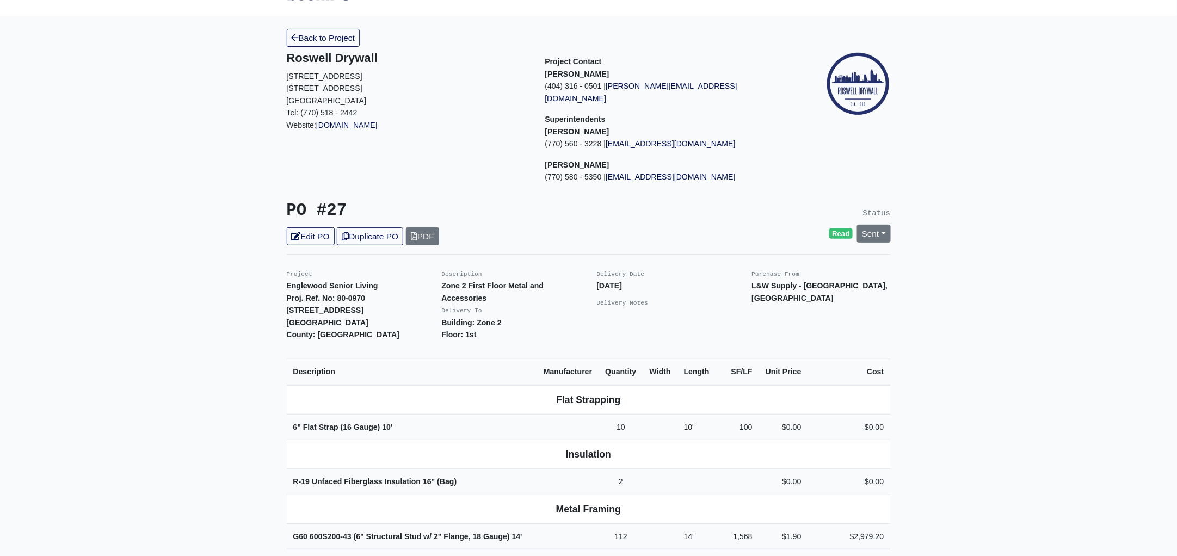
scroll to position [0, 0]
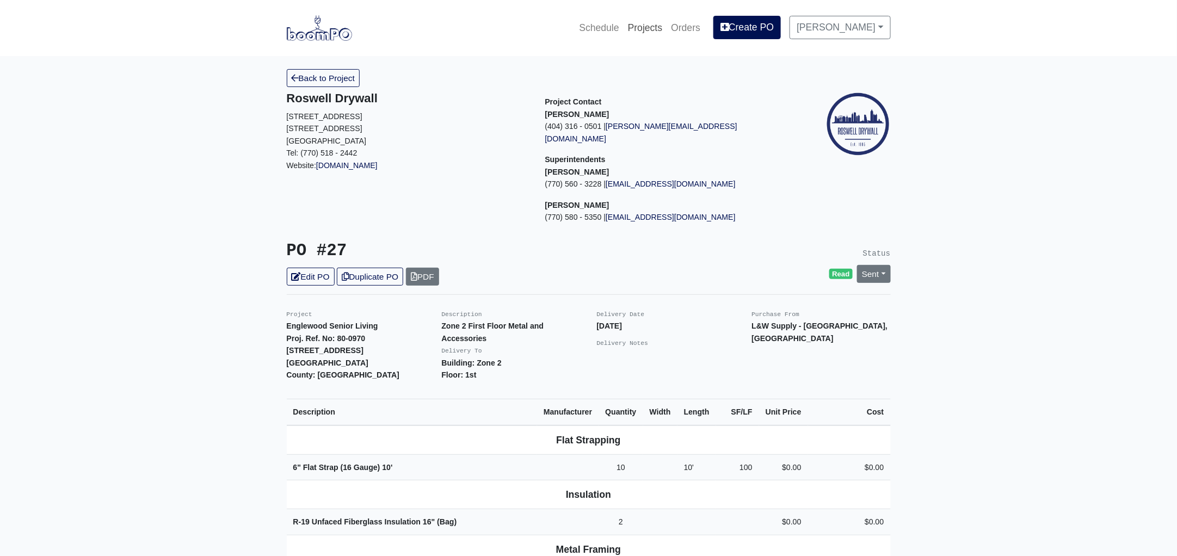
click at [645, 27] on link "Projects" at bounding box center [645, 28] width 44 height 24
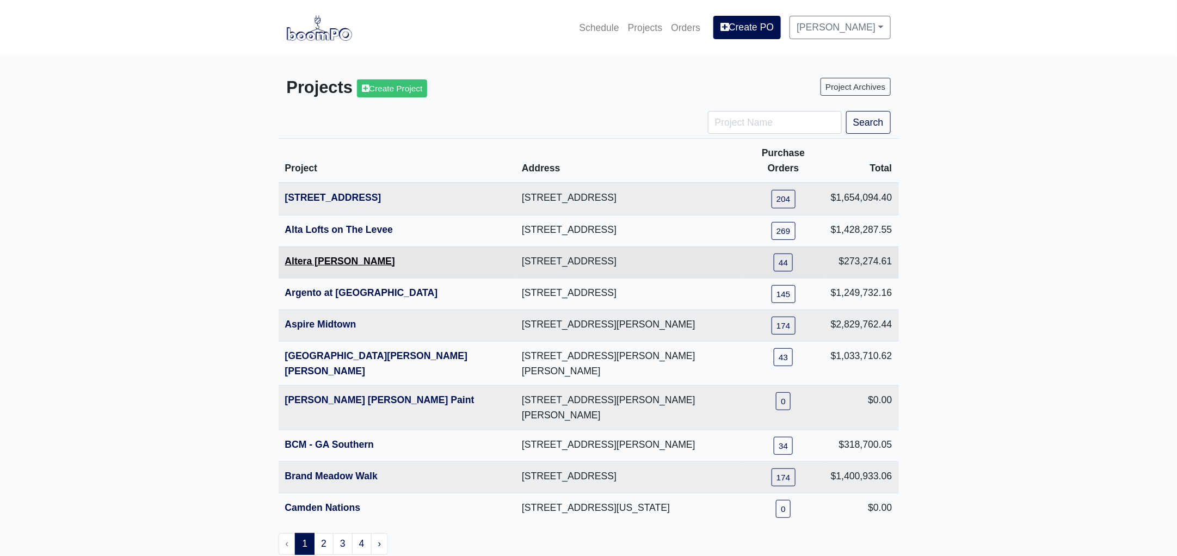
click at [315, 256] on link "Altera [PERSON_NAME]" at bounding box center [340, 261] width 110 height 11
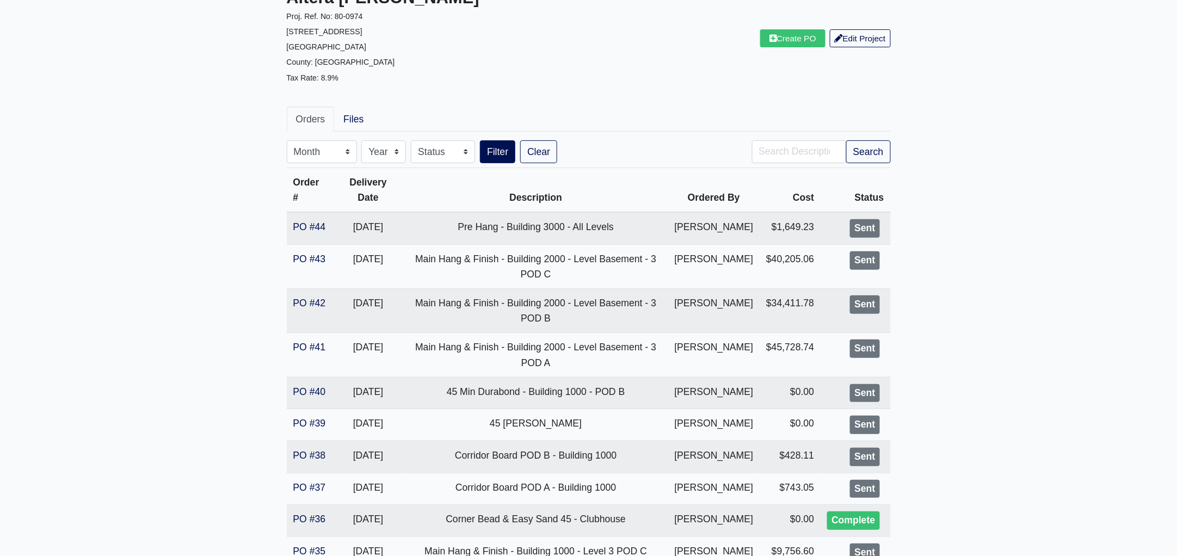
scroll to position [203, 0]
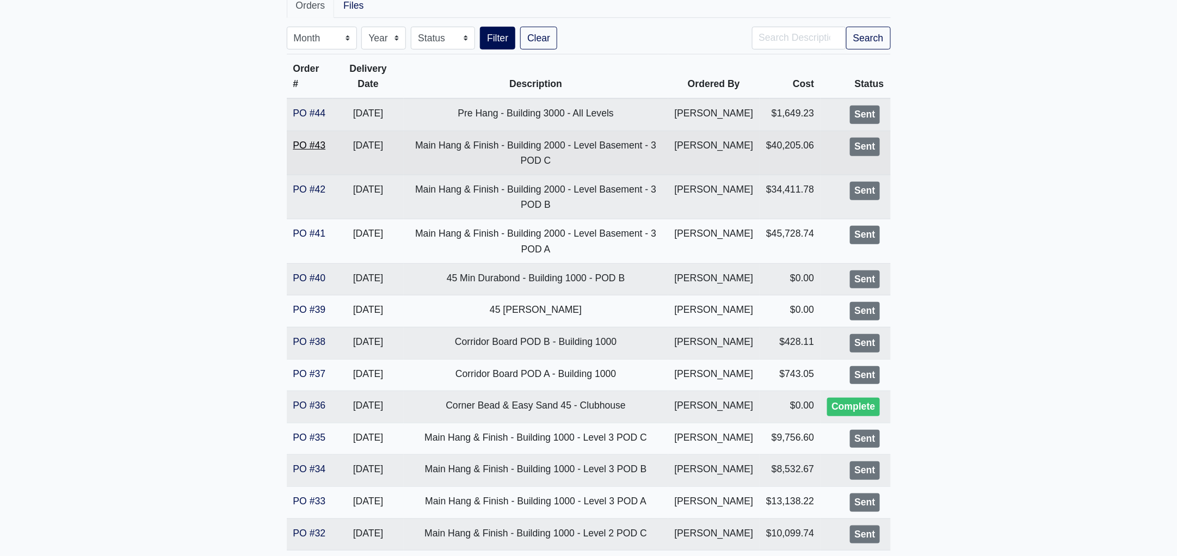
click at [319, 145] on link "PO #43" at bounding box center [309, 145] width 33 height 11
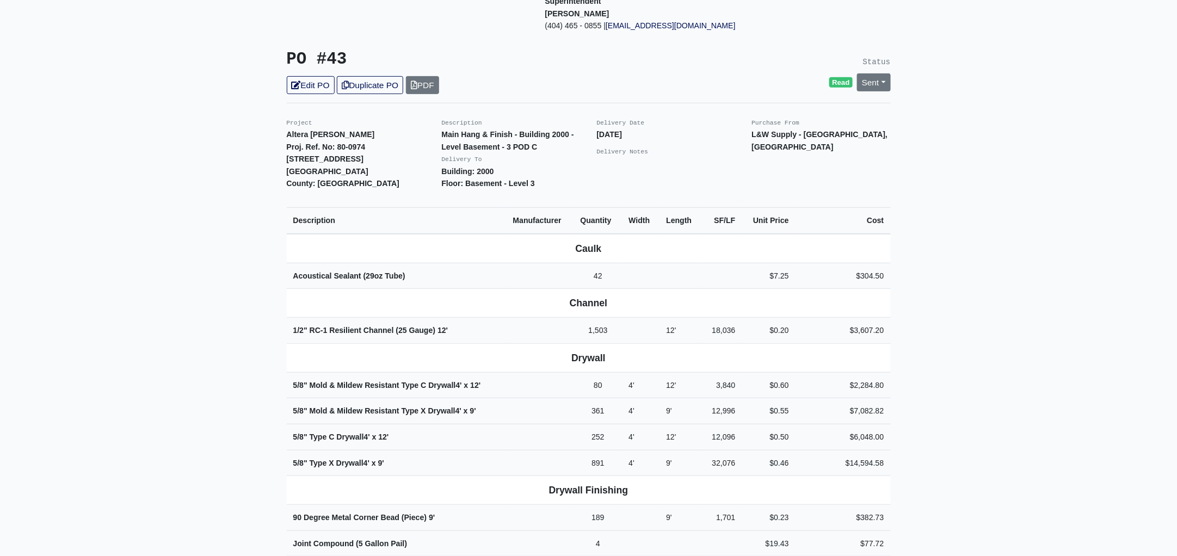
scroll to position [203, 0]
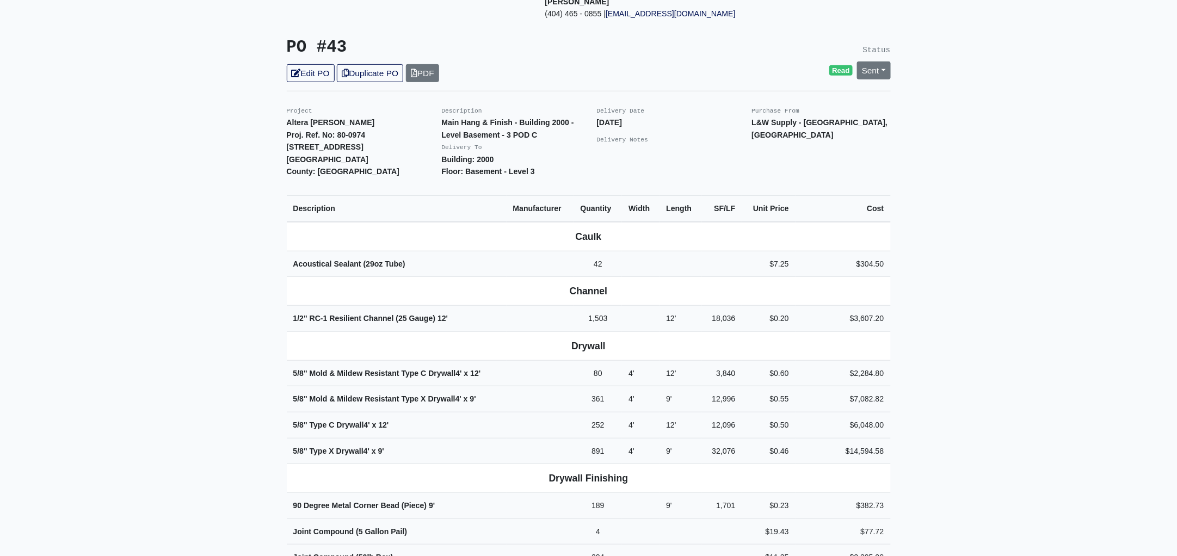
click at [283, 104] on div "Project Altera [PERSON_NAME] Proj. Ref. No: 80-0974 [STREET_ADDRESS]: [GEOGRAPH…" at bounding box center [356, 140] width 155 height 73
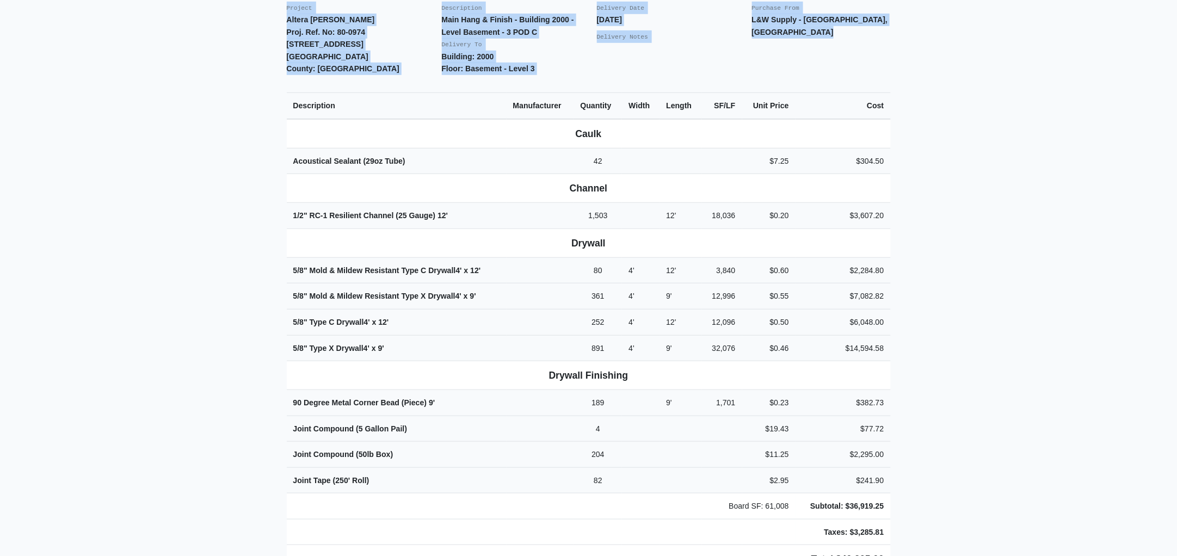
scroll to position [363, 0]
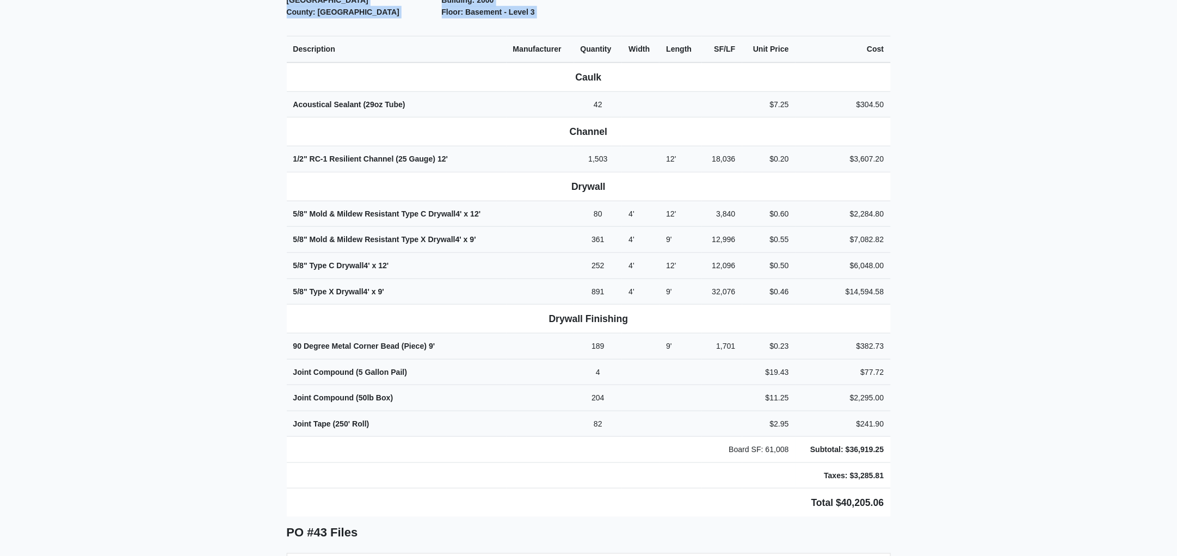
drag, startPoint x: 283, startPoint y: 96, endPoint x: 969, endPoint y: 467, distance: 779.5
click at [969, 467] on main "Back to Project Roswell Drywall [STREET_ADDRESS] Tel: (770) 518 - 2442 Website:…" at bounding box center [588, 302] width 1177 height 1219
copy div "Project Altera [PERSON_NAME] Proj. Ref. No: 80-0974 [STREET_ADDRESS] County: [G…"
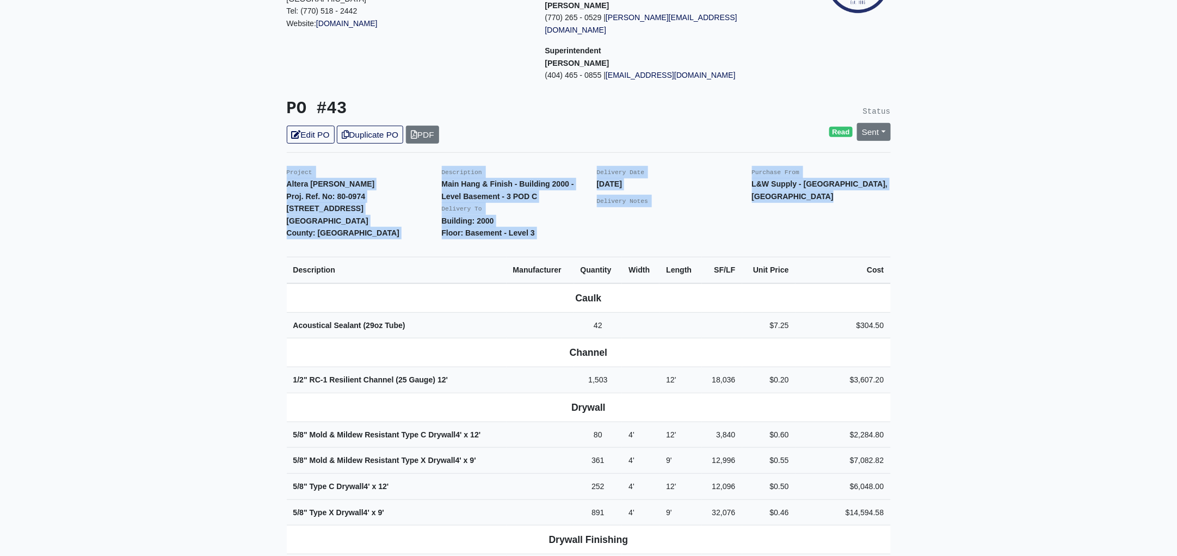
scroll to position [0, 0]
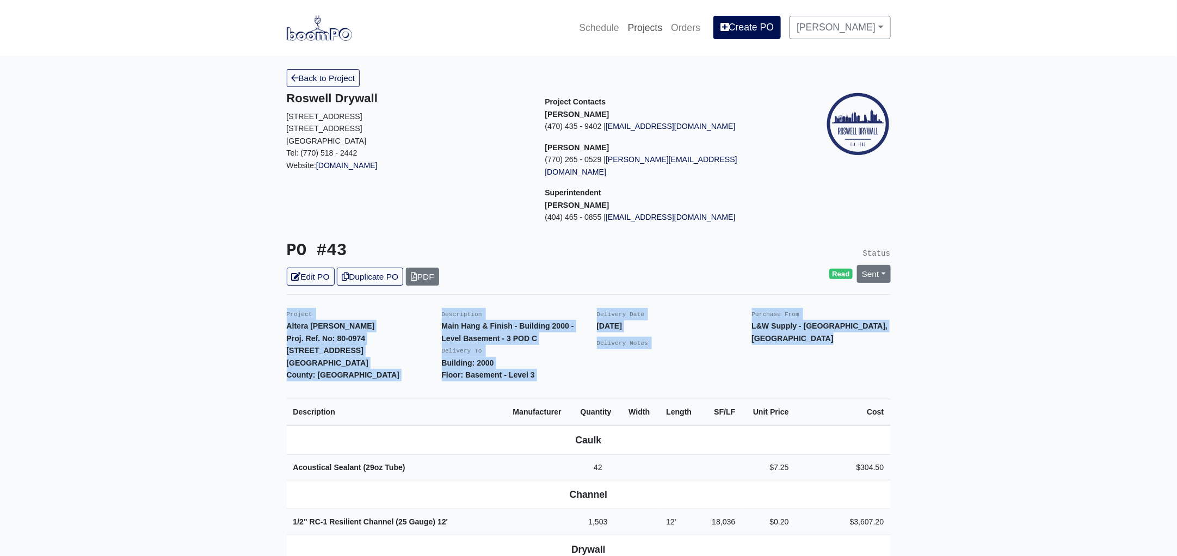
click at [664, 26] on link "Projects" at bounding box center [645, 28] width 44 height 24
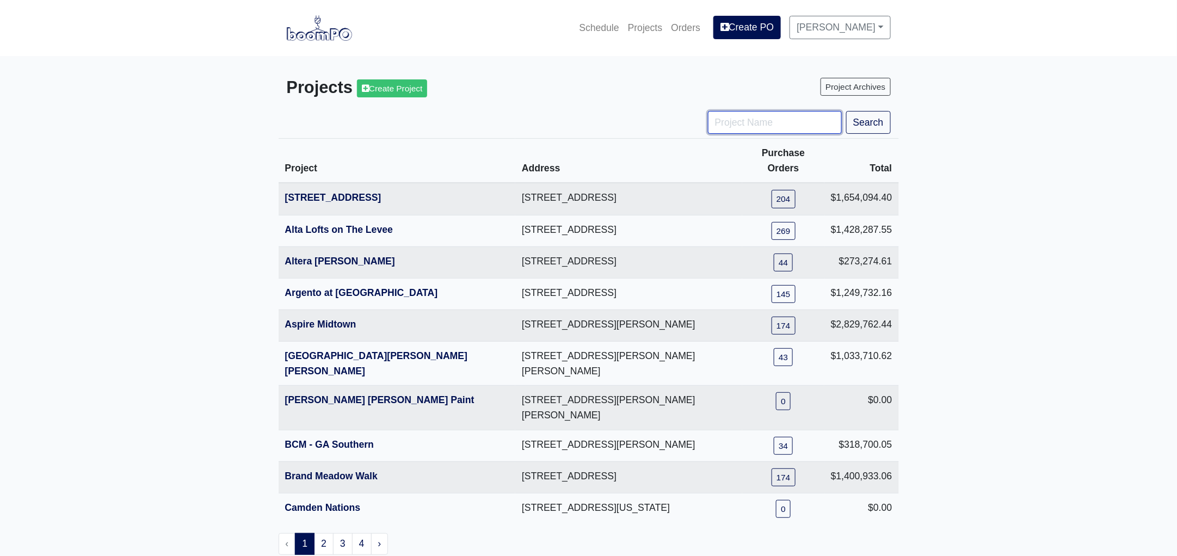
click at [753, 127] on input "Project Name" at bounding box center [775, 122] width 134 height 23
type input "engle"
click at [846, 111] on button "Search" at bounding box center [868, 122] width 45 height 23
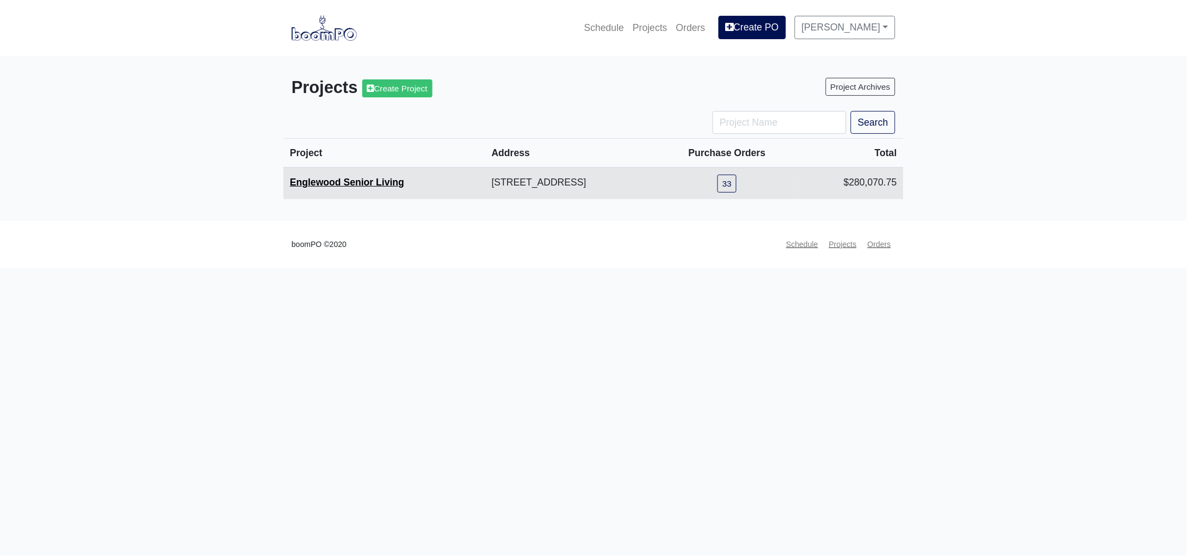
click at [384, 183] on link "Englewood Senior Living" at bounding box center [347, 182] width 114 height 11
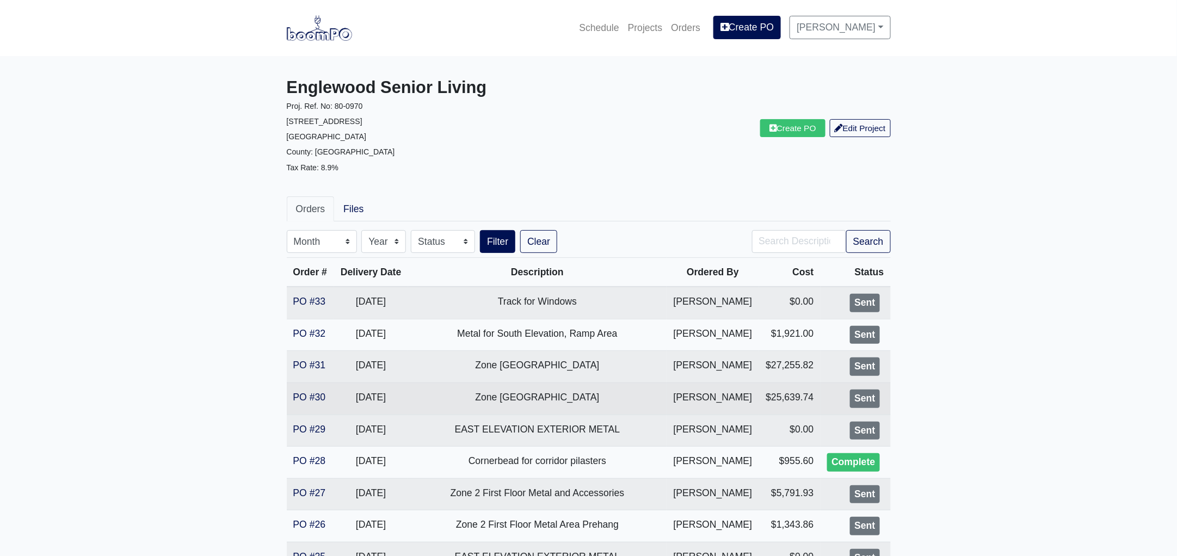
click at [315, 404] on td "PO #30" at bounding box center [310, 398] width 47 height 32
click at [314, 399] on link "PO #30" at bounding box center [309, 397] width 33 height 11
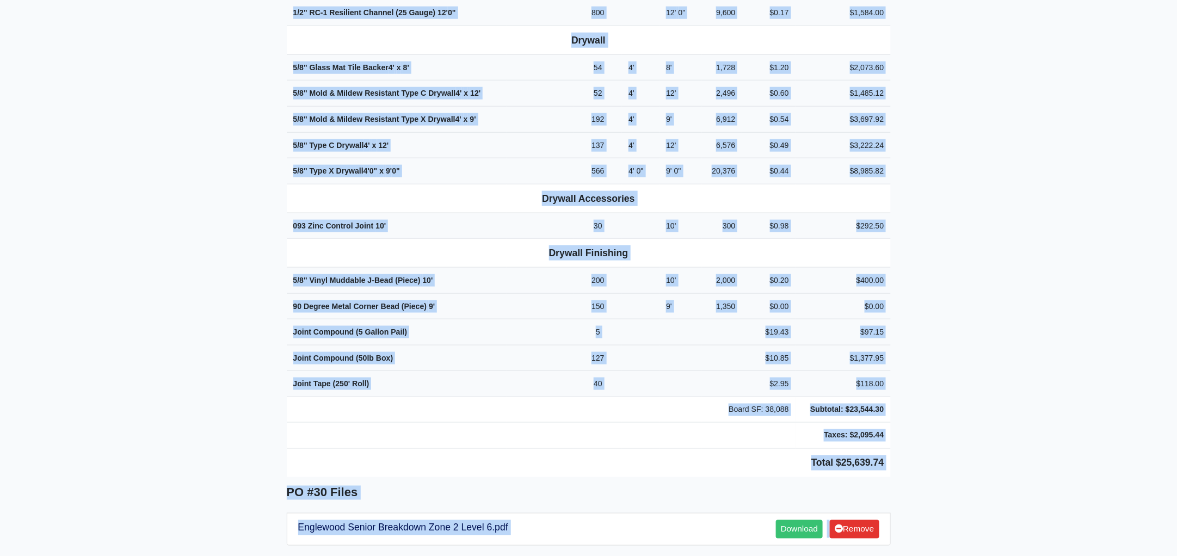
scroll to position [536, 0]
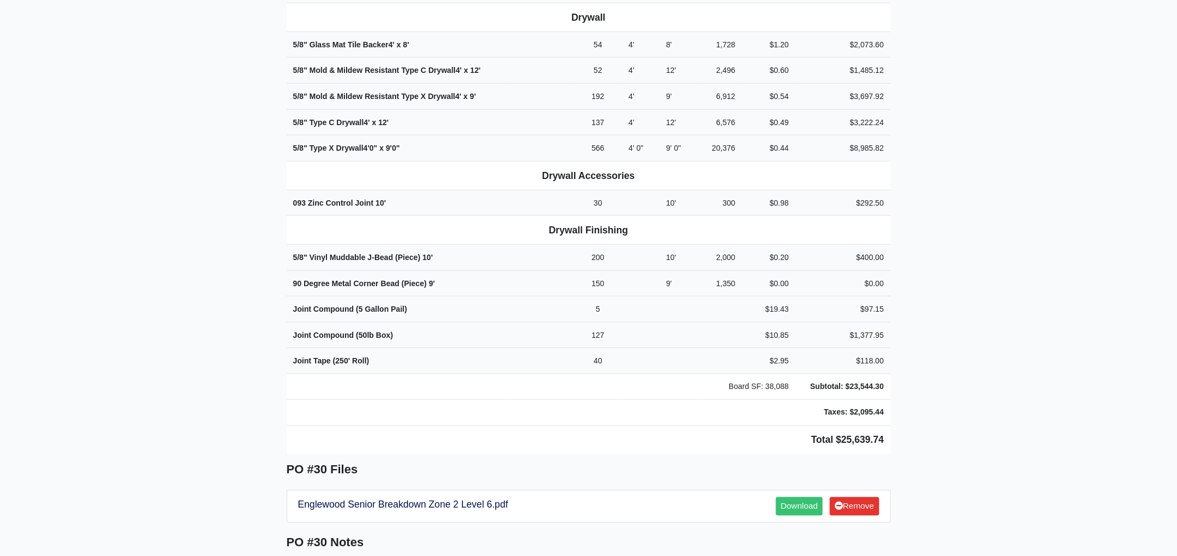
drag, startPoint x: 285, startPoint y: 28, endPoint x: 977, endPoint y: 423, distance: 796.6
click at [977, 423] on main "Back to Project Roswell Drywall [STREET_ADDRESS] Tel: (770) 518 - 2442 Website:…" at bounding box center [588, 185] width 1177 height 1330
copy div "Project Englewood Senior Living Proj. Ref. No: 80-0970 [STREET_ADDRESS]: [GEOGR…"
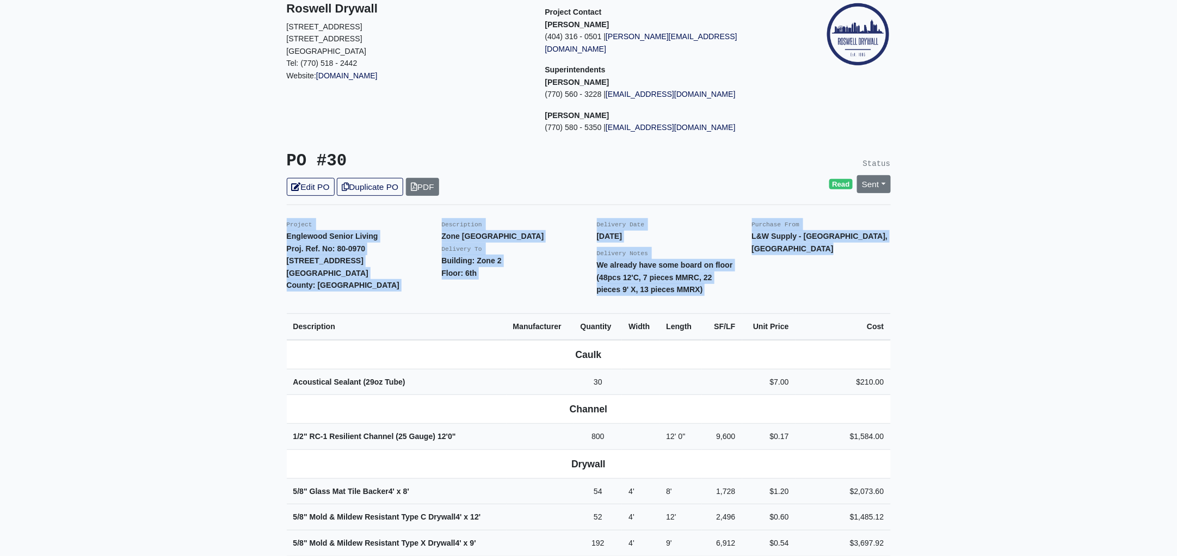
scroll to position [0, 0]
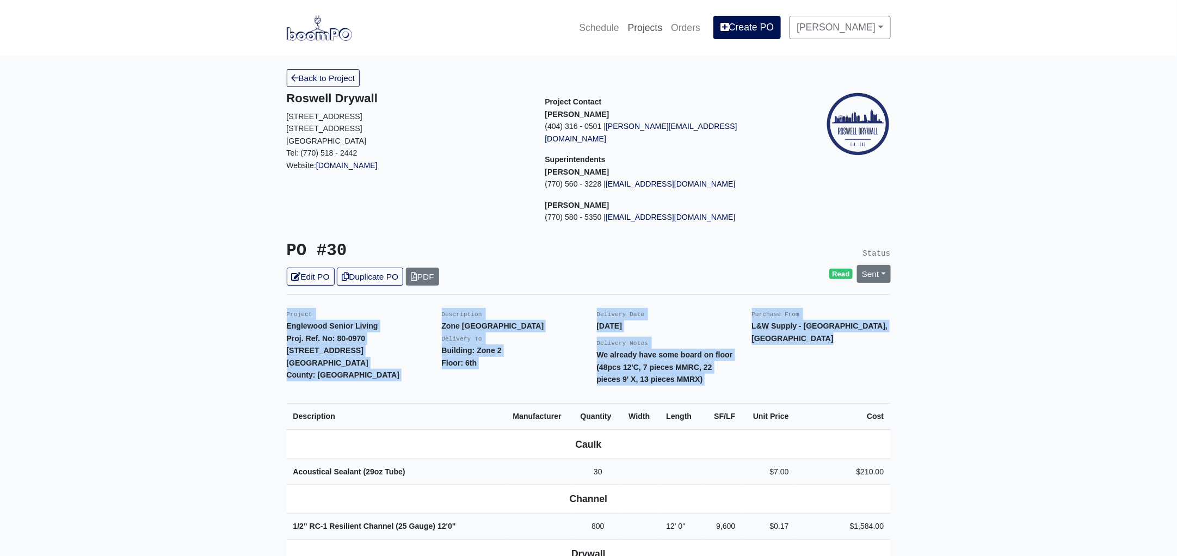
click at [652, 21] on link "Projects" at bounding box center [645, 28] width 44 height 24
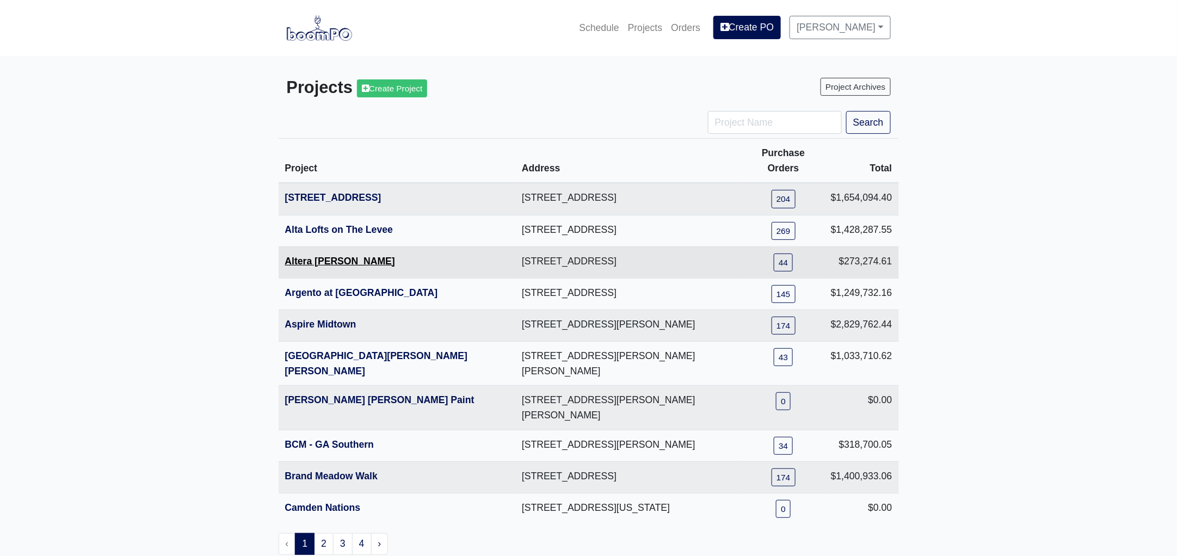
click at [323, 256] on link "Altera [PERSON_NAME]" at bounding box center [340, 261] width 110 height 11
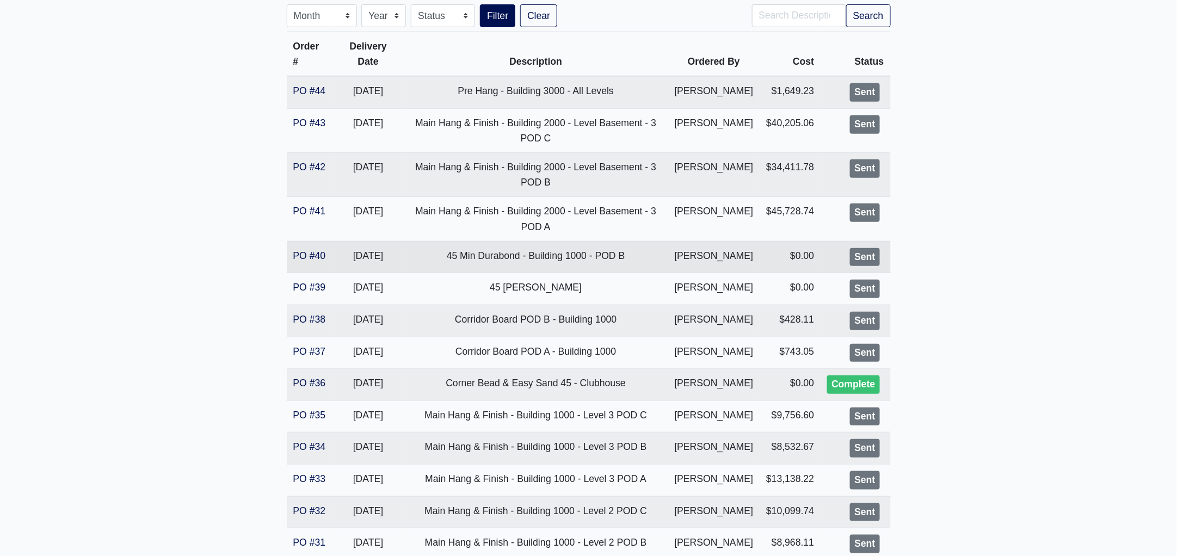
scroll to position [67, 0]
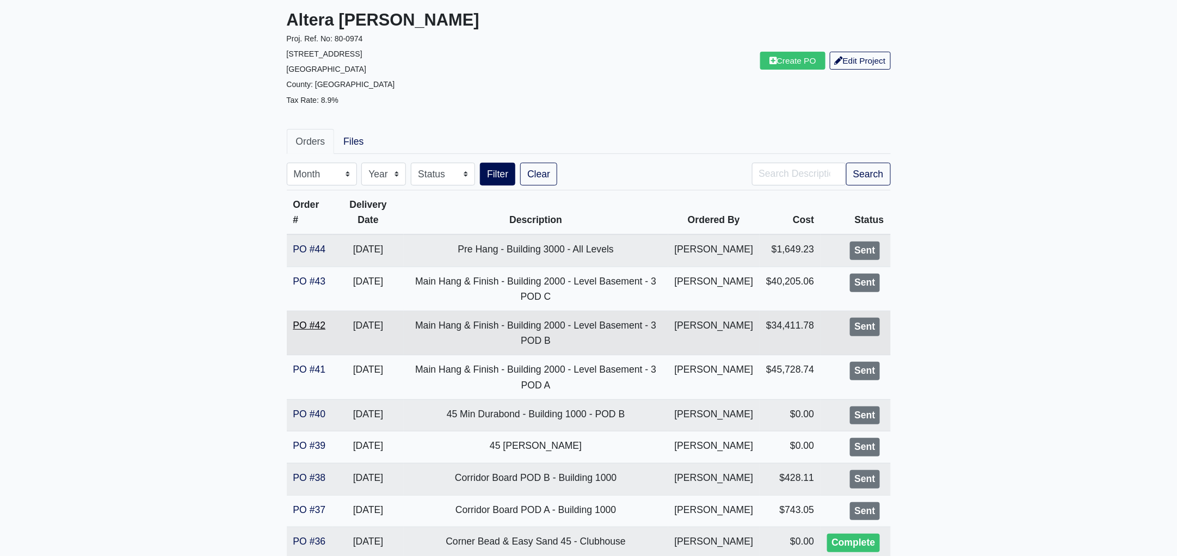
click at [313, 322] on link "PO #42" at bounding box center [309, 325] width 33 height 11
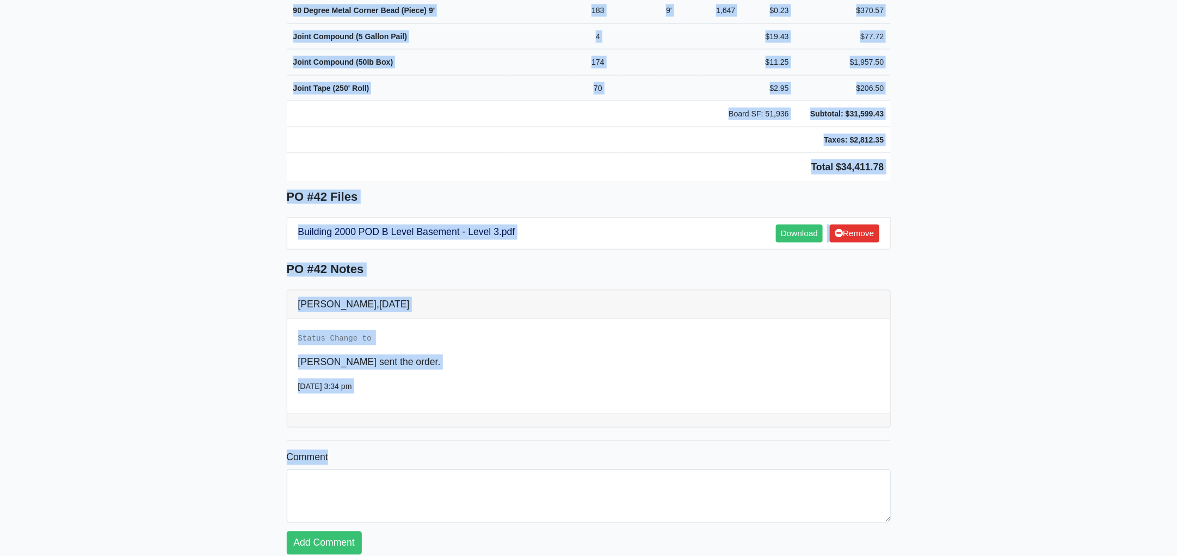
scroll to position [745, 0]
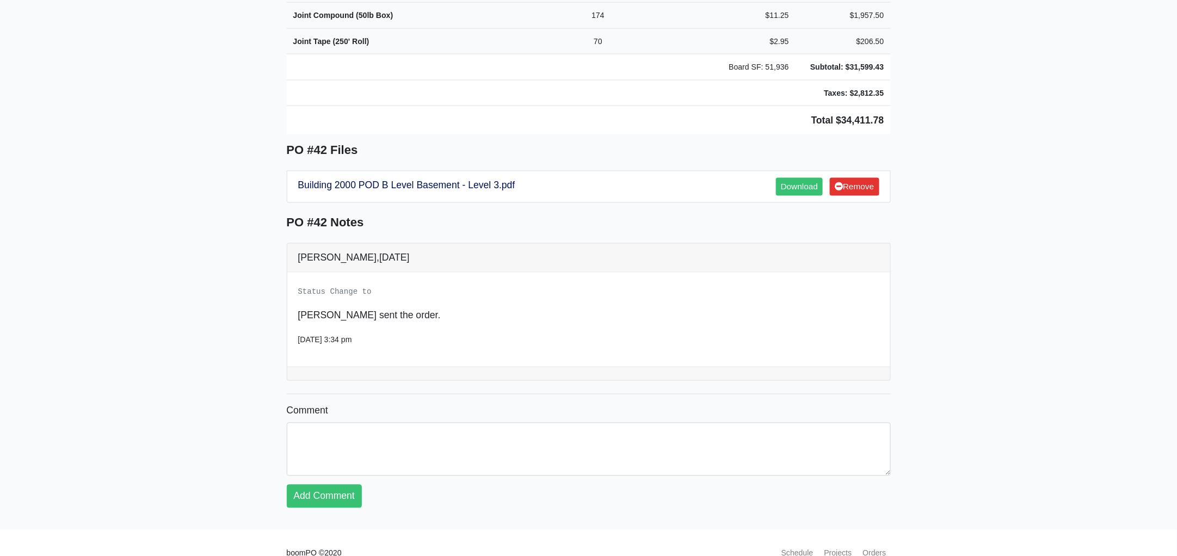
drag, startPoint x: 284, startPoint y: 94, endPoint x: 948, endPoint y: 114, distance: 664.1
copy div "Project Altera Ben Hill Proj. Ref. No: 80-0974 2750 Barge Rd Sw Atlanta, GA 303…"
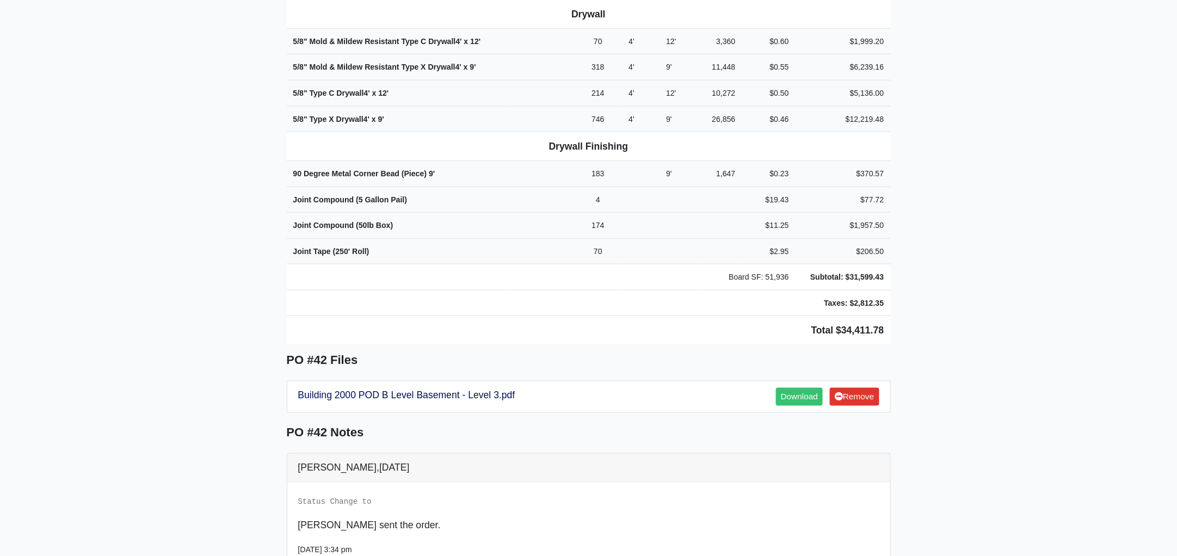
scroll to position [337, 0]
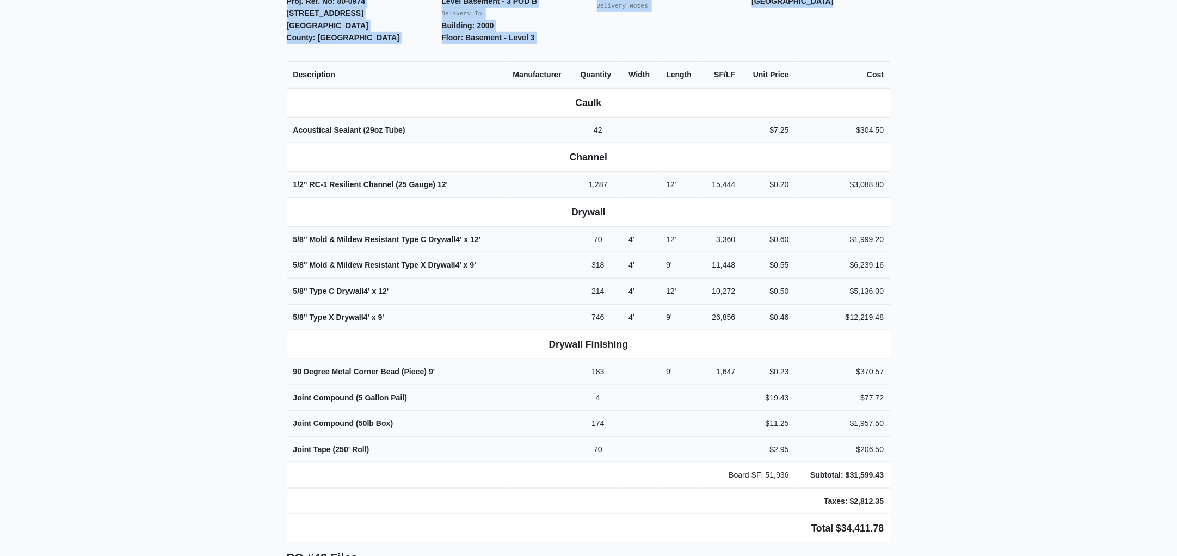
copy div "Project Altera Ben Hill Proj. Ref. No: 80-0974 2750 Barge Rd Sw Atlanta, GA 303…"
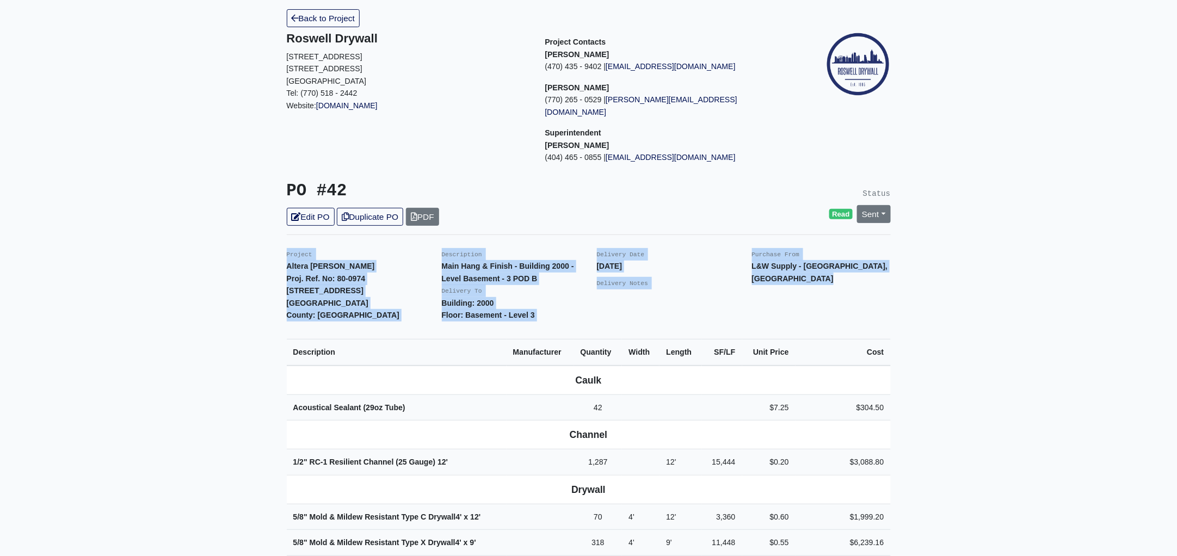
scroll to position [0, 0]
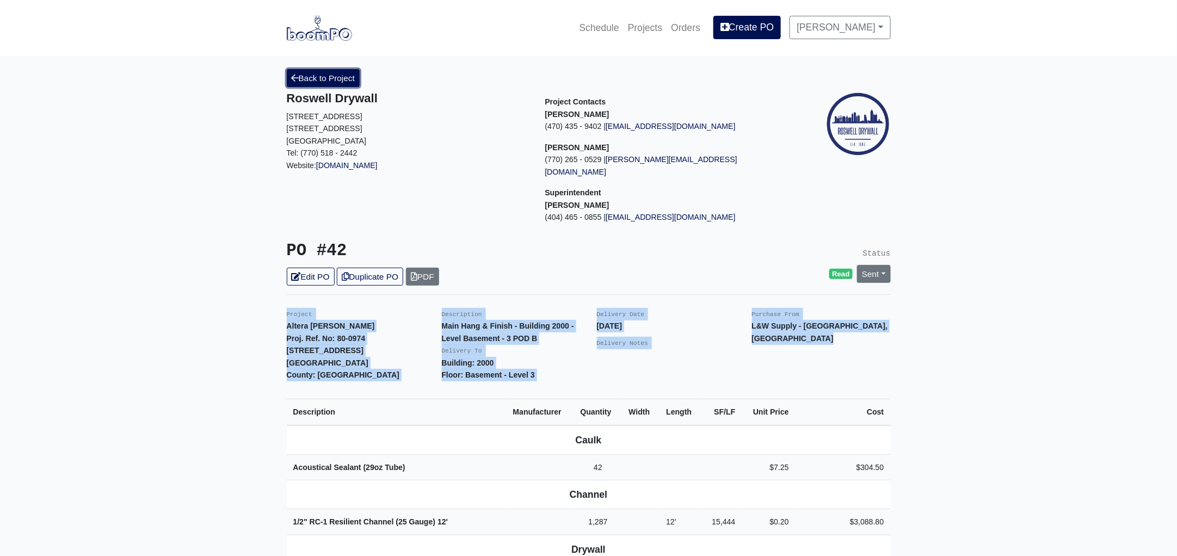
click at [318, 78] on link "Back to Project" at bounding box center [323, 78] width 73 height 18
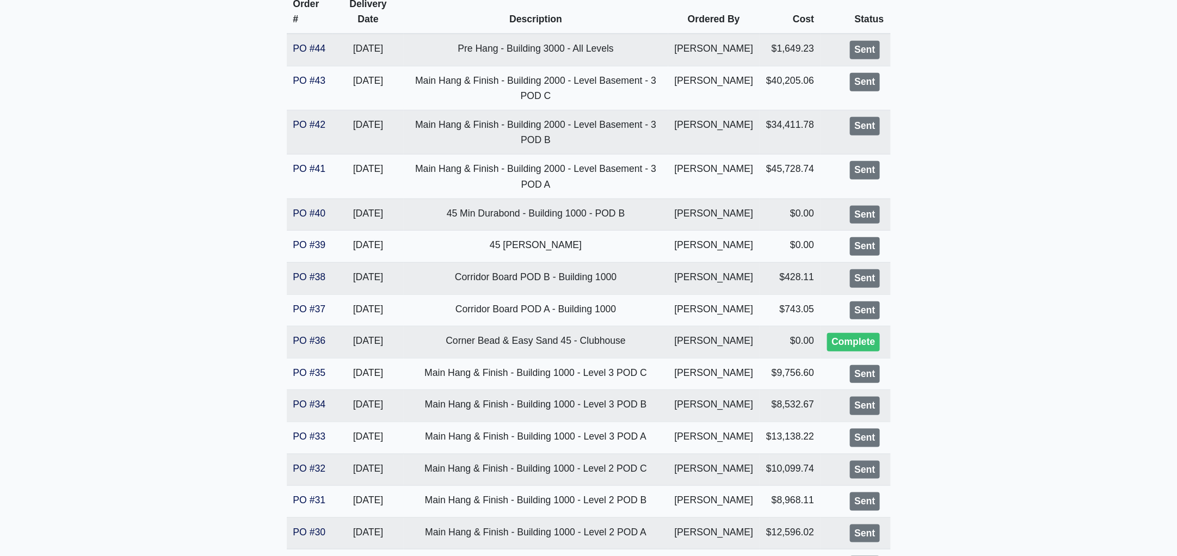
scroll to position [271, 0]
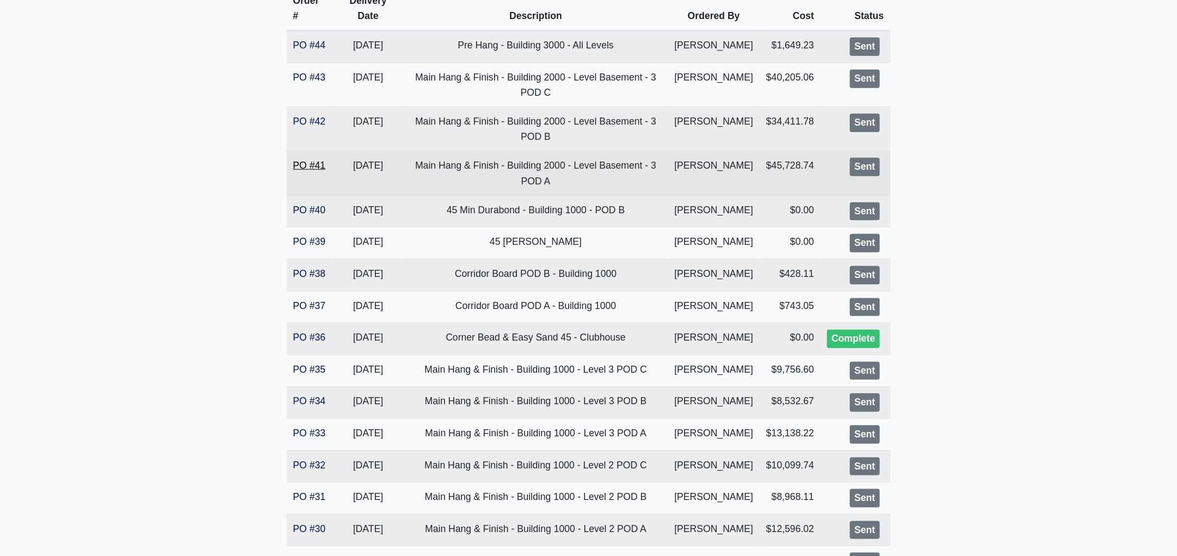
click at [298, 165] on link "PO #41" at bounding box center [309, 165] width 33 height 11
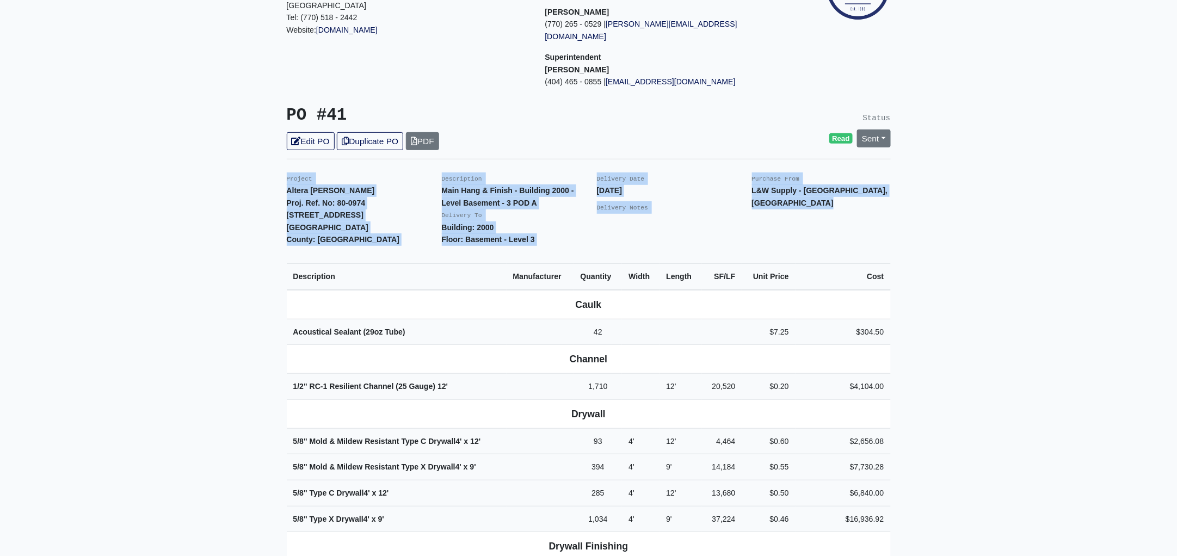
scroll to position [578, 0]
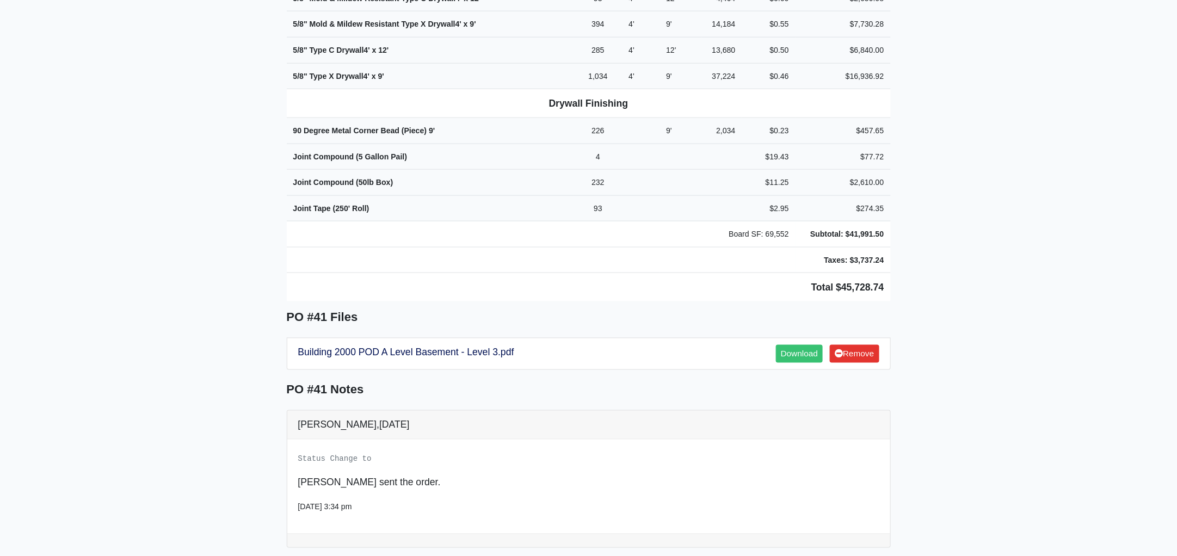
drag, startPoint x: 279, startPoint y: 165, endPoint x: 966, endPoint y: 214, distance: 689.4
click at [966, 214] on main "Back to Project Roswell Drywall [STREET_ADDRESS] Tel: (770) 518 - 2442 Website:…" at bounding box center [588, 87] width 1177 height 1219
copy div "Project Altera [PERSON_NAME] Proj. Ref. No: 80-0974 [STREET_ADDRESS] County: [G…"
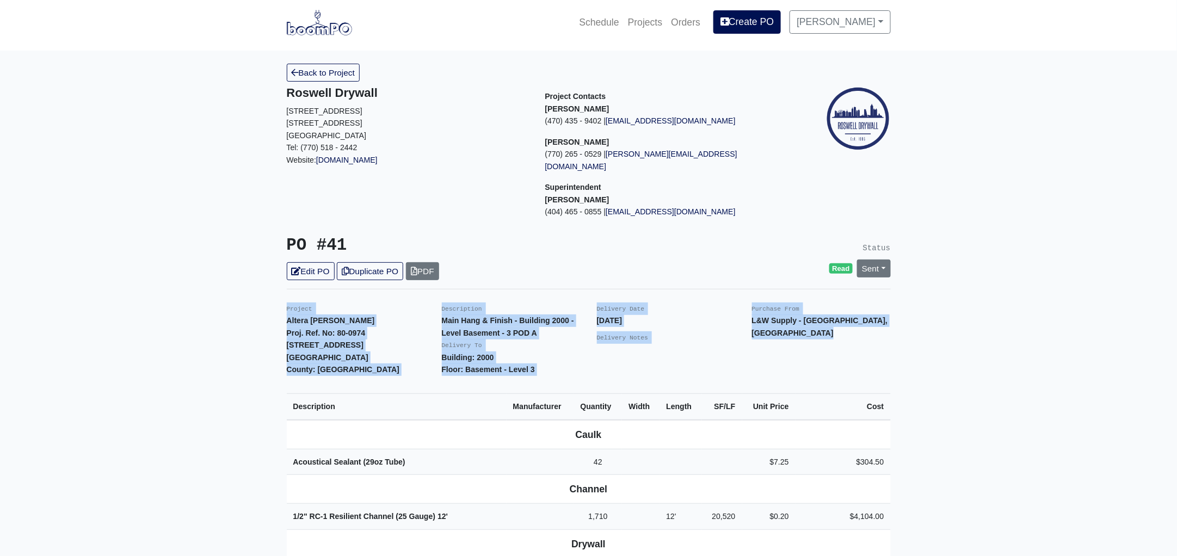
scroll to position [0, 0]
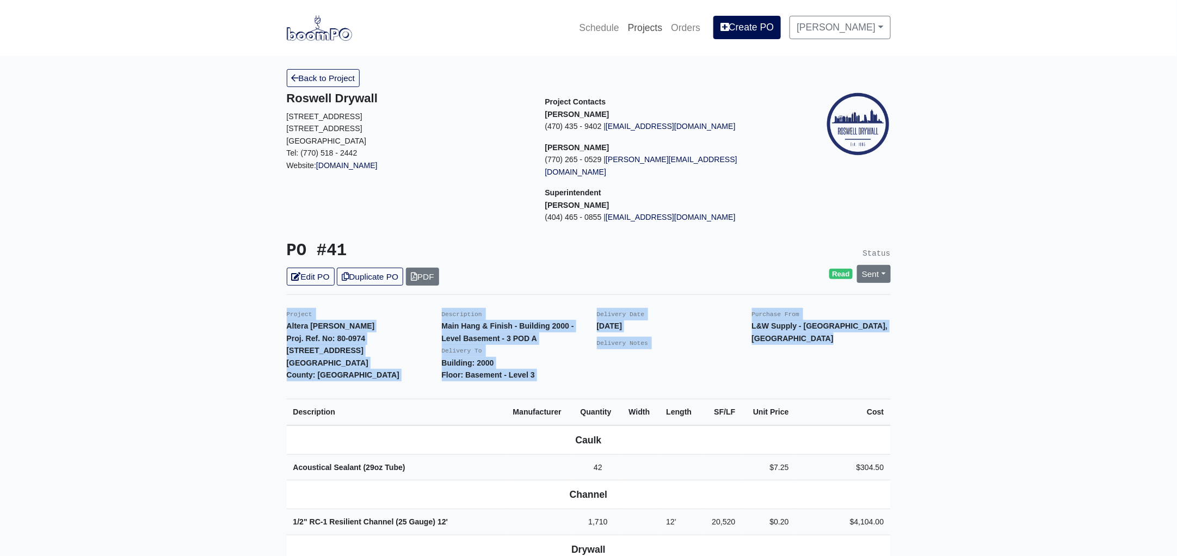
click at [656, 20] on link "Projects" at bounding box center [645, 28] width 44 height 24
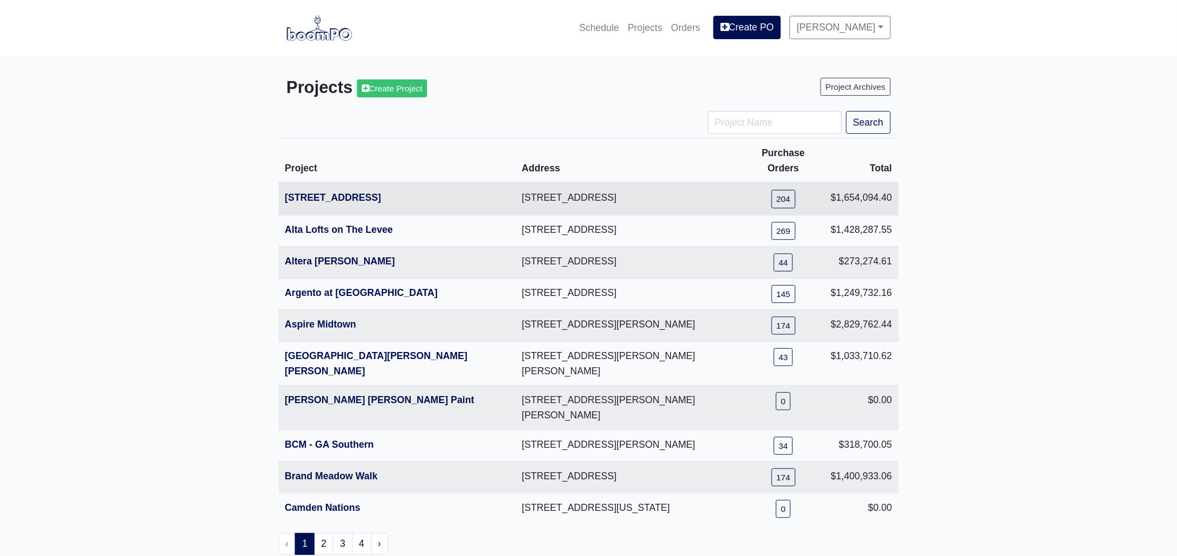
click at [303, 183] on th "[STREET_ADDRESS]" at bounding box center [397, 199] width 237 height 32
click at [306, 192] on link "[STREET_ADDRESS]" at bounding box center [333, 197] width 96 height 11
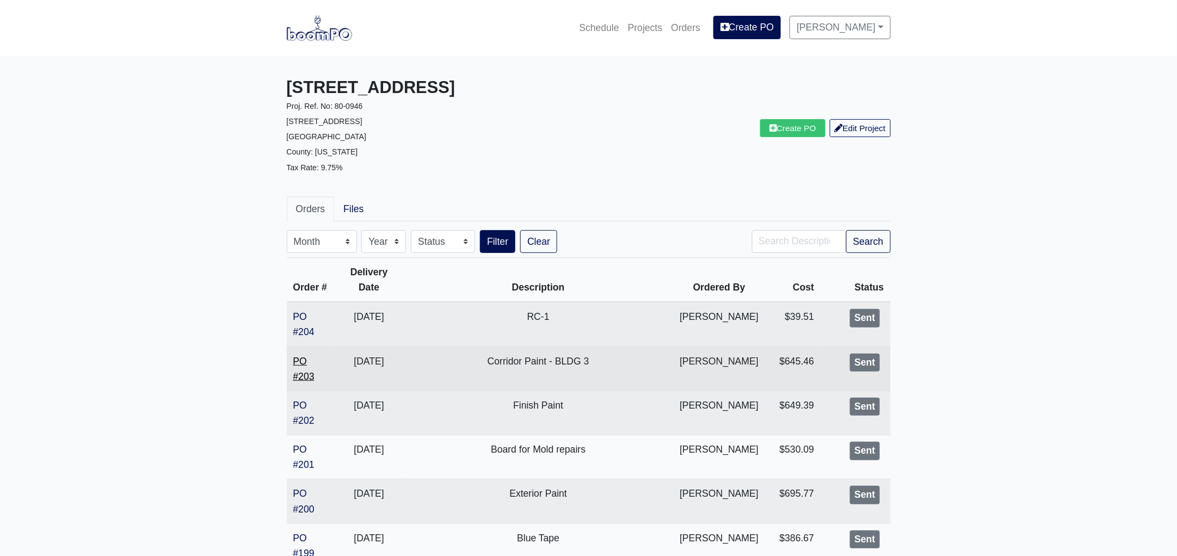
click at [306, 370] on link "PO #203" at bounding box center [303, 369] width 21 height 26
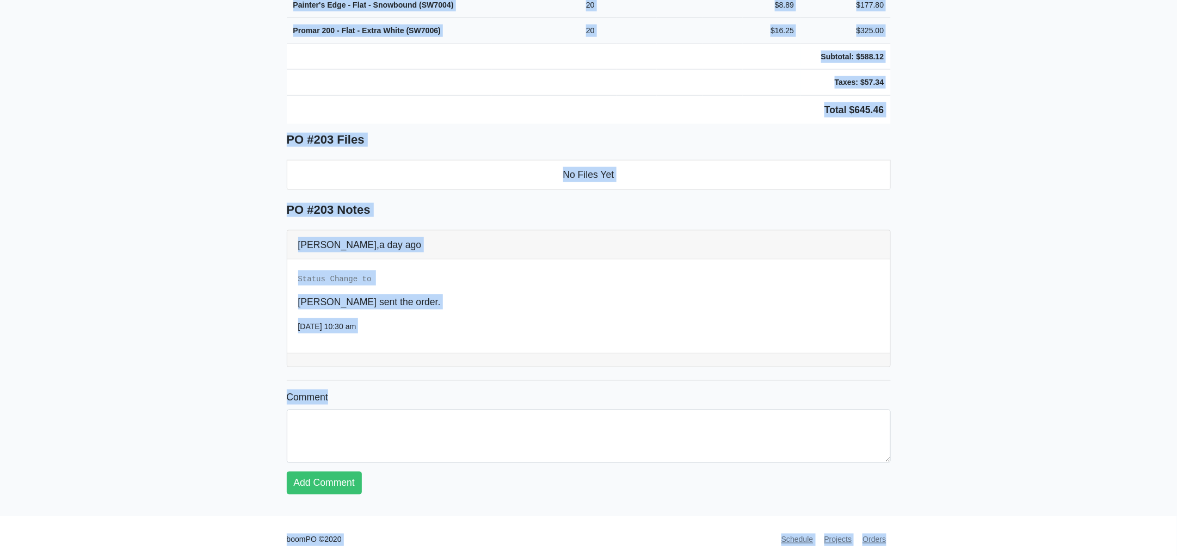
scroll to position [514, 0]
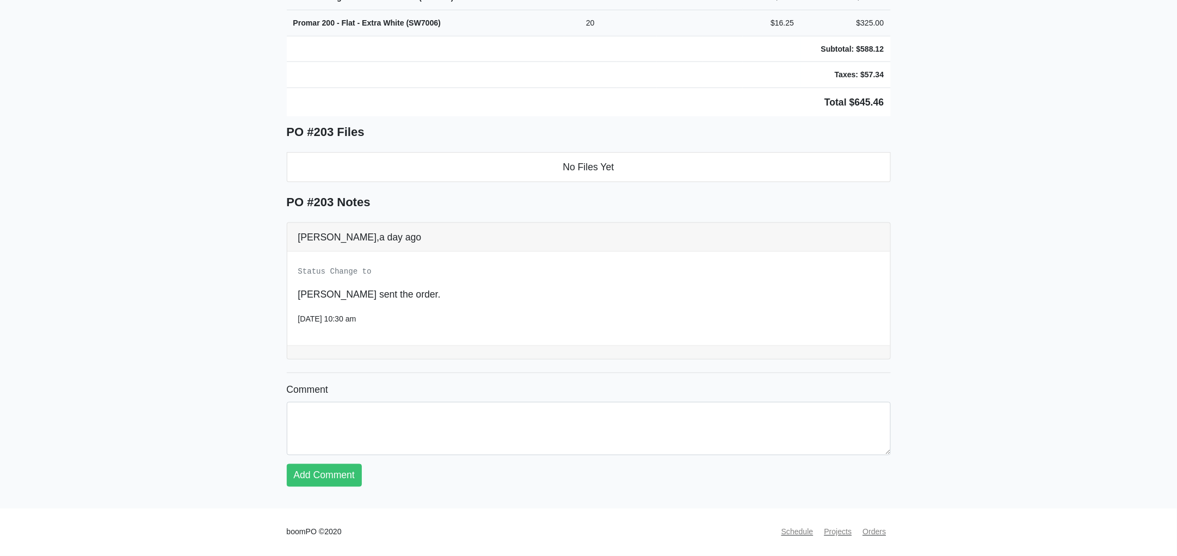
drag, startPoint x: 276, startPoint y: 298, endPoint x: 971, endPoint y: 94, distance: 723.9
click at [971, 94] on main "Back to Project Roswell Drywall [STREET_ADDRESS] Tel: (770) 518 - 2442 Website:…" at bounding box center [588, 26] width 1177 height 965
copy div "Project [STREET_ADDRESS]. Ref. No: 80-0946 [STREET_ADDRESS]: [US_STATE] Descrip…"
